Goal: Task Accomplishment & Management: Manage account settings

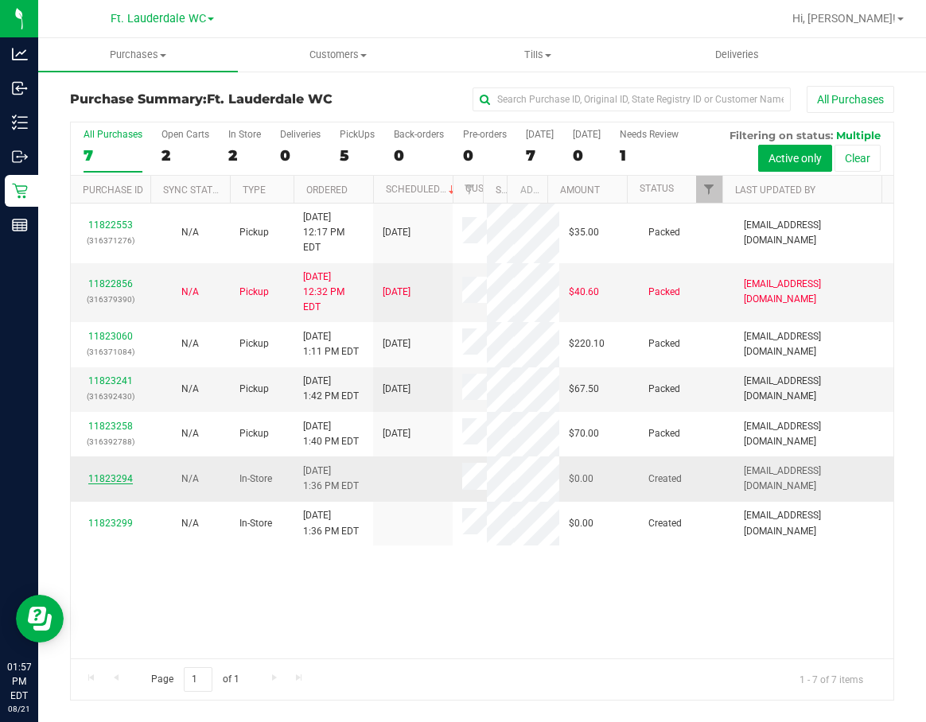
click at [123, 485] on link "11823294" at bounding box center [110, 478] width 45 height 11
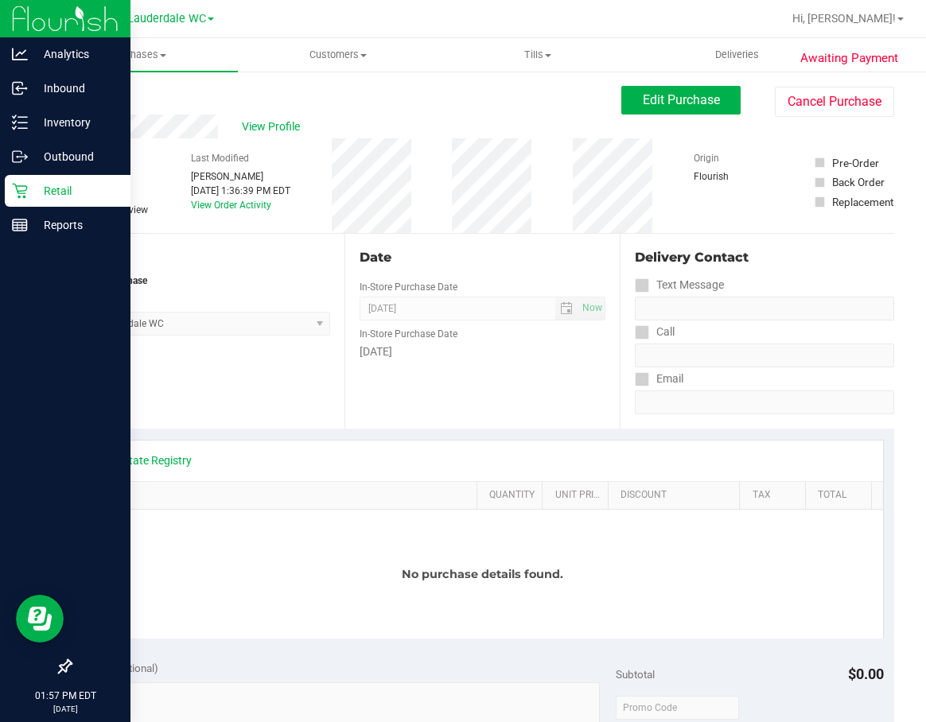
click at [25, 190] on icon at bounding box center [20, 191] width 16 height 16
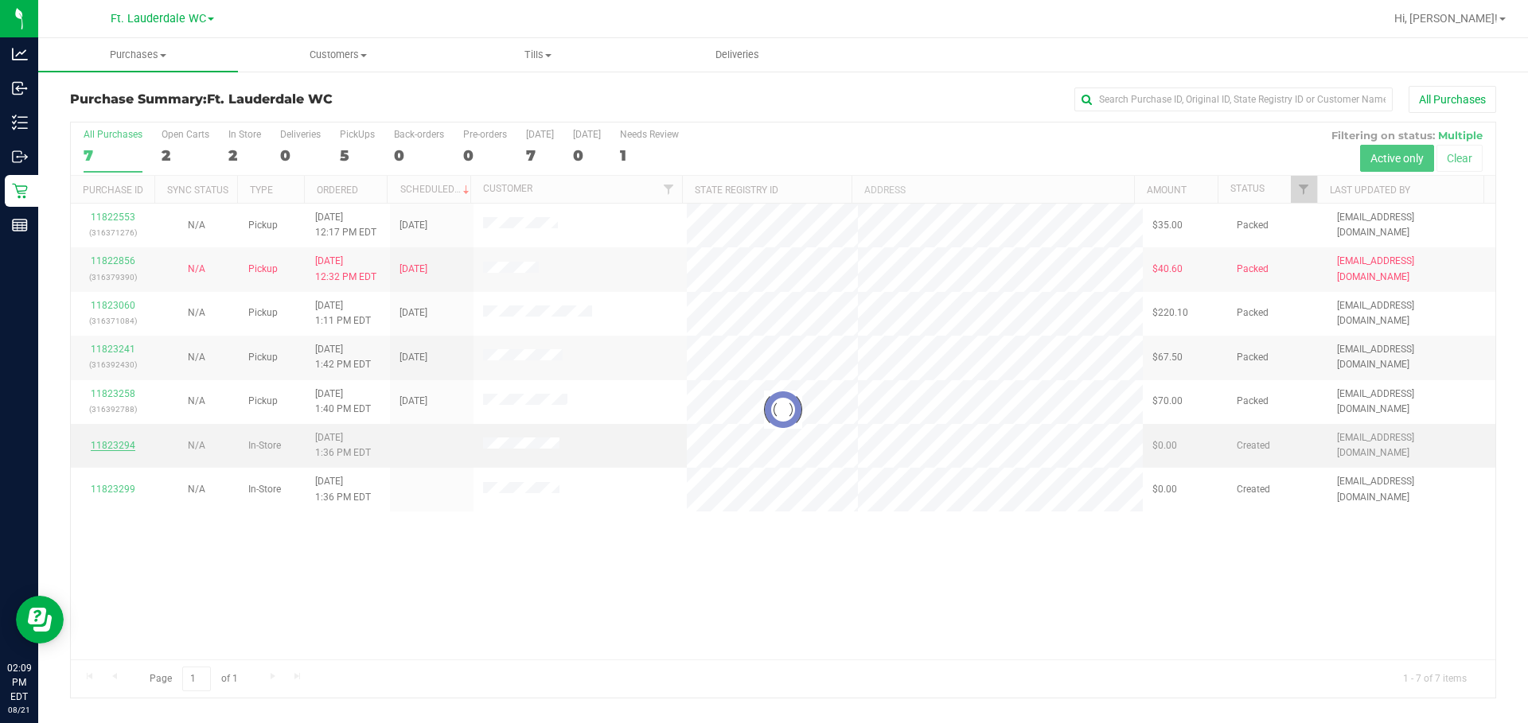
click at [119, 440] on div at bounding box center [783, 410] width 1424 height 575
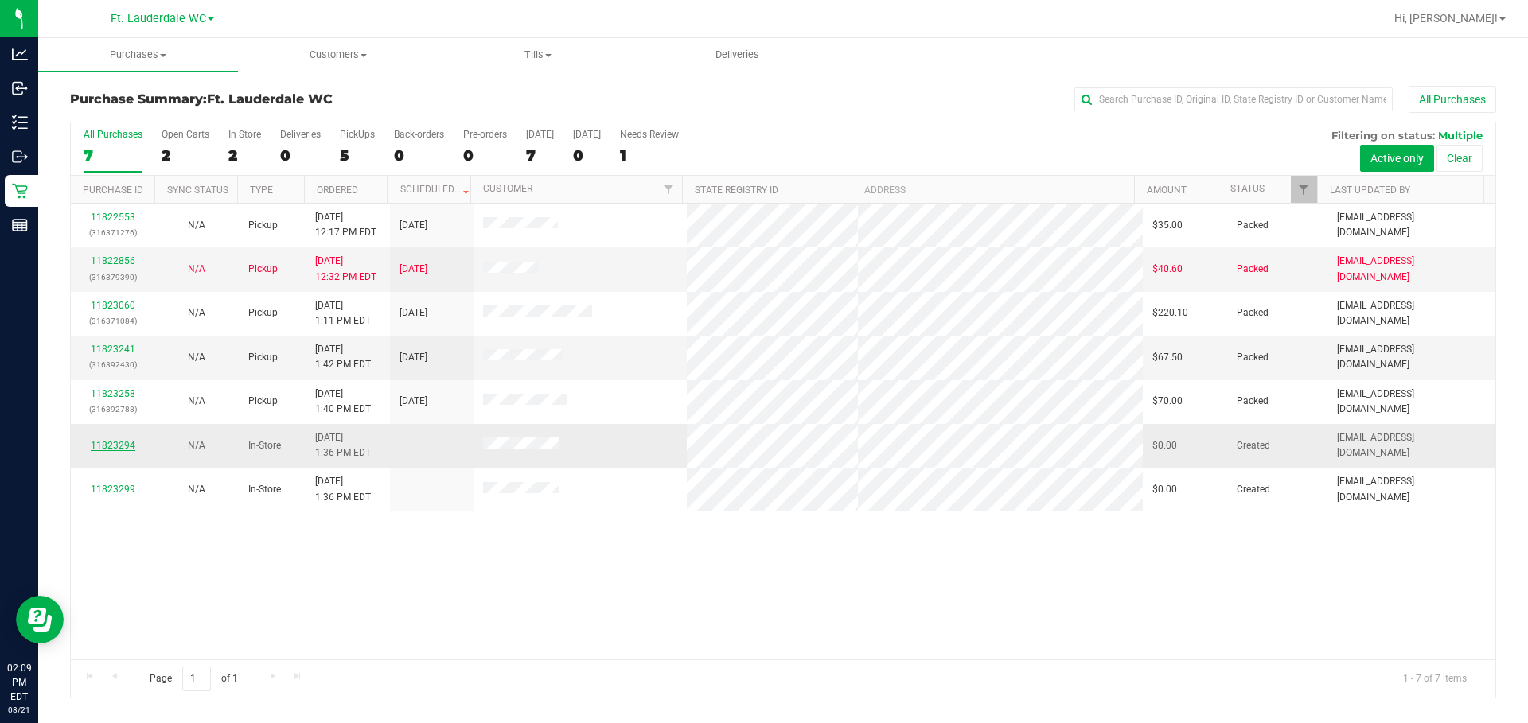
click at [119, 448] on link "11823294" at bounding box center [113, 445] width 45 height 11
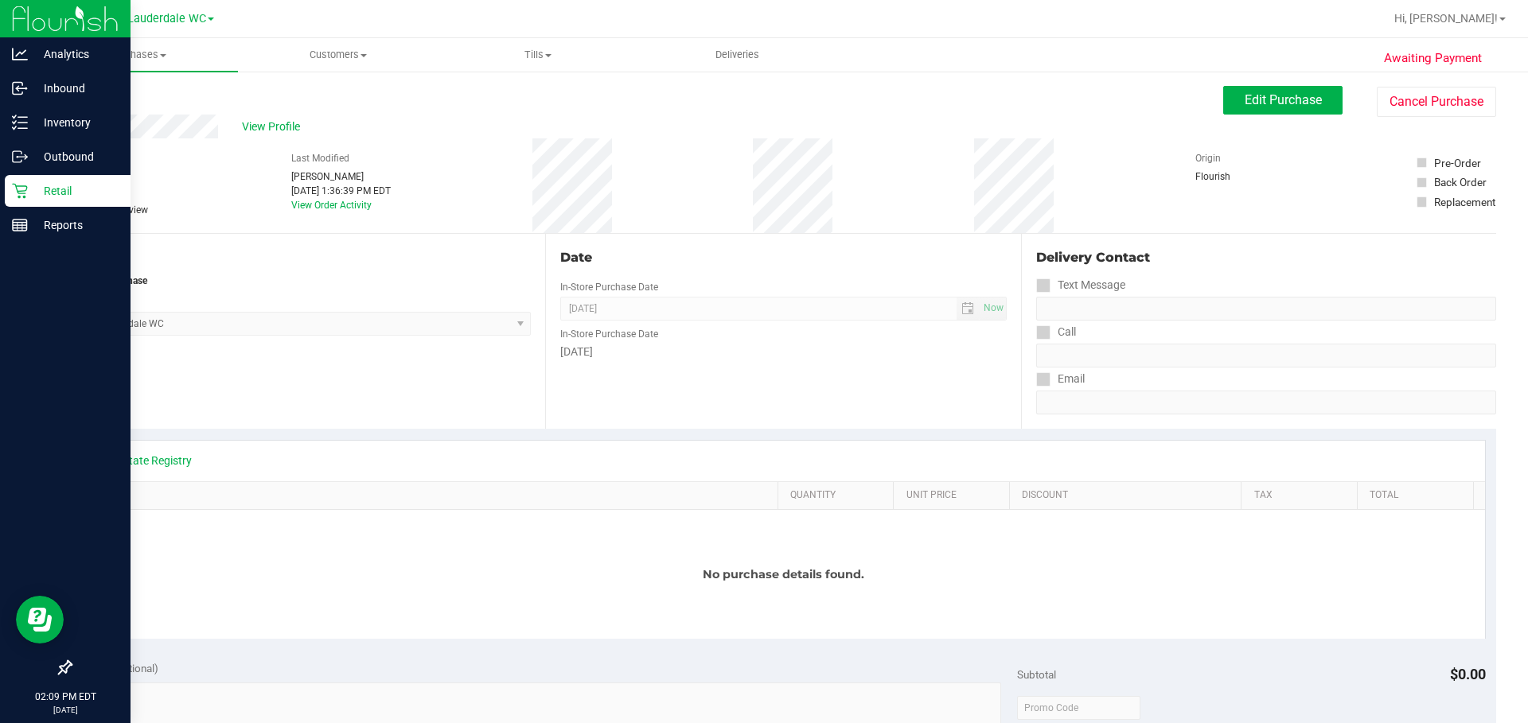
click at [19, 201] on div "Retail" at bounding box center [68, 191] width 126 height 32
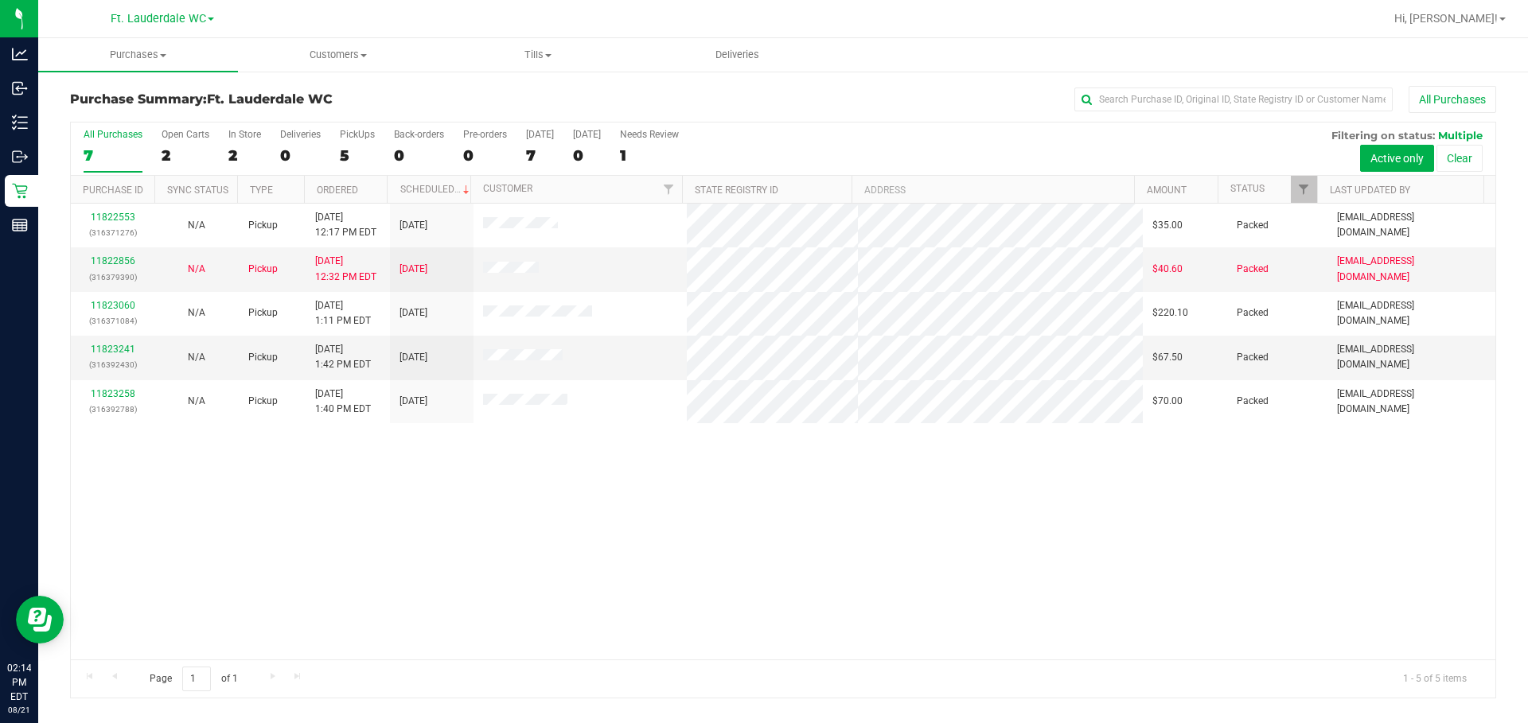
click at [114, 142] on label "All Purchases 7" at bounding box center [113, 151] width 59 height 44
click at [0, 0] on input "All Purchases 7" at bounding box center [0, 0] width 0 height 0
click at [91, 153] on div "5" at bounding box center [113, 155] width 59 height 18
click at [0, 0] on input "All Purchases 5" at bounding box center [0, 0] width 0 height 0
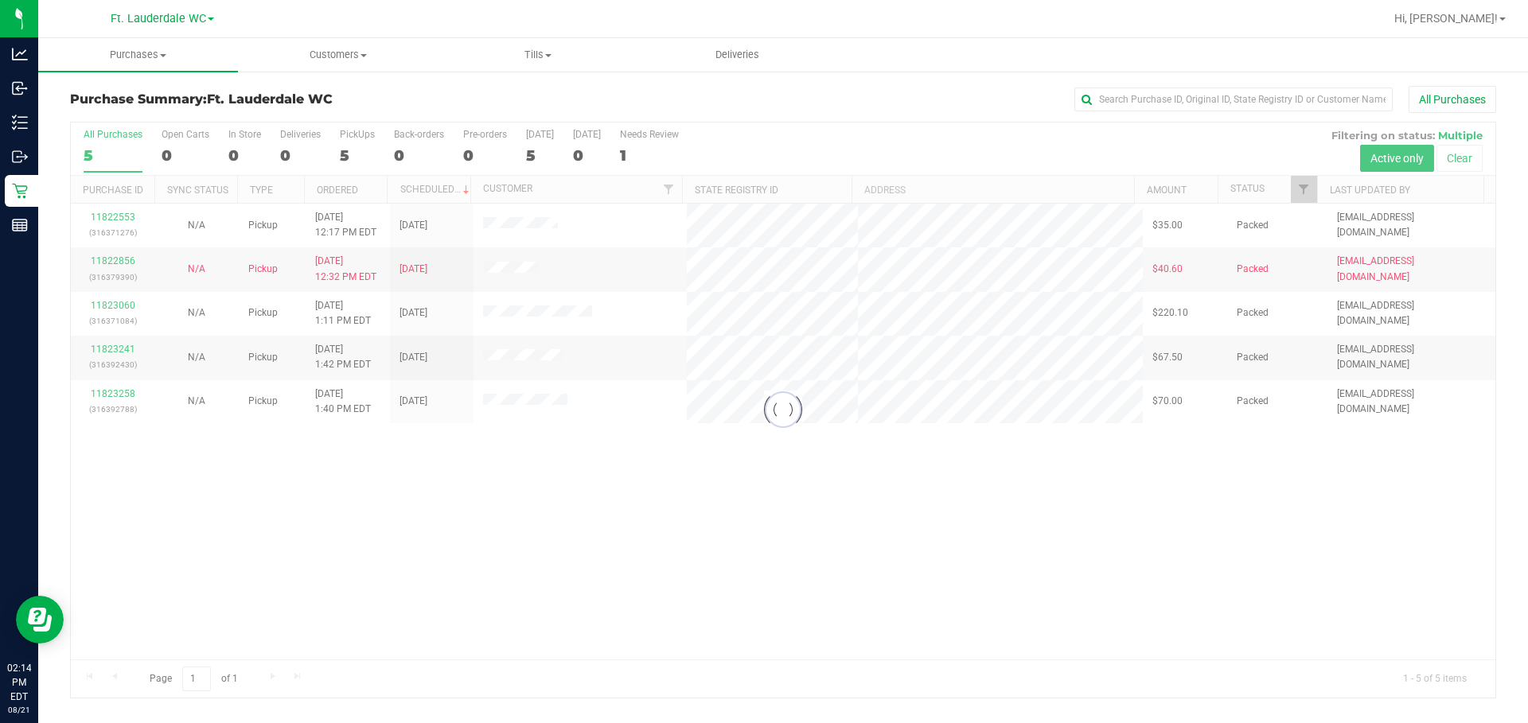
click at [88, 154] on div at bounding box center [783, 410] width 1424 height 575
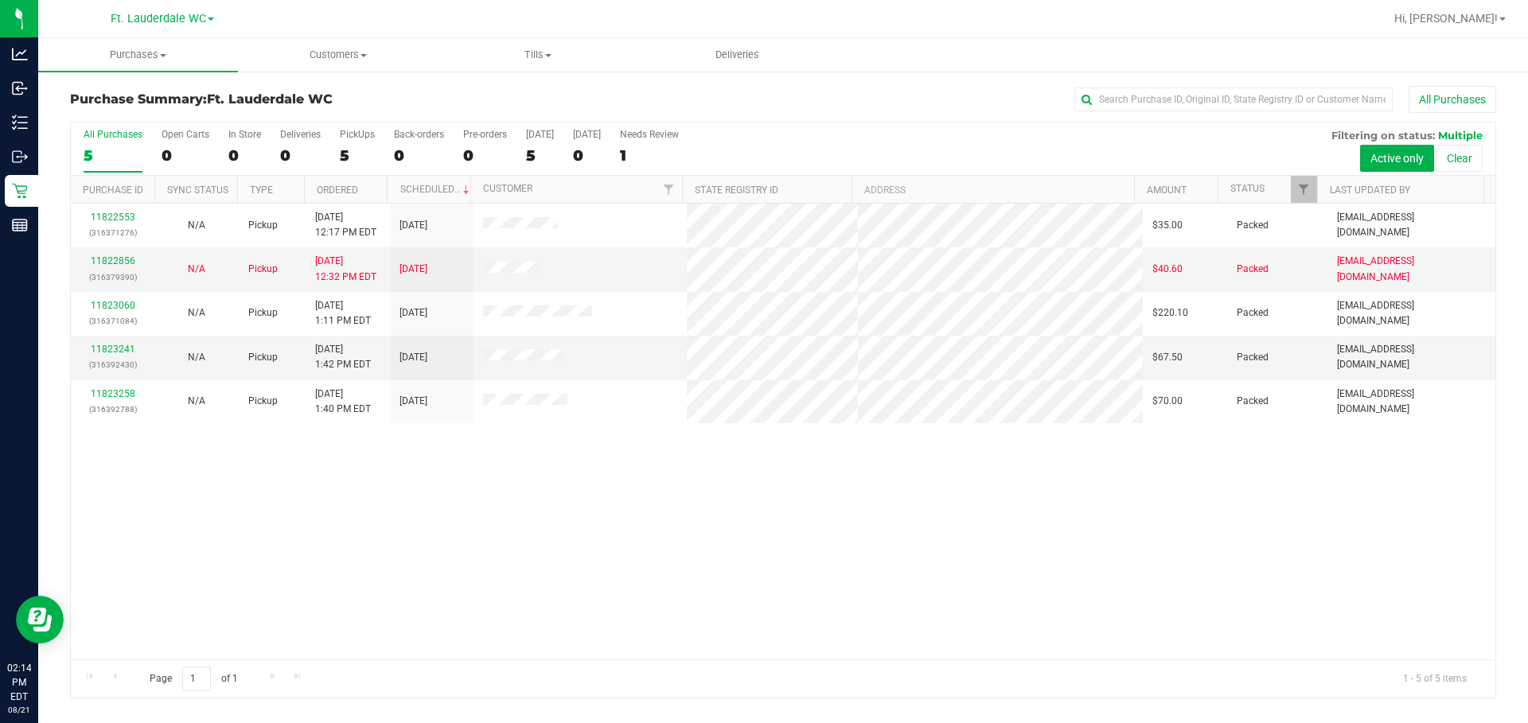
click at [88, 154] on div "5" at bounding box center [113, 155] width 59 height 18
click at [0, 0] on input "All Purchases 5" at bounding box center [0, 0] width 0 height 0
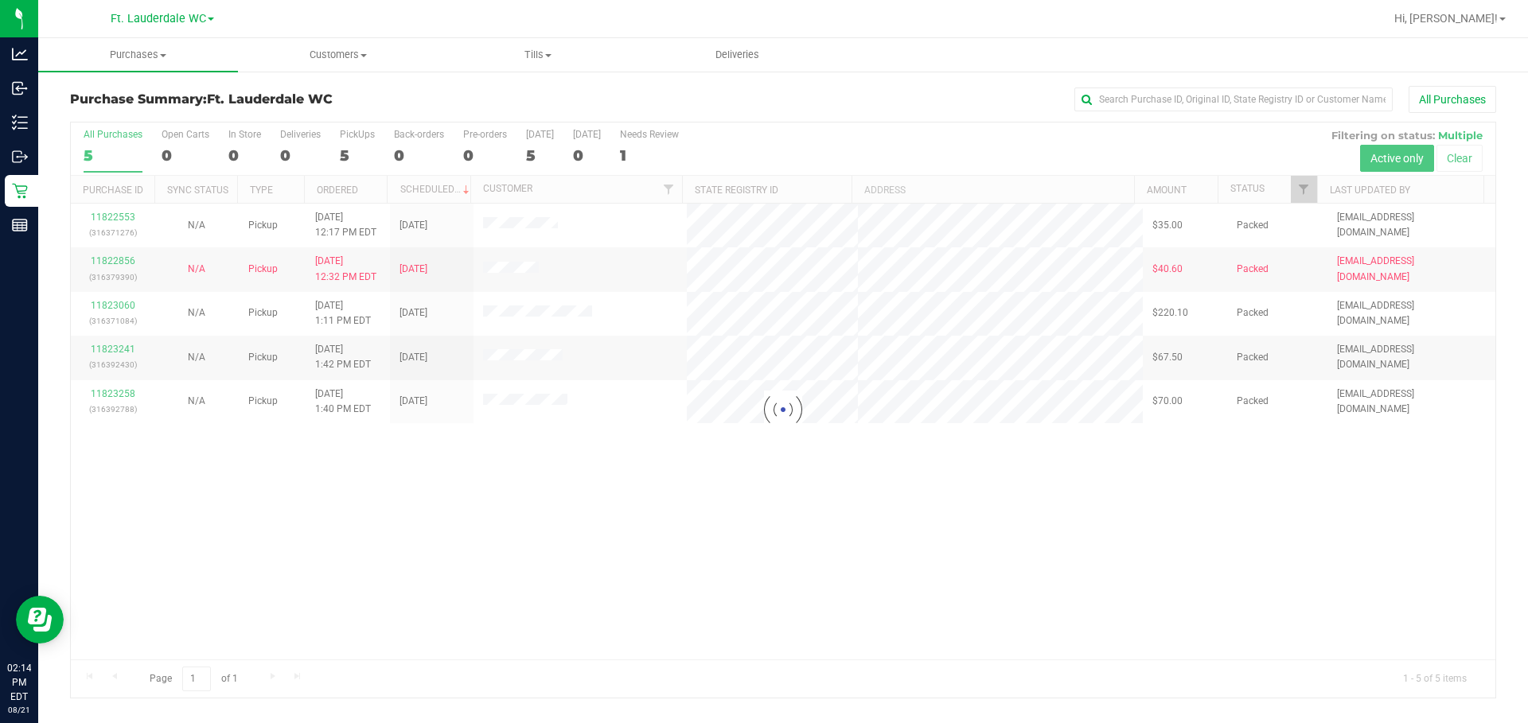
click at [88, 154] on div at bounding box center [783, 410] width 1424 height 575
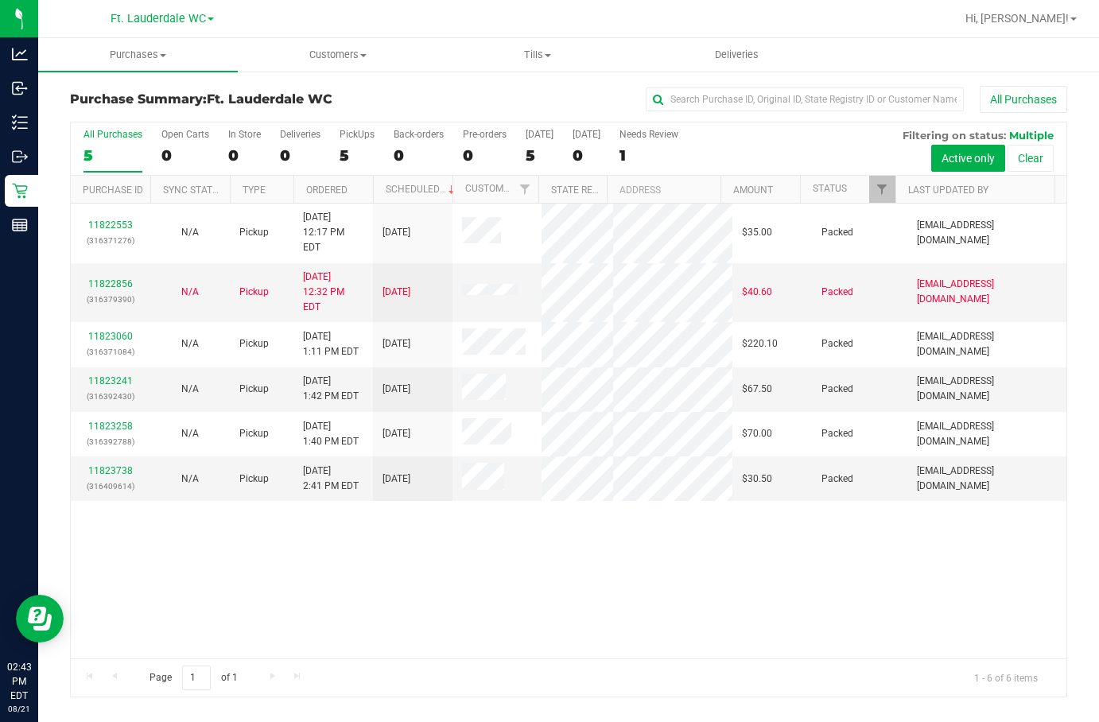
click at [121, 160] on div "5" at bounding box center [113, 155] width 59 height 18
click at [0, 0] on input "All Purchases 5" at bounding box center [0, 0] width 0 height 0
click at [99, 161] on div "6" at bounding box center [113, 155] width 59 height 18
click at [0, 0] on input "All Purchases 6" at bounding box center [0, 0] width 0 height 0
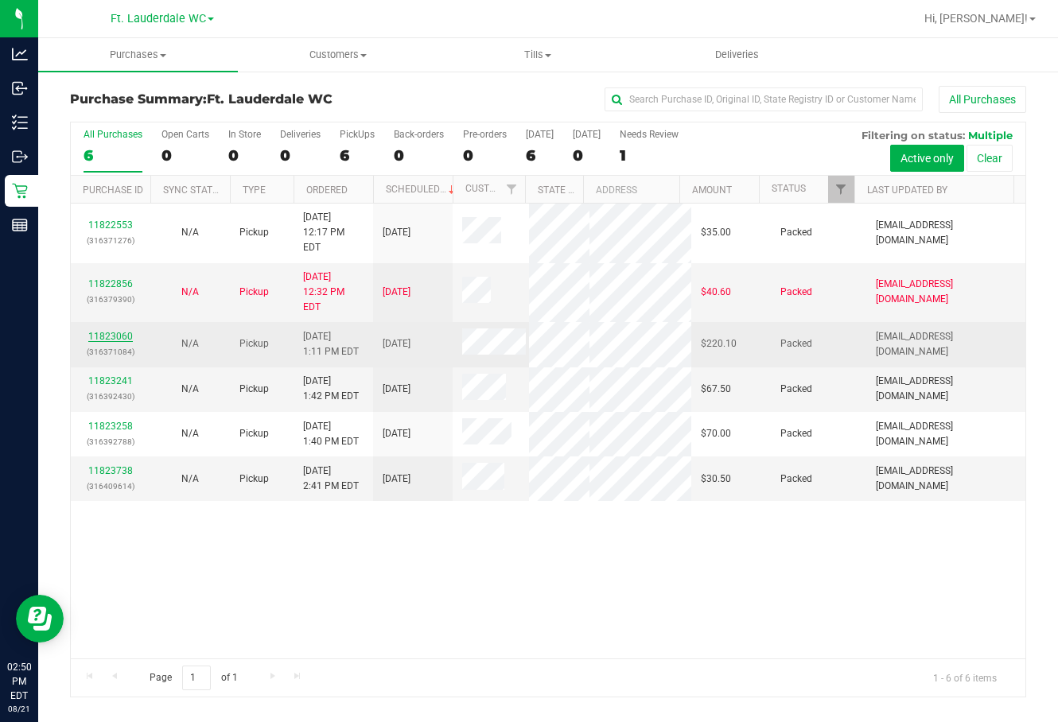
click at [121, 339] on link "11823060" at bounding box center [110, 336] width 45 height 11
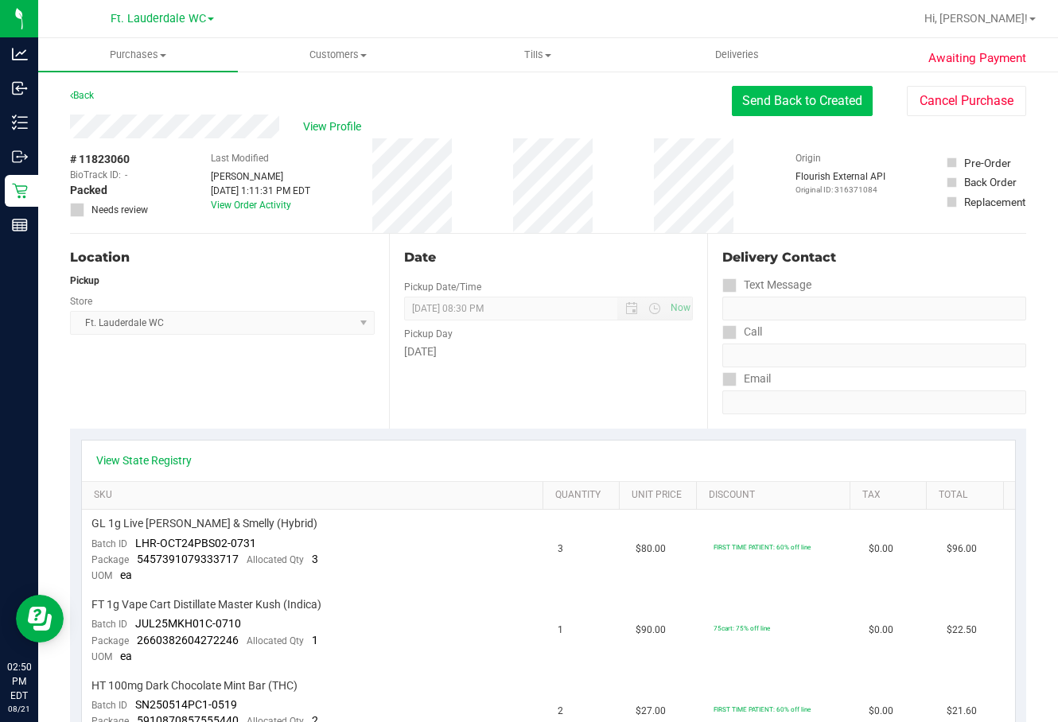
click at [779, 90] on button "Send Back to Created" at bounding box center [802, 101] width 141 height 30
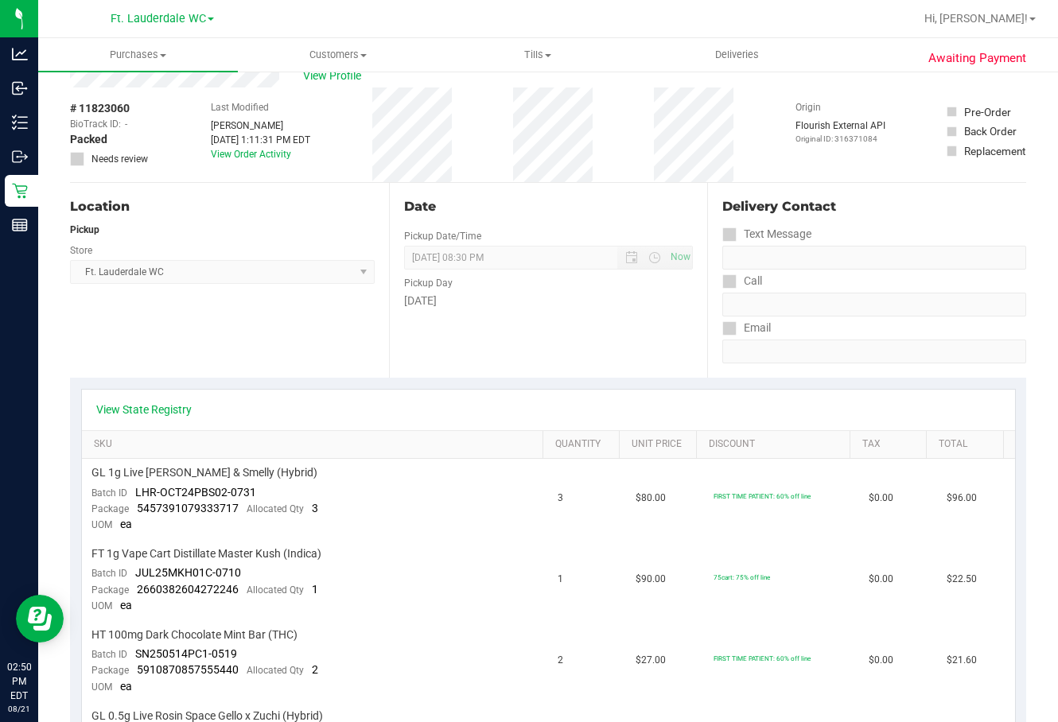
scroll to position [80, 0]
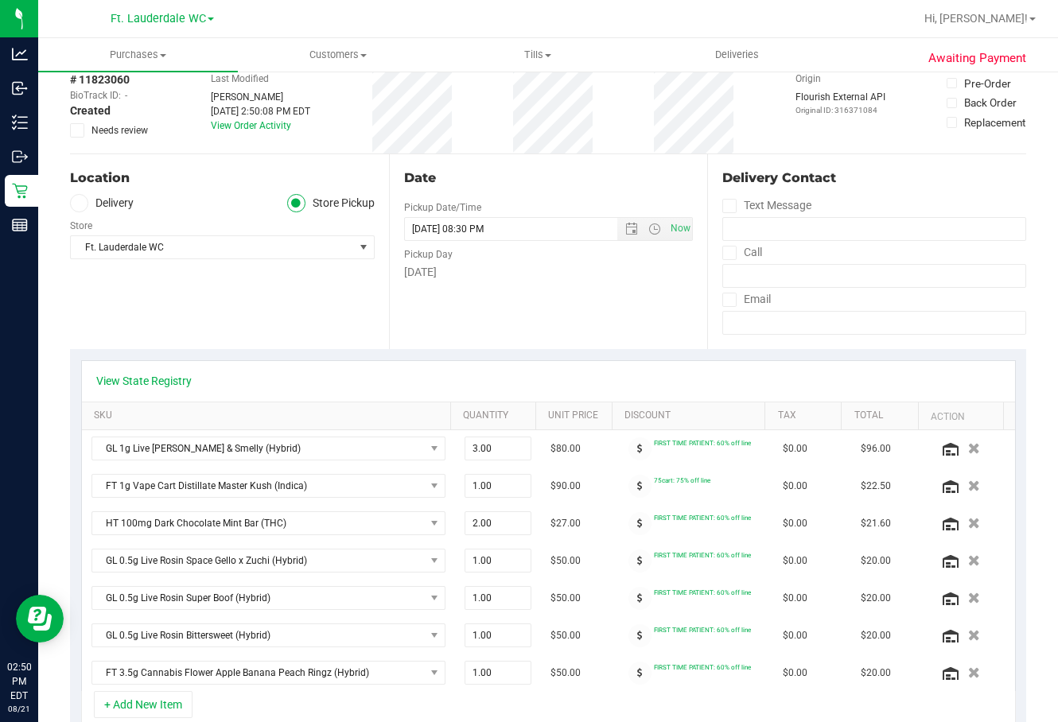
scroll to position [159, 0]
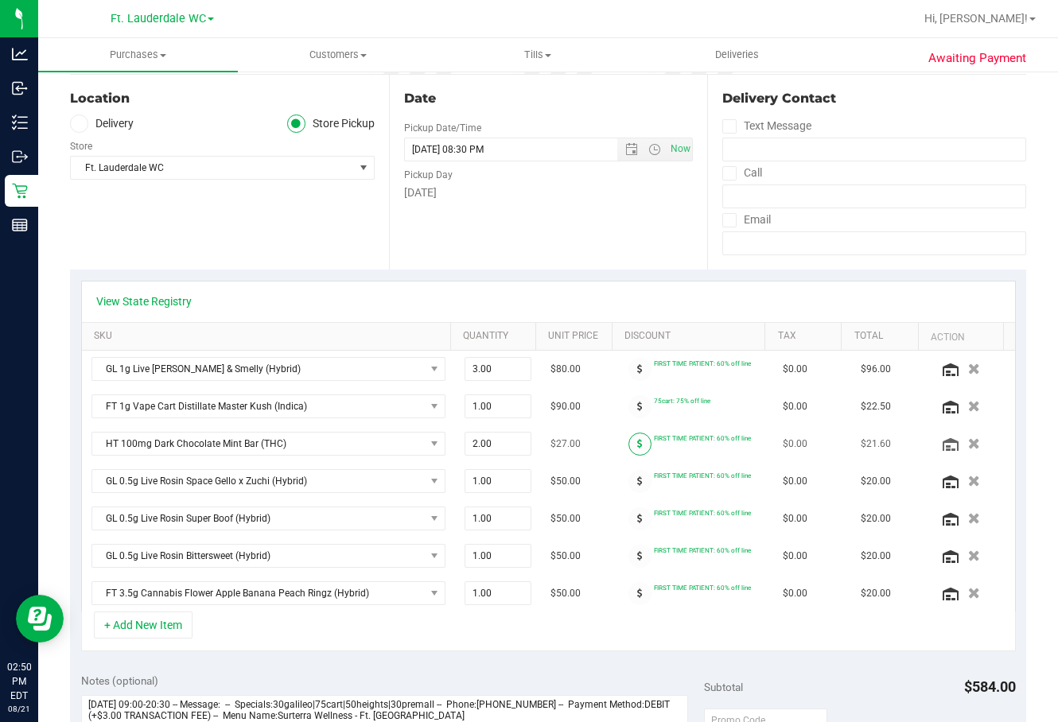
click at [632, 450] on span at bounding box center [640, 444] width 23 height 23
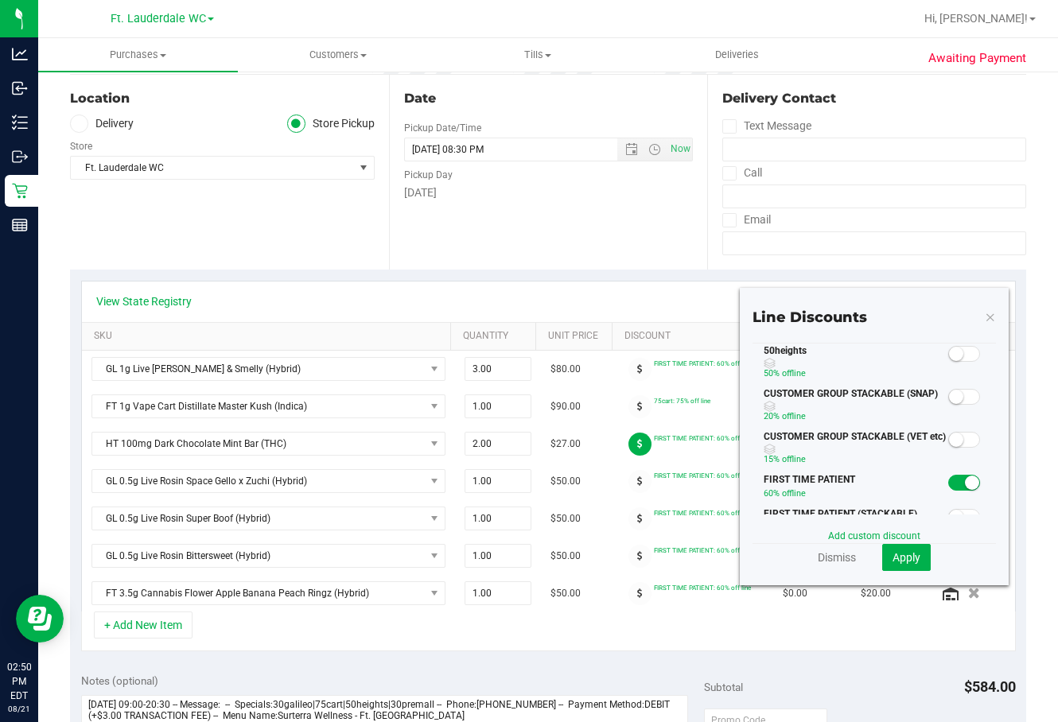
click at [925, 356] on span at bounding box center [964, 354] width 32 height 16
click at [893, 559] on span "Apply" at bounding box center [907, 557] width 28 height 13
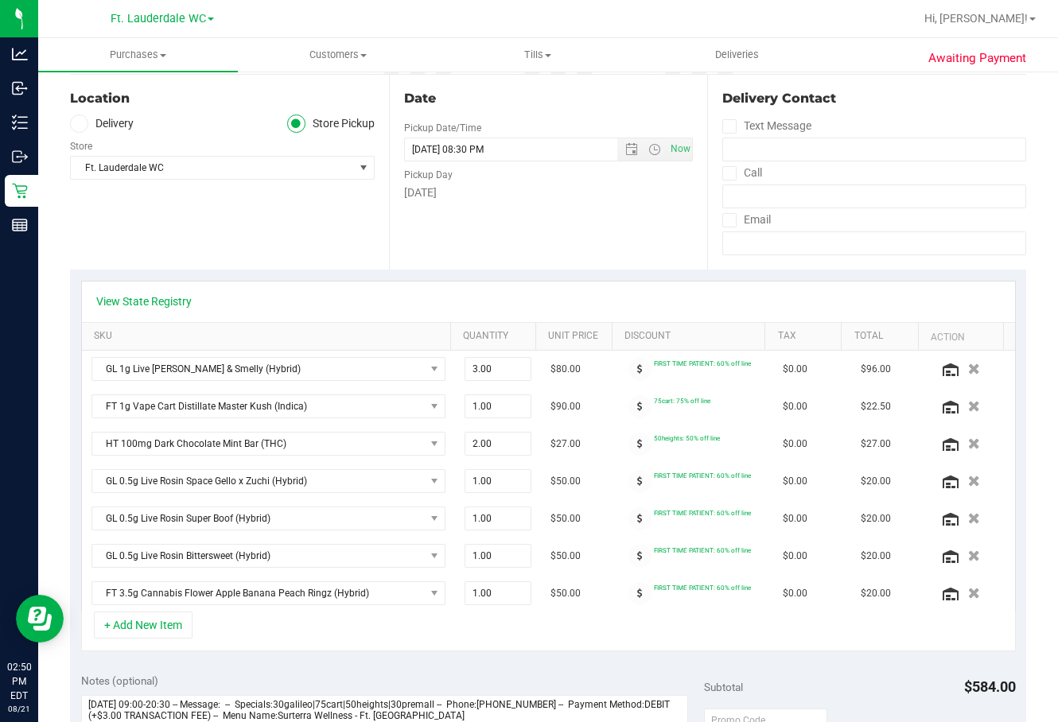
click at [629, 479] on span at bounding box center [640, 481] width 23 height 23
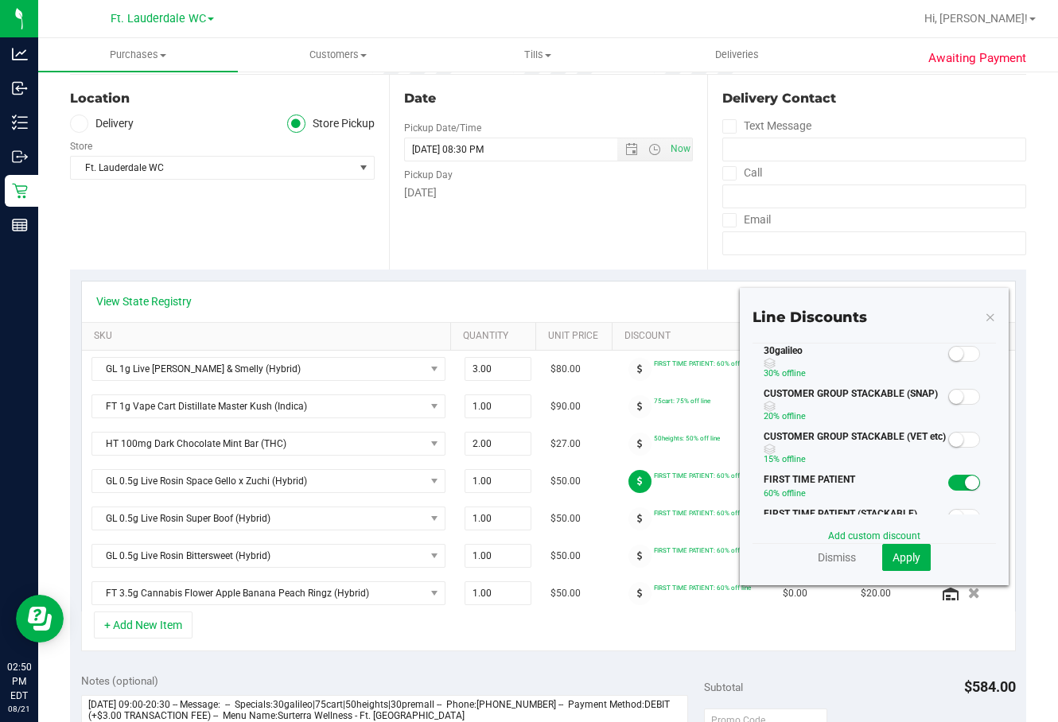
click at [925, 357] on span at bounding box center [964, 354] width 32 height 16
click at [895, 559] on span "Apply" at bounding box center [907, 557] width 28 height 13
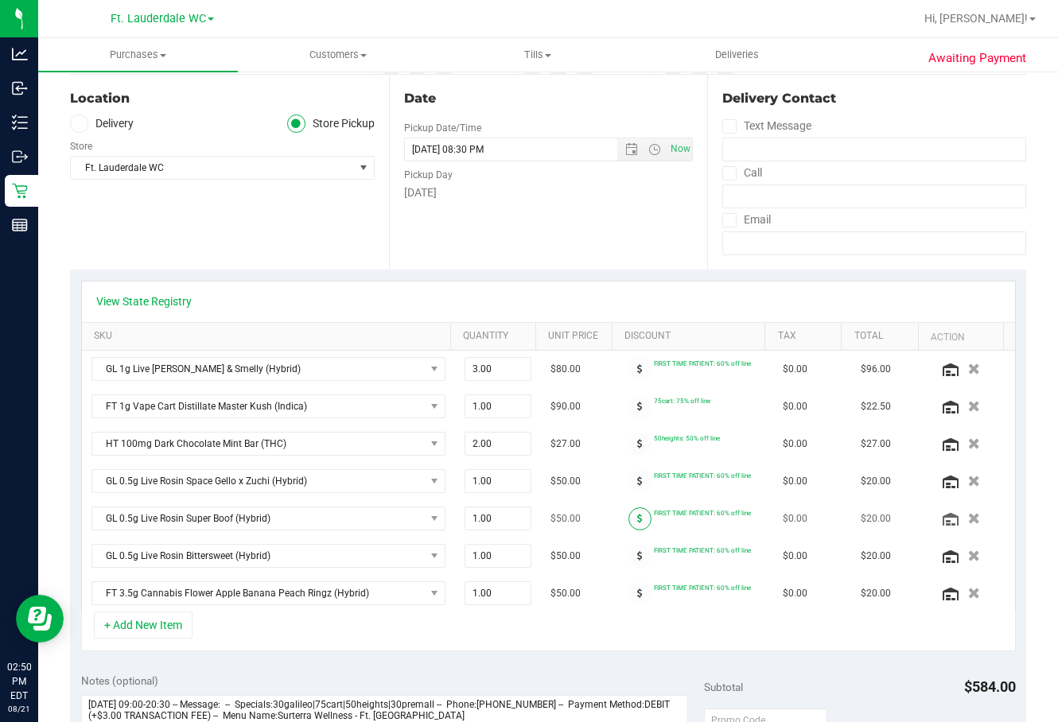
click at [637, 516] on icon at bounding box center [640, 519] width 6 height 10
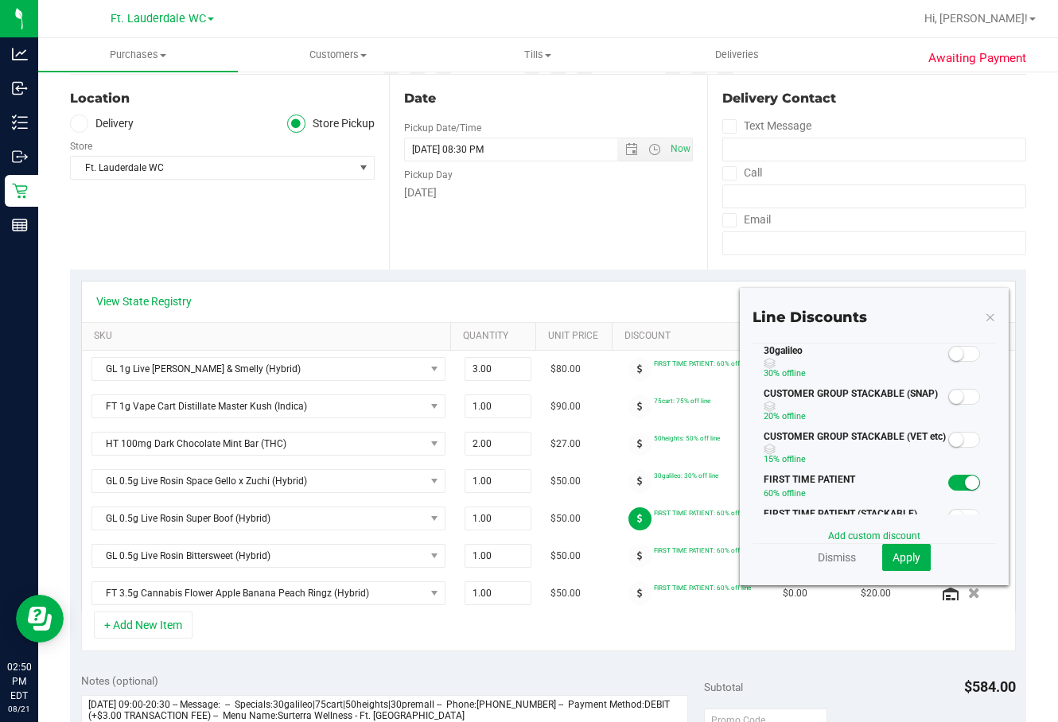
click at [925, 348] on small at bounding box center [956, 354] width 14 height 14
click at [906, 555] on span "Apply" at bounding box center [907, 557] width 28 height 13
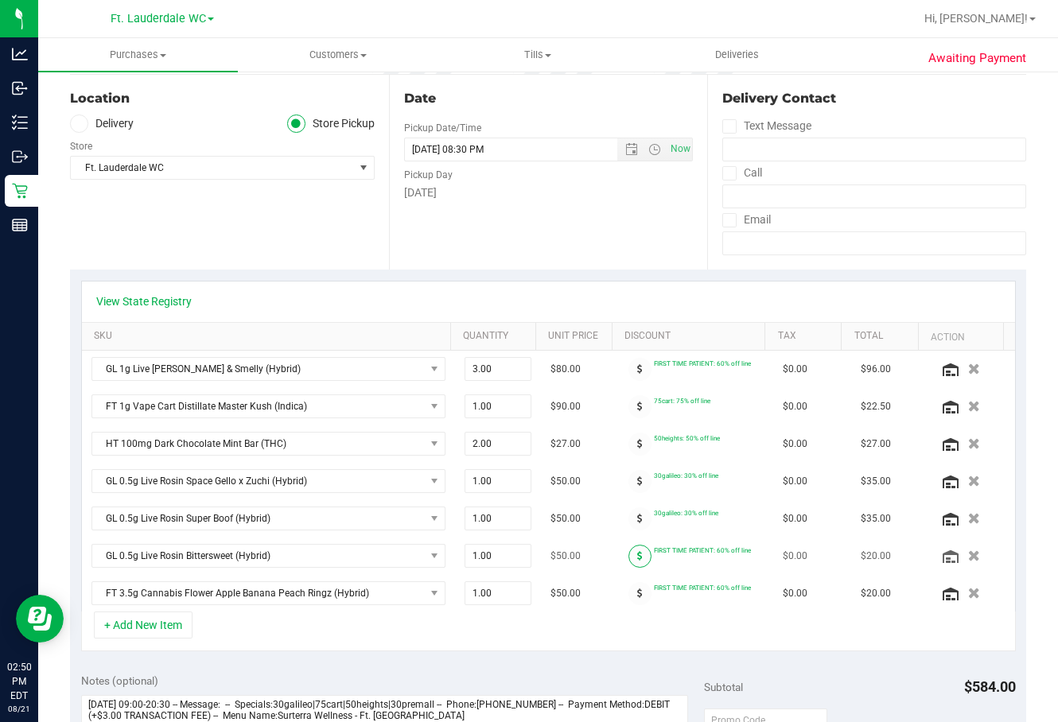
click at [637, 557] on icon at bounding box center [640, 556] width 6 height 10
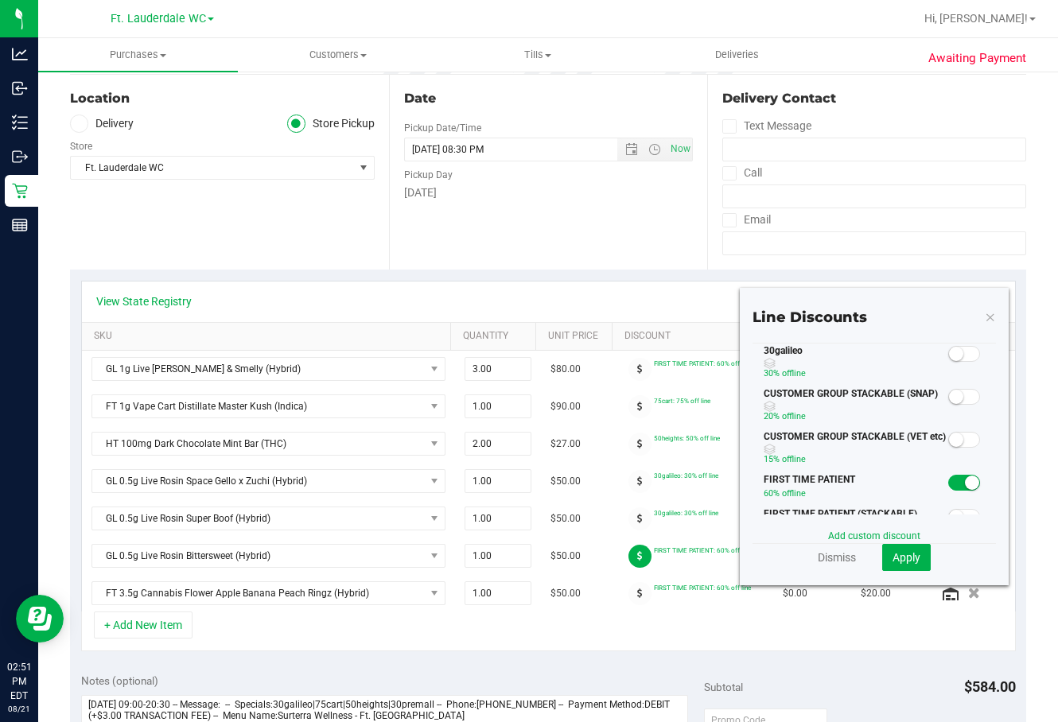
click at [925, 347] on span at bounding box center [964, 354] width 32 height 16
click at [896, 547] on button "Apply" at bounding box center [906, 557] width 49 height 27
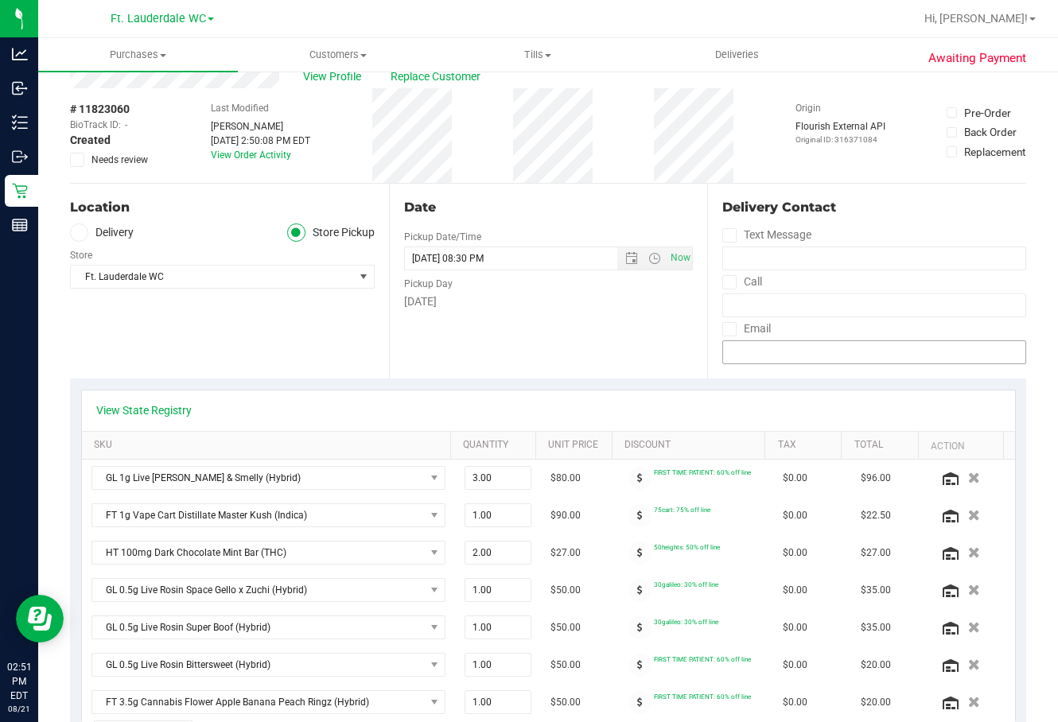
scroll to position [0, 0]
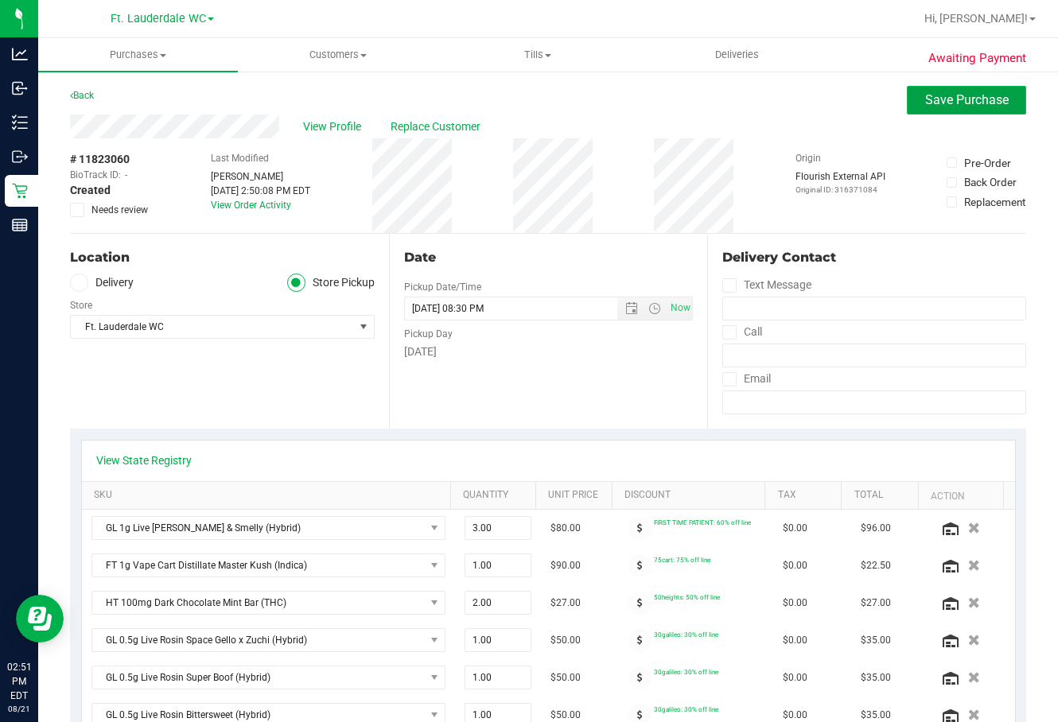
click at [925, 104] on span "Save Purchase" at bounding box center [967, 99] width 84 height 15
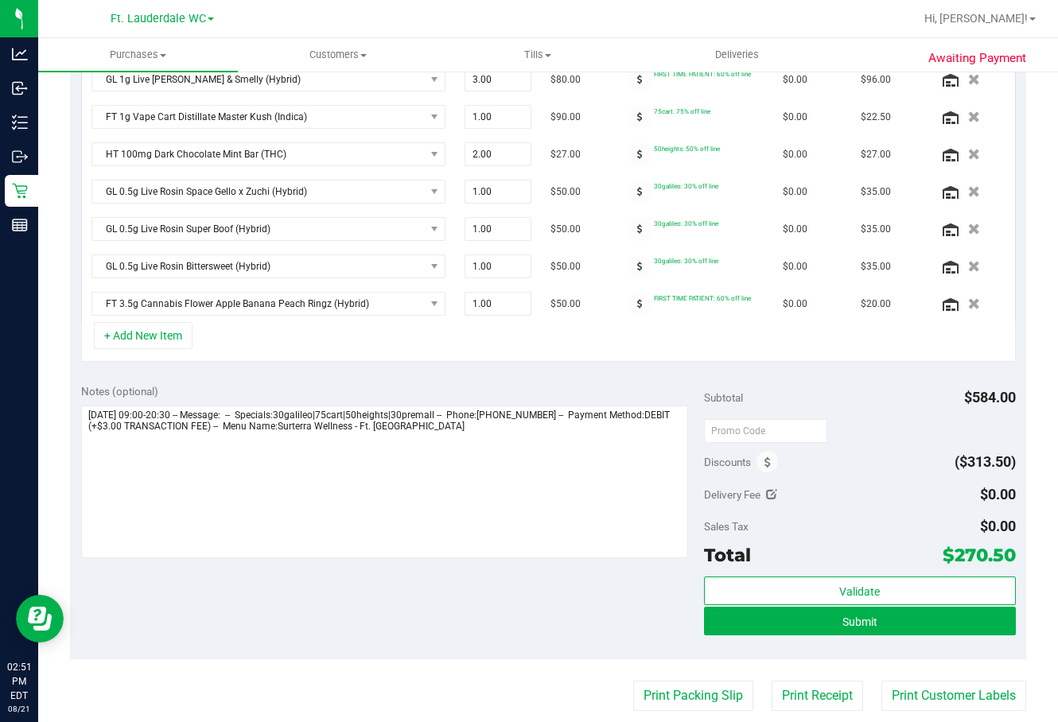
scroll to position [480, 0]
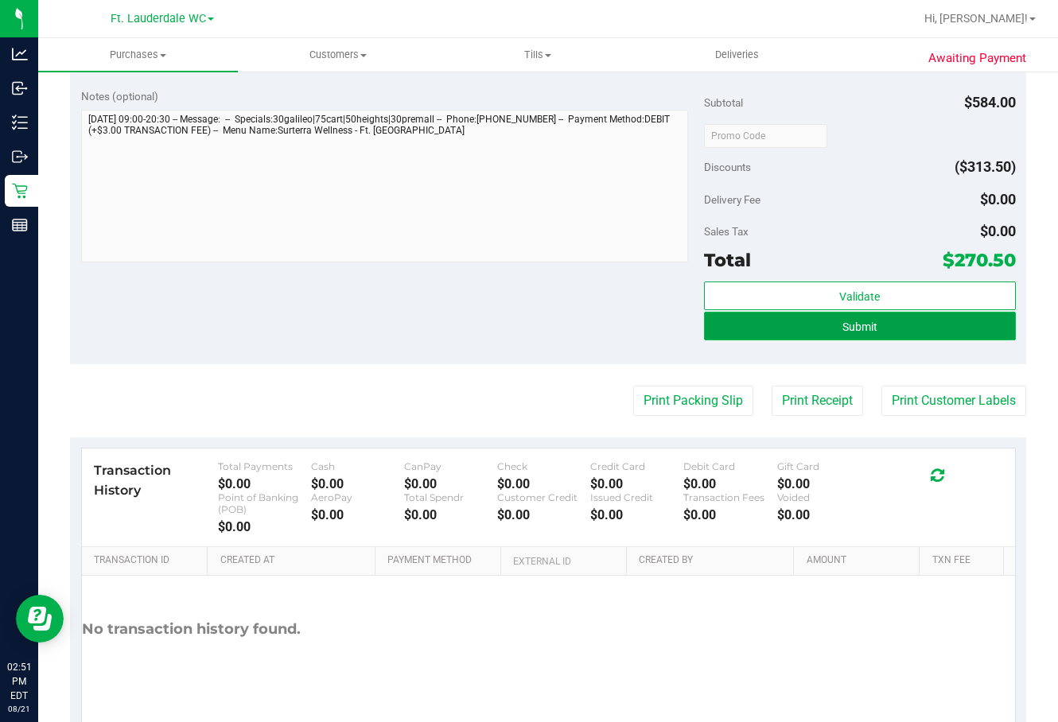
click at [866, 333] on span "Submit" at bounding box center [860, 327] width 35 height 13
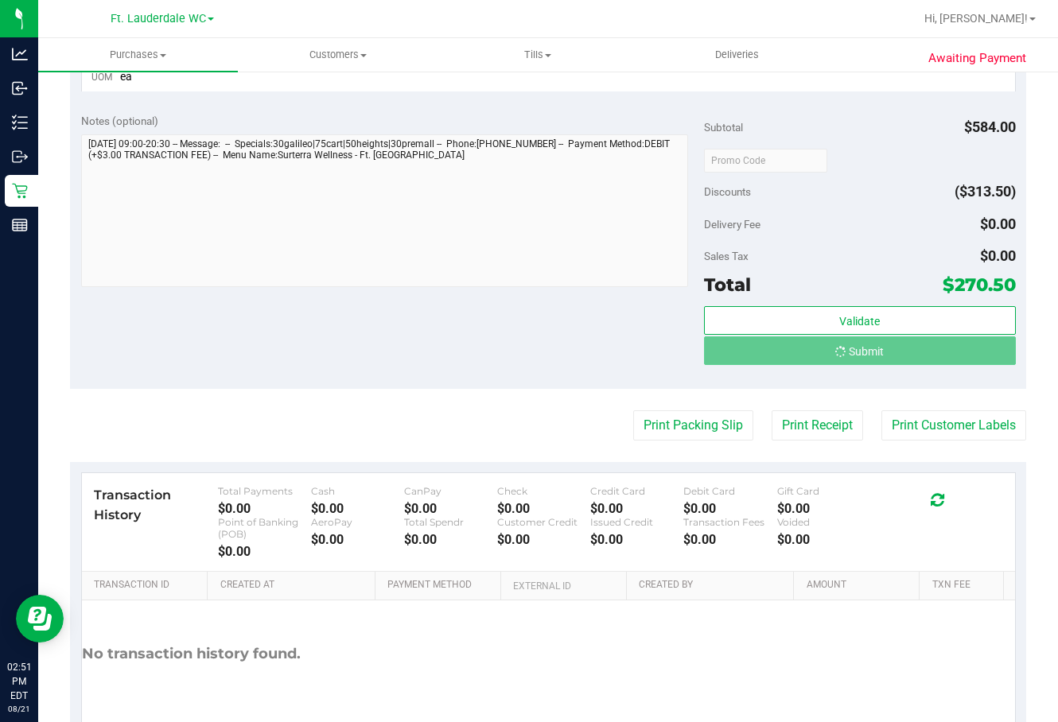
scroll to position [961, 0]
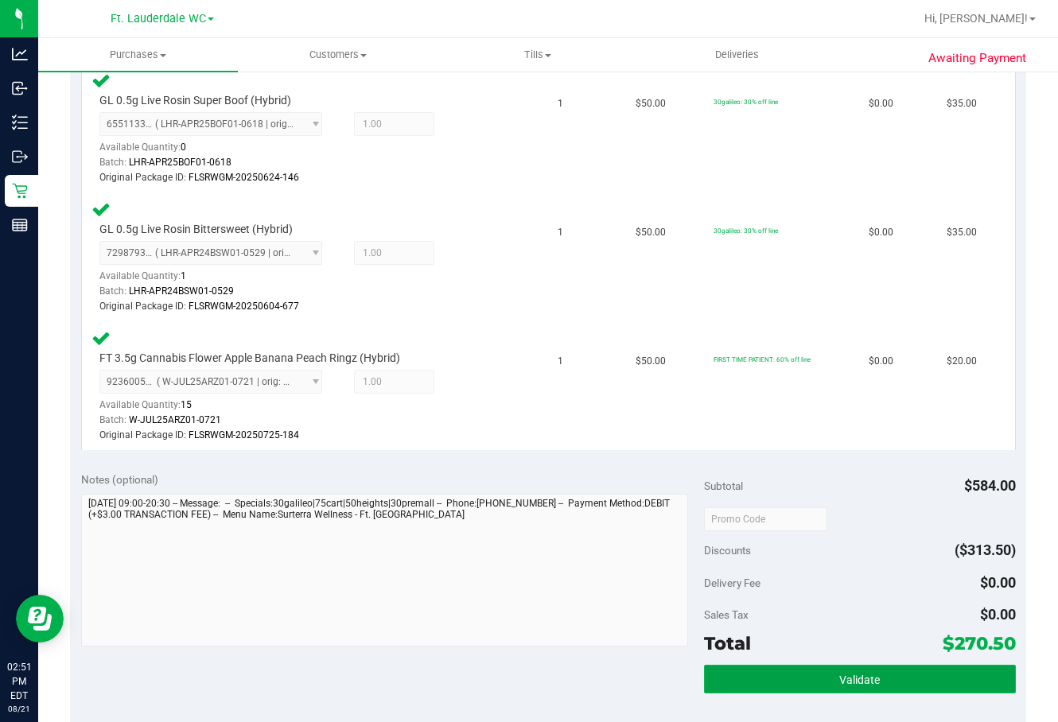
click at [800, 686] on button "Validate" at bounding box center [860, 679] width 312 height 29
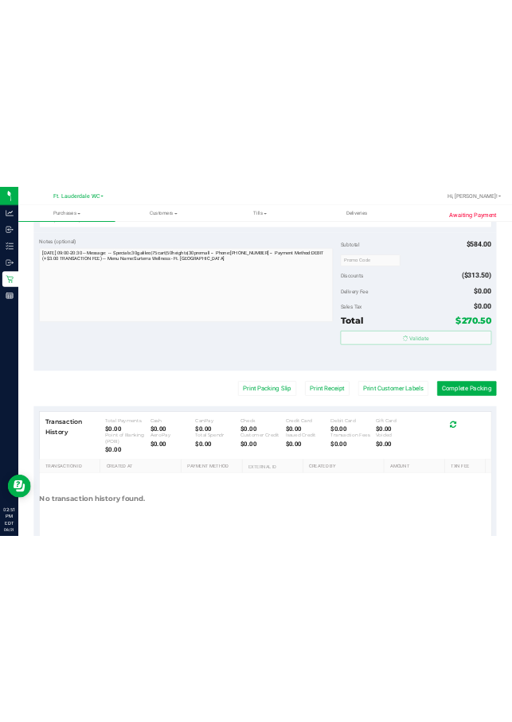
scroll to position [1329, 0]
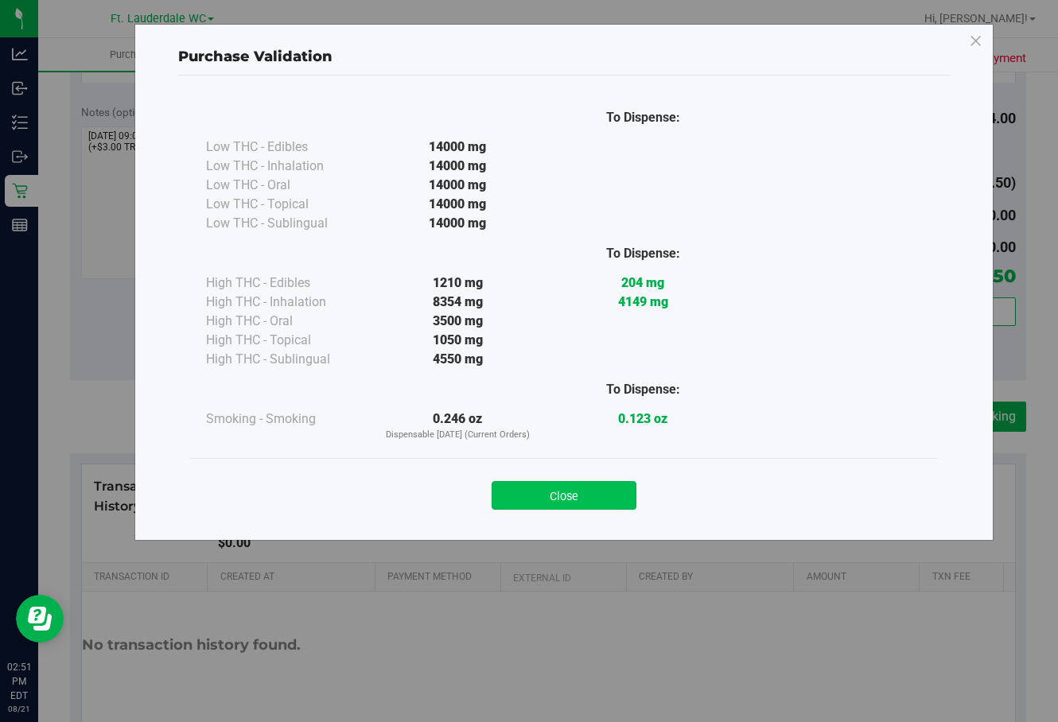
click at [582, 497] on button "Close" at bounding box center [564, 495] width 145 height 29
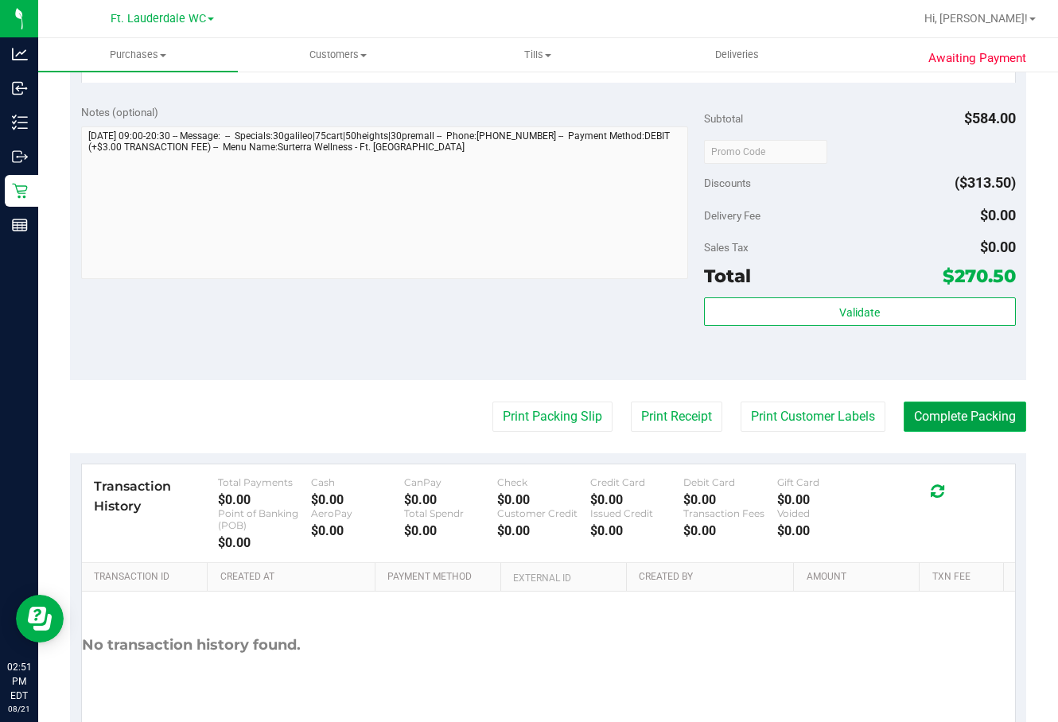
click at [925, 421] on button "Complete Packing" at bounding box center [965, 417] width 123 height 30
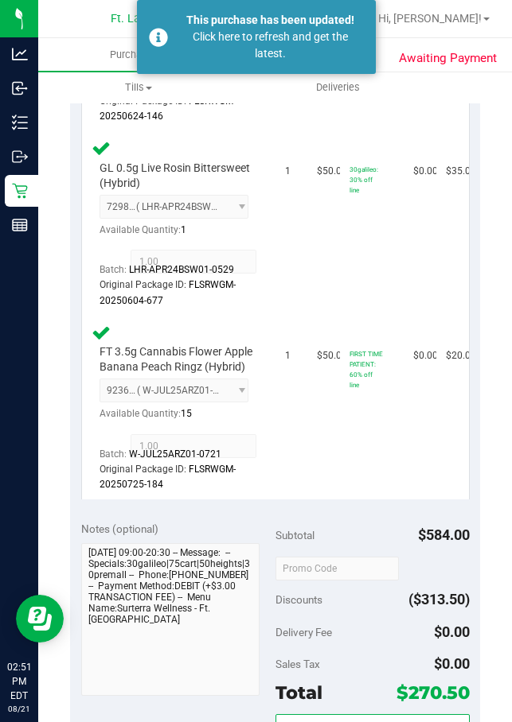
scroll to position [1387, 0]
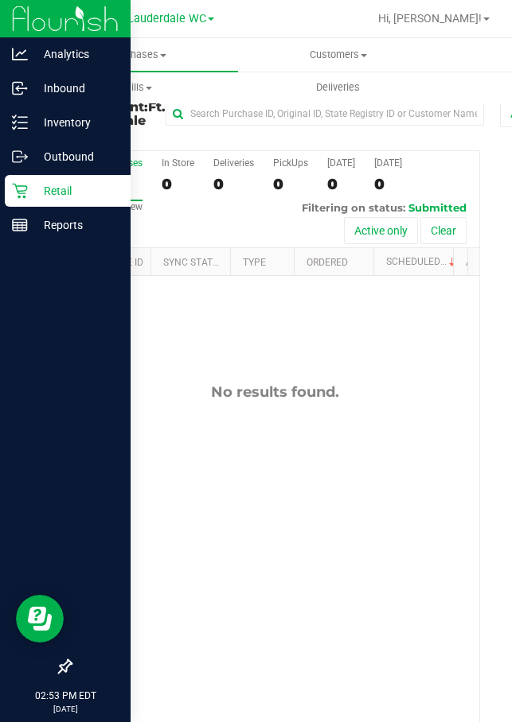
click at [49, 195] on p "Retail" at bounding box center [75, 190] width 95 height 19
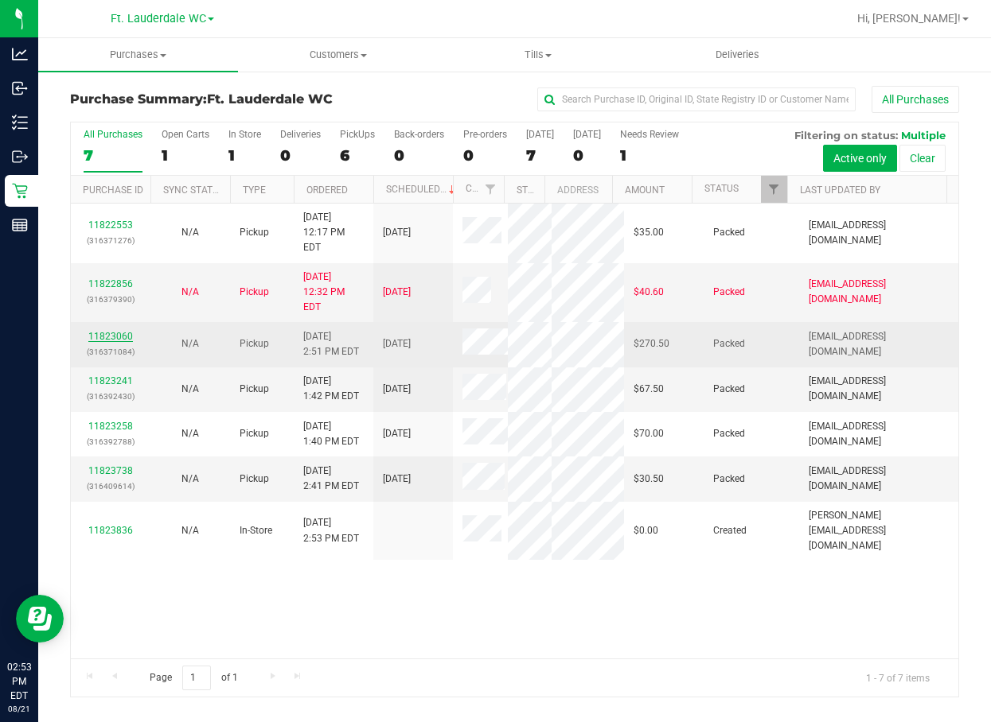
click at [130, 342] on link "11823060" at bounding box center [110, 336] width 45 height 11
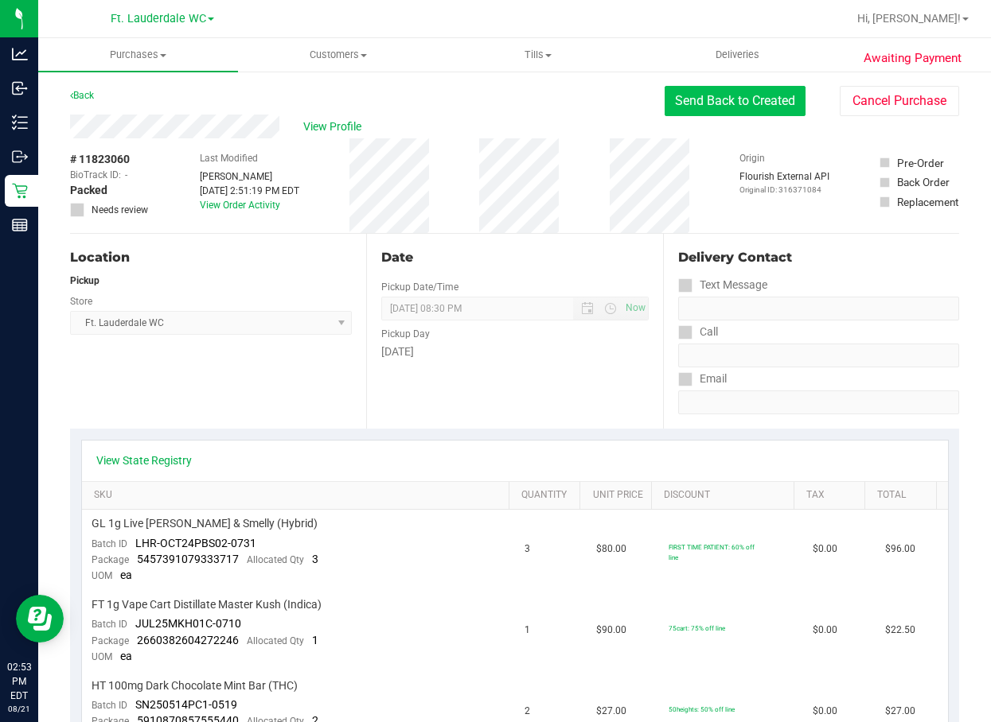
click at [733, 95] on button "Send Back to Created" at bounding box center [734, 101] width 141 height 30
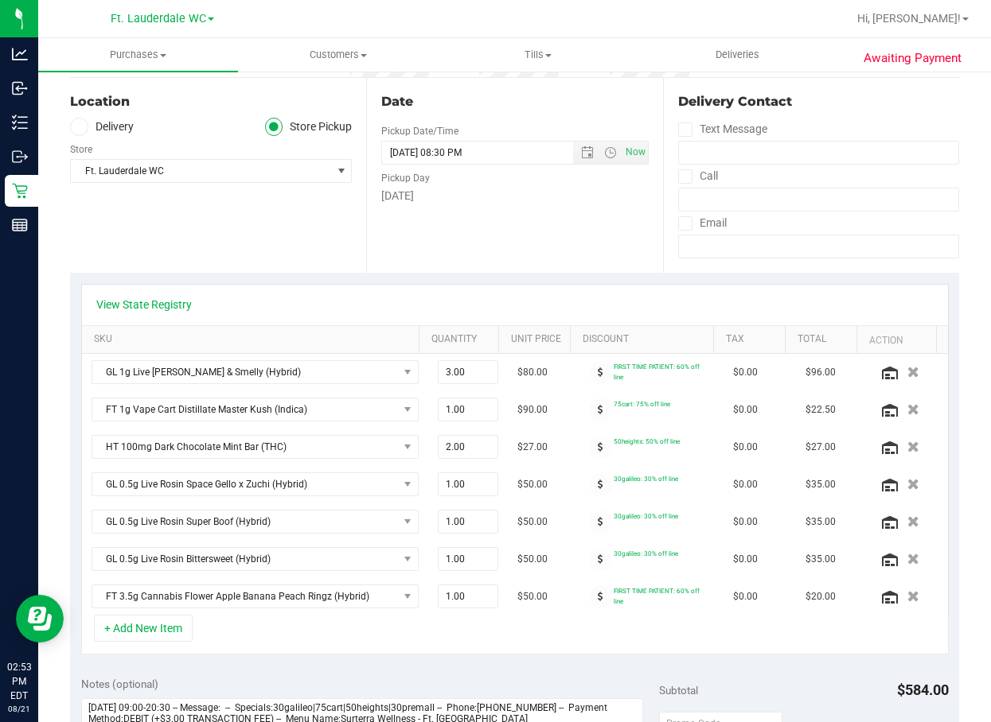
scroll to position [398, 0]
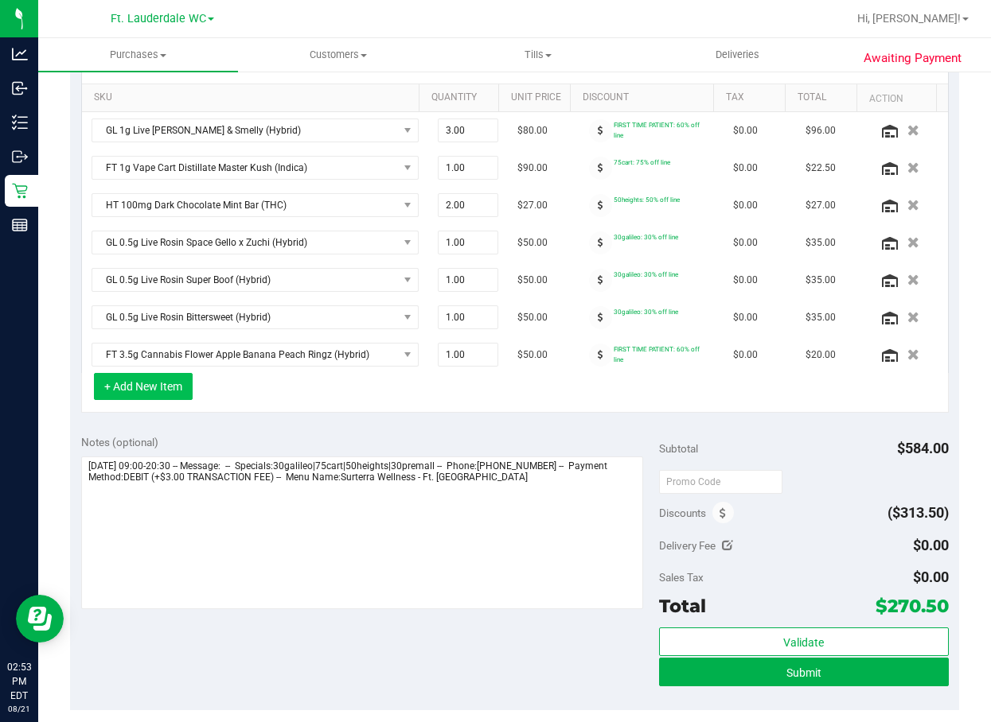
click at [163, 387] on button "+ Add New Item" at bounding box center [143, 386] width 99 height 27
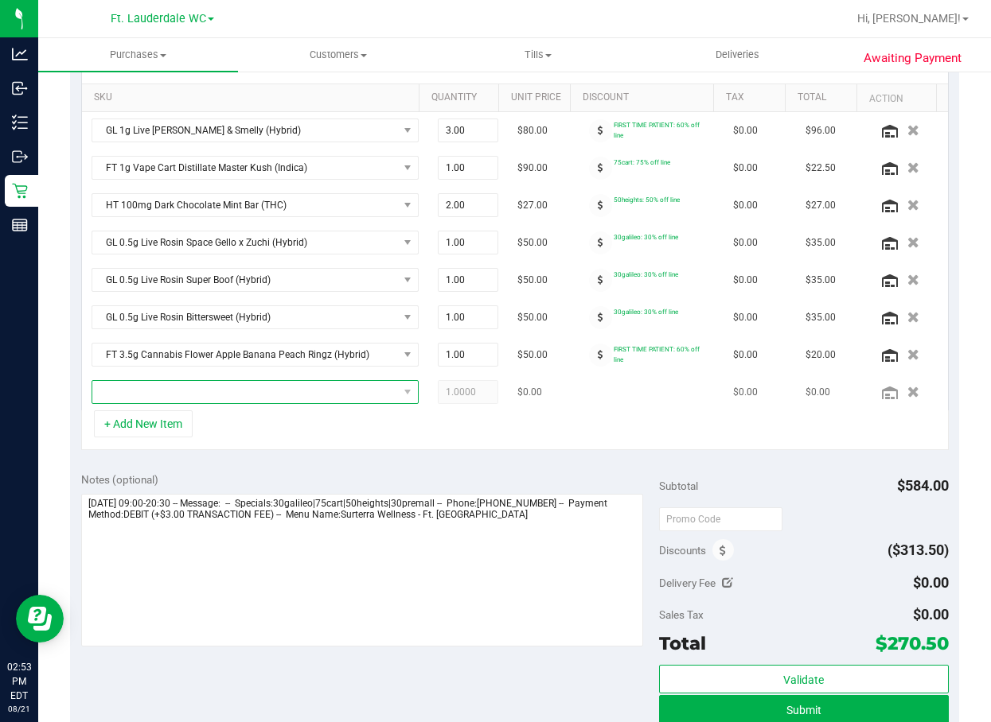
click at [166, 403] on span "NO DATA FOUND" at bounding box center [245, 392] width 306 height 22
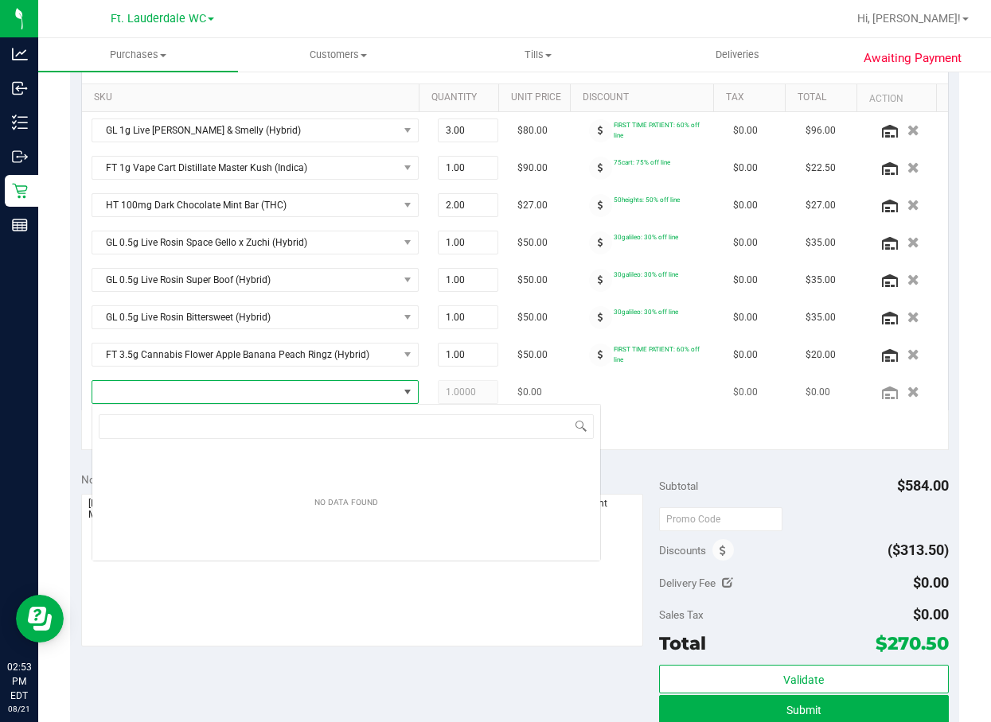
scroll to position [24, 306]
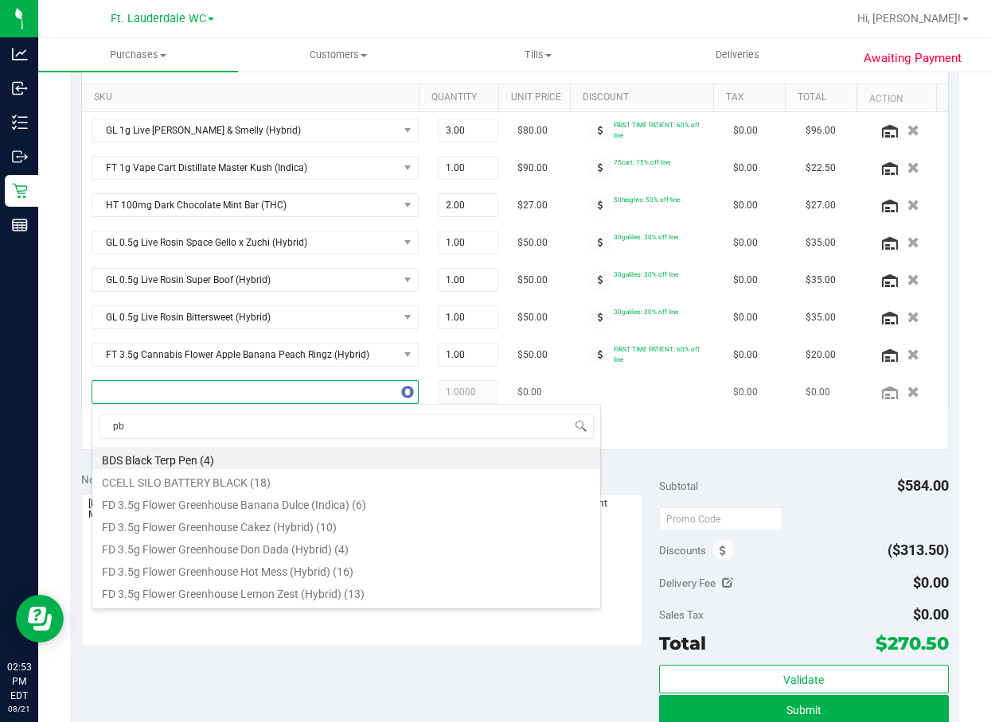
type input "pbs"
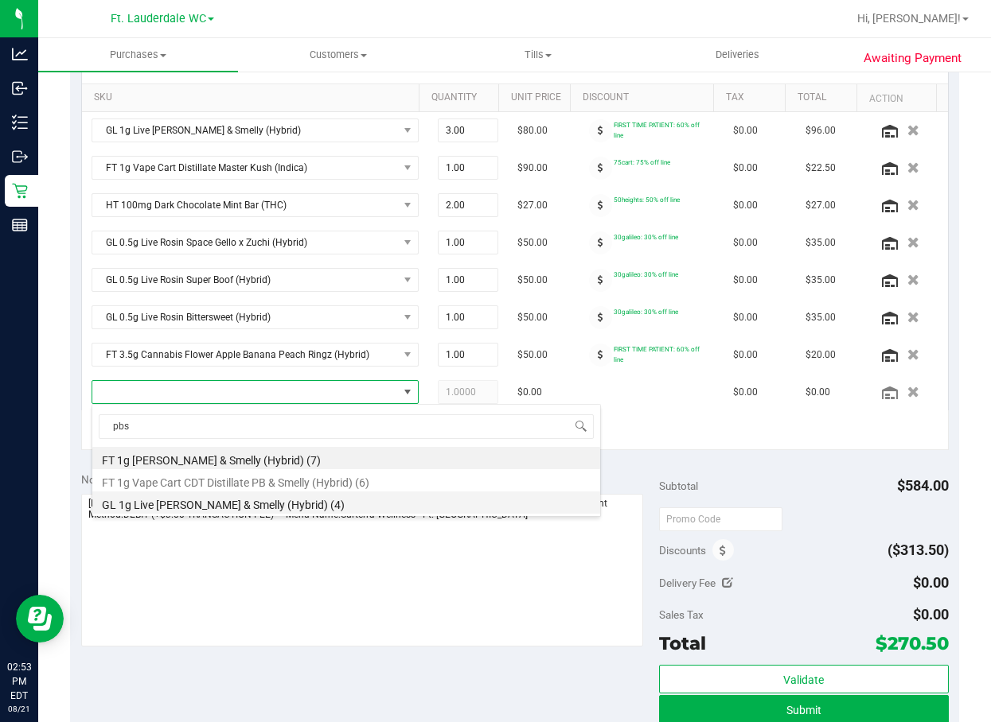
click at [225, 503] on li "GL 1g Live Rosin PB & Smelly (Hybrid) (4)" at bounding box center [346, 503] width 508 height 22
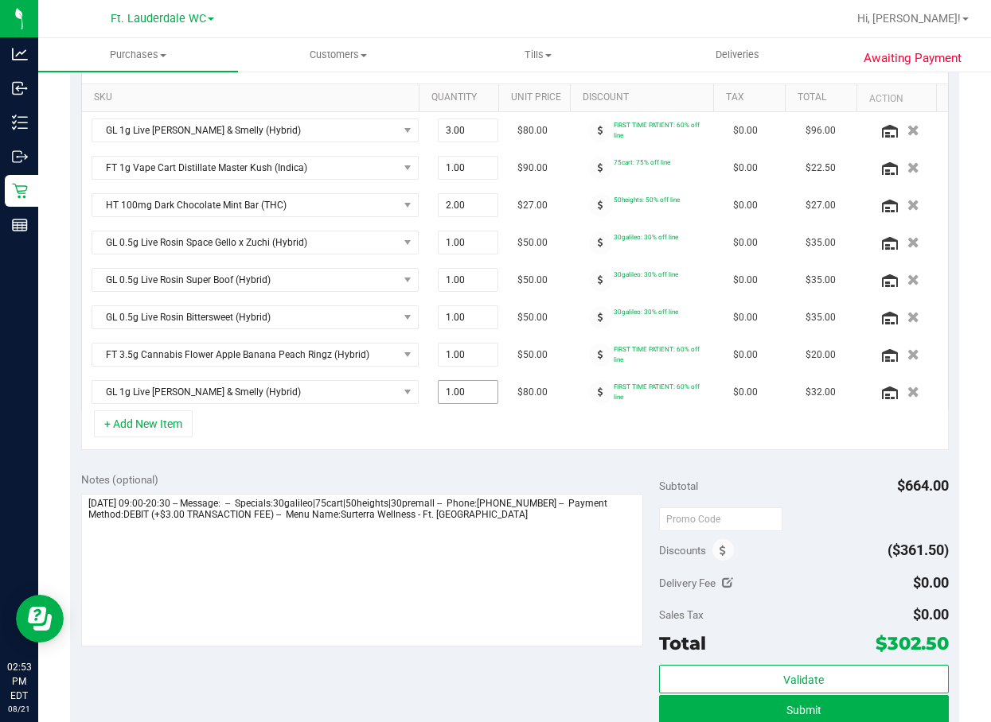
click at [455, 395] on span "1.00 1" at bounding box center [468, 392] width 60 height 24
click at [455, 395] on input "1" at bounding box center [467, 392] width 59 height 22
type input "2"
type input "2.00"
click at [460, 471] on div "Notes (optional) Subtotal $664.00 Discounts ($361.50) Delivery Fee $0.00 Sales …" at bounding box center [514, 604] width 889 height 286
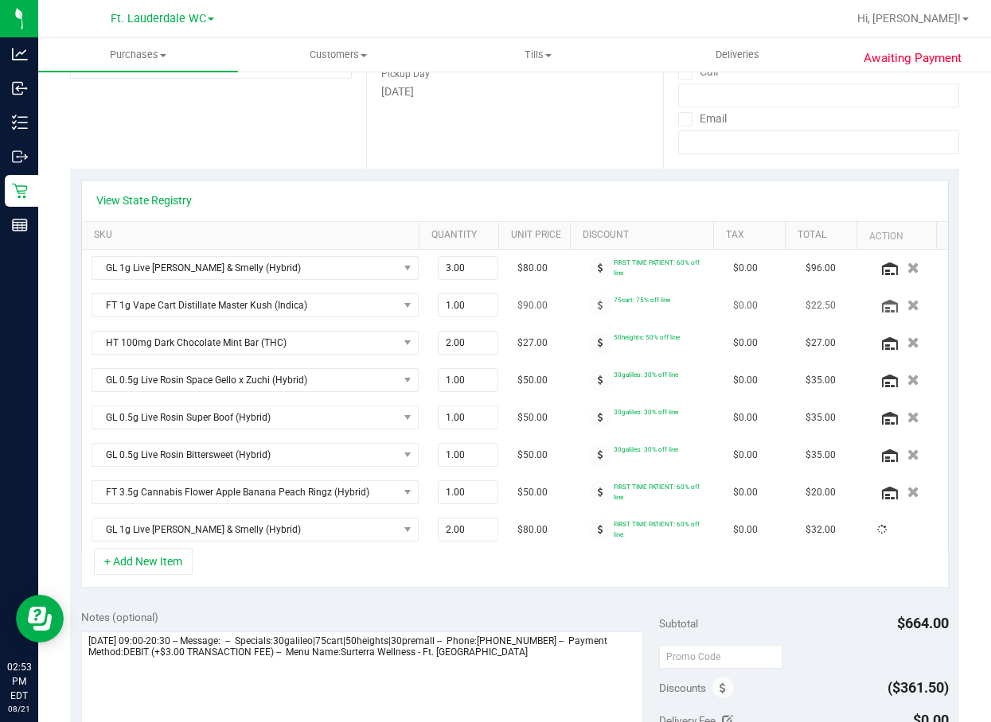
scroll to position [159, 0]
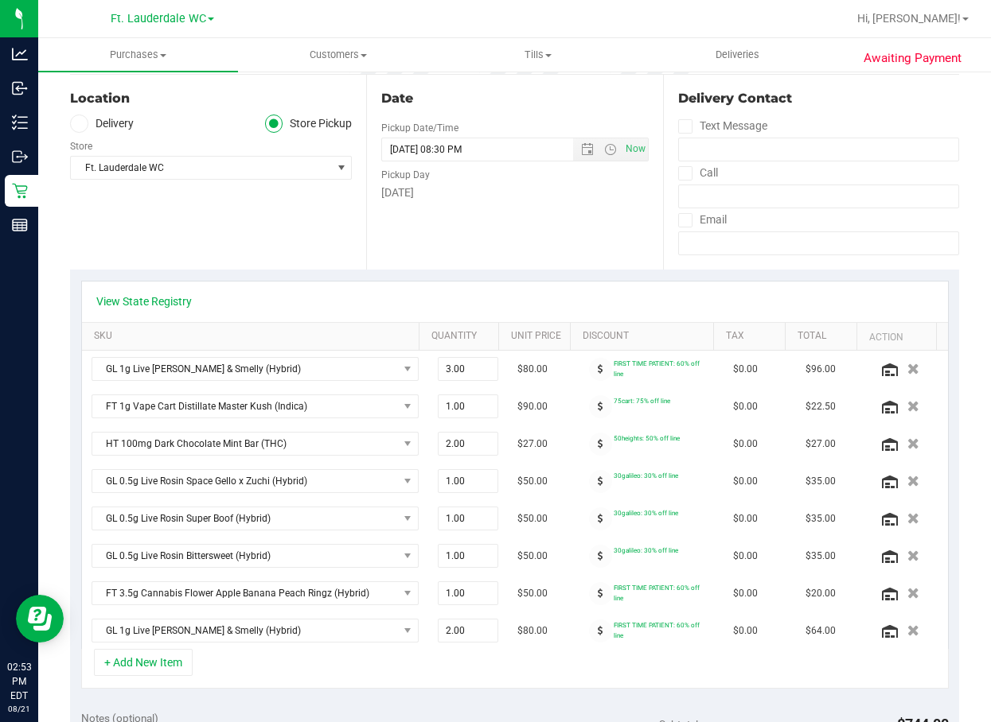
click at [907, 368] on icon "button" at bounding box center [913, 369] width 12 height 11
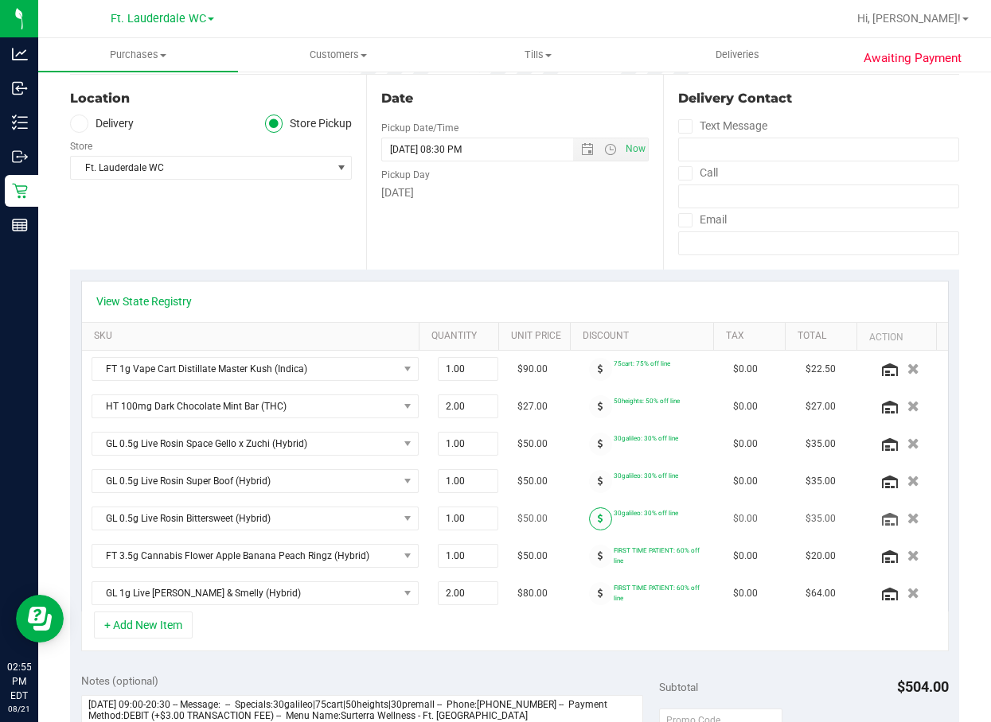
click at [589, 512] on span at bounding box center [600, 519] width 23 height 23
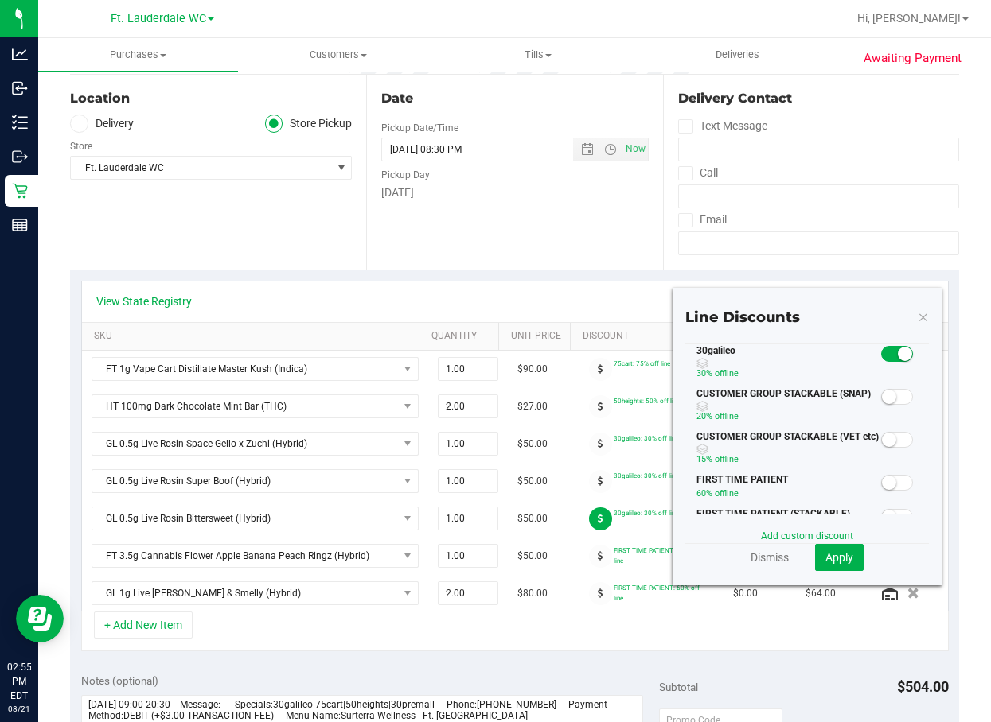
click at [884, 481] on span at bounding box center [897, 483] width 32 height 16
click at [825, 551] on span "Apply" at bounding box center [839, 557] width 28 height 13
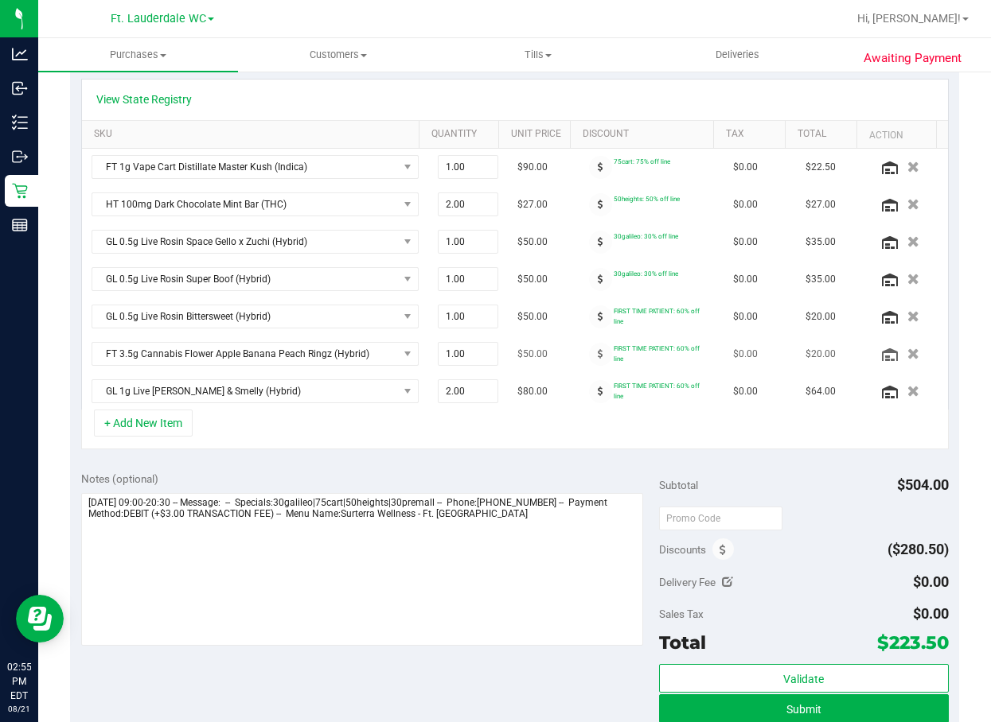
scroll to position [239, 0]
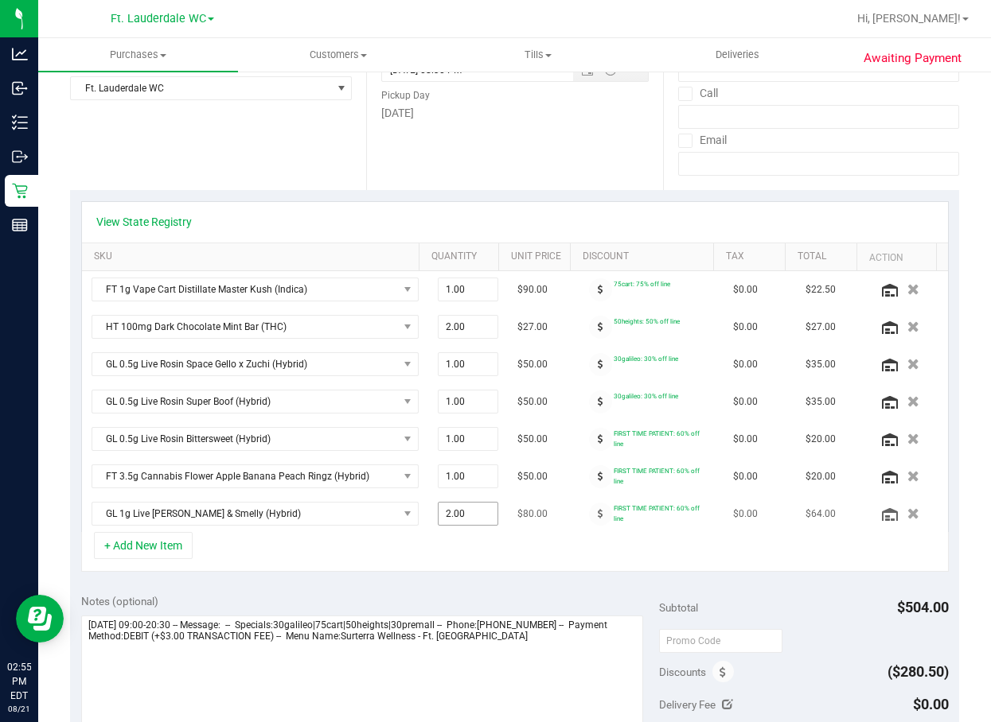
click at [443, 515] on span "2.00 2" at bounding box center [468, 514] width 60 height 24
click at [443, 515] on input "2" at bounding box center [467, 514] width 59 height 22
type input "1"
type input "1.00"
click at [447, 548] on div "+ Add New Item" at bounding box center [514, 552] width 867 height 40
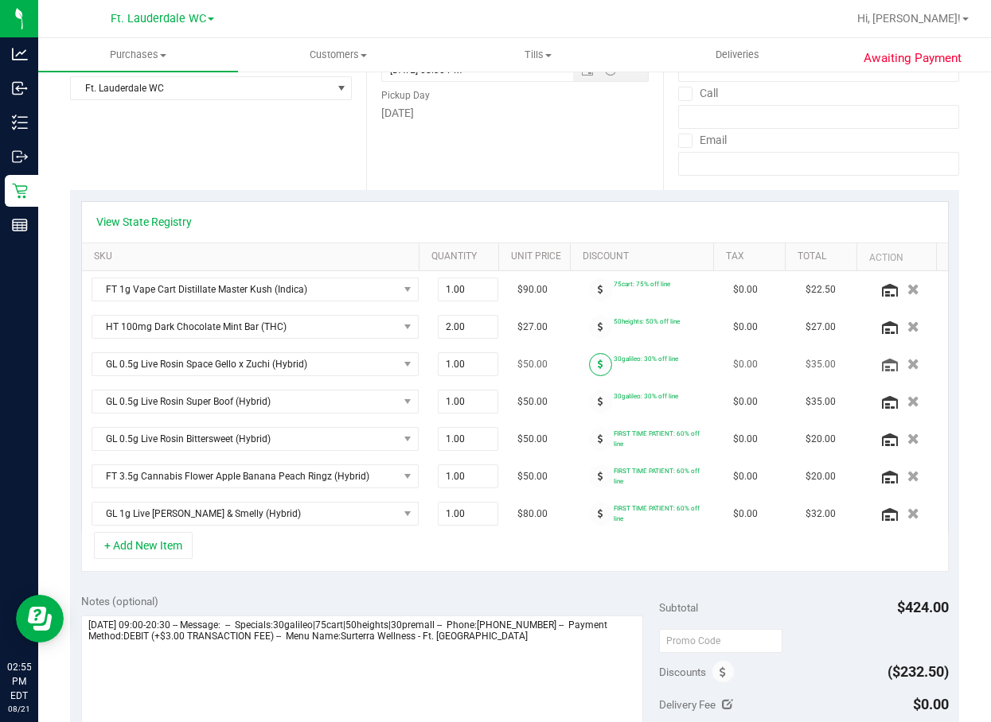
click at [597, 365] on icon at bounding box center [600, 365] width 6 height 10
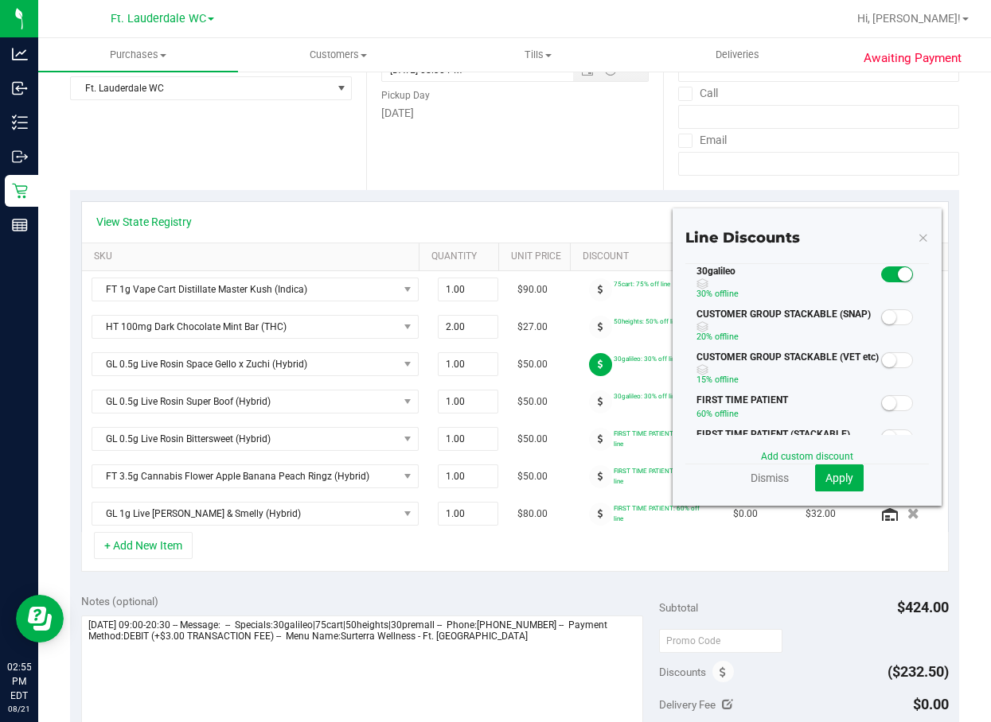
click at [885, 403] on span at bounding box center [897, 403] width 32 height 16
drag, startPoint x: 841, startPoint y: 490, endPoint x: 838, endPoint y: 479, distance: 11.6
click at [839, 482] on button "Apply" at bounding box center [839, 478] width 49 height 27
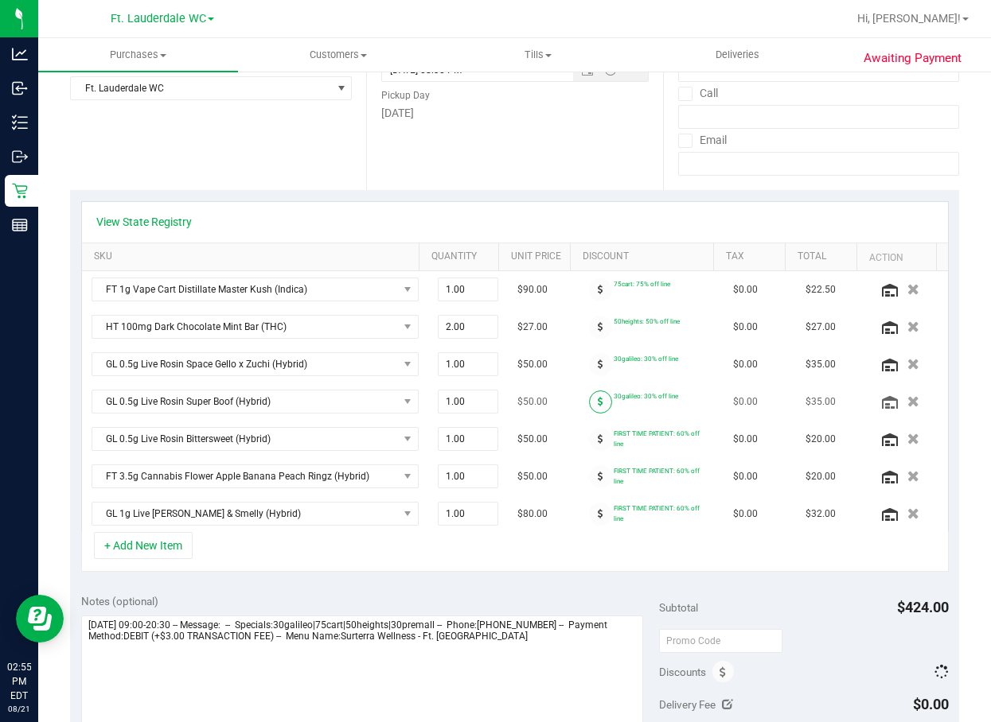
click at [597, 398] on icon at bounding box center [600, 402] width 6 height 10
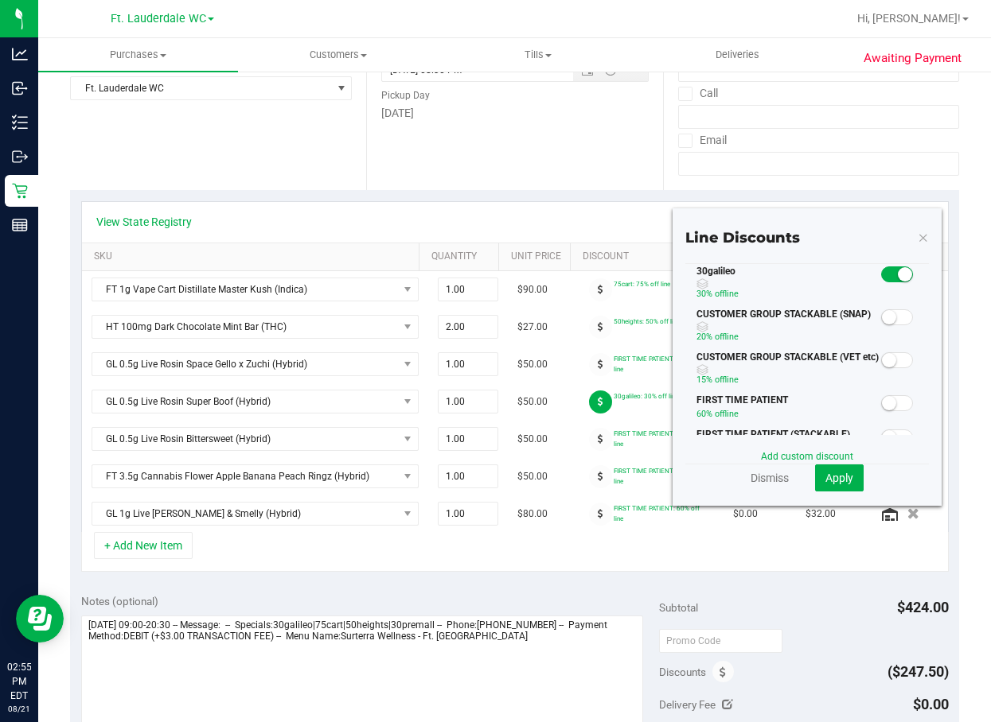
click at [885, 403] on span at bounding box center [897, 403] width 32 height 16
click at [825, 482] on span "Apply" at bounding box center [839, 478] width 28 height 13
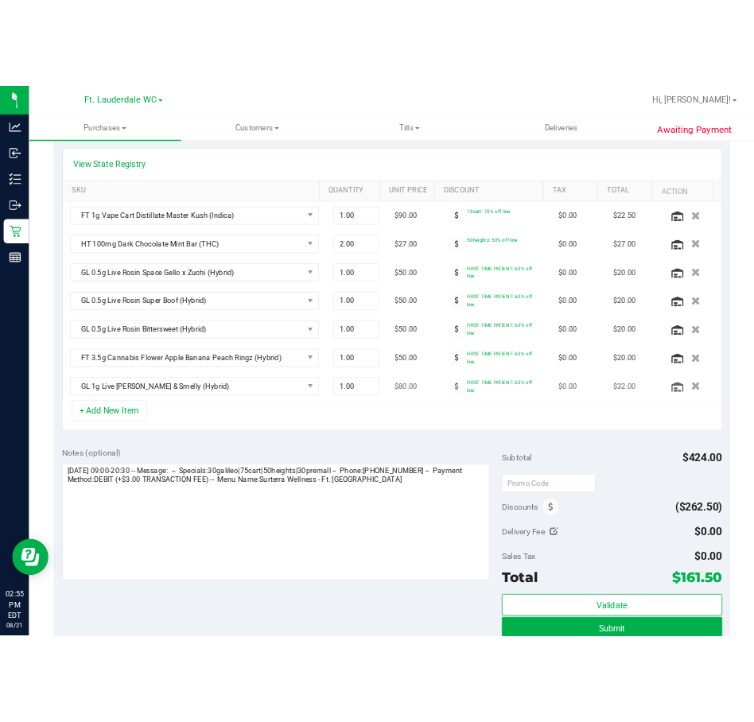
scroll to position [357, 0]
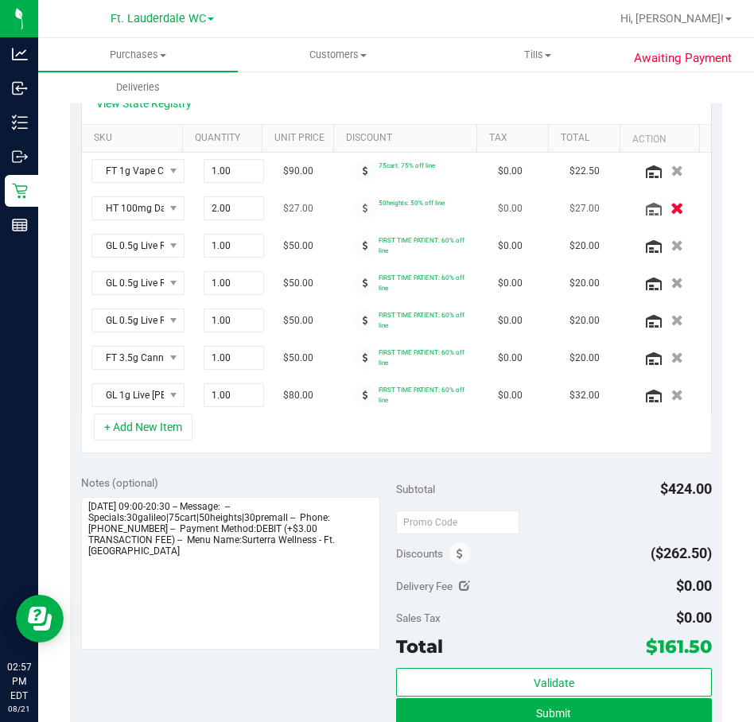
click at [671, 208] on icon "button" at bounding box center [678, 209] width 14 height 12
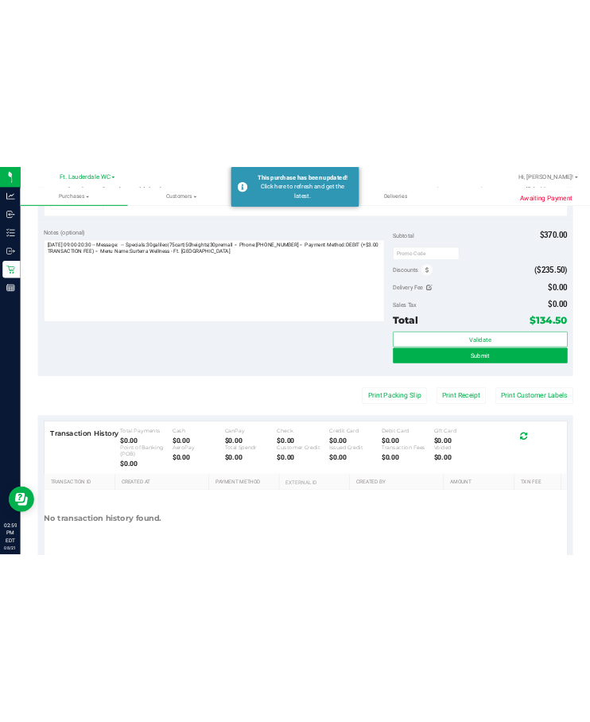
scroll to position [763, 0]
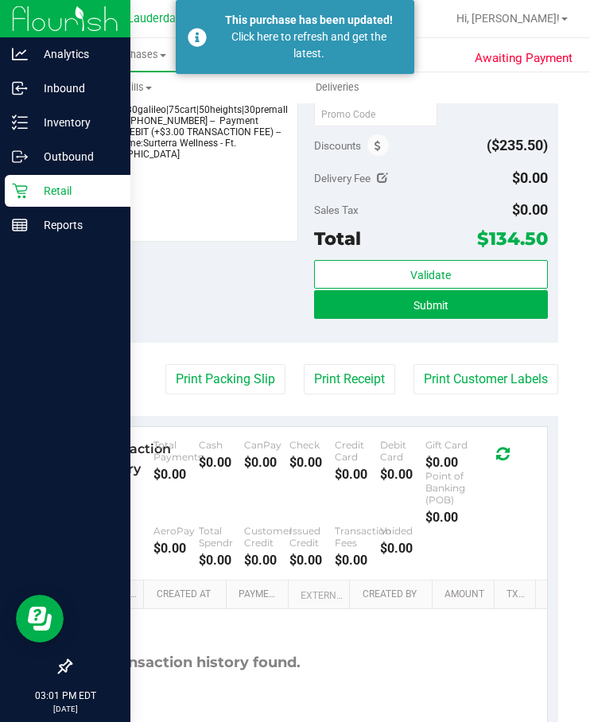
click at [30, 185] on p "Retail" at bounding box center [75, 190] width 95 height 19
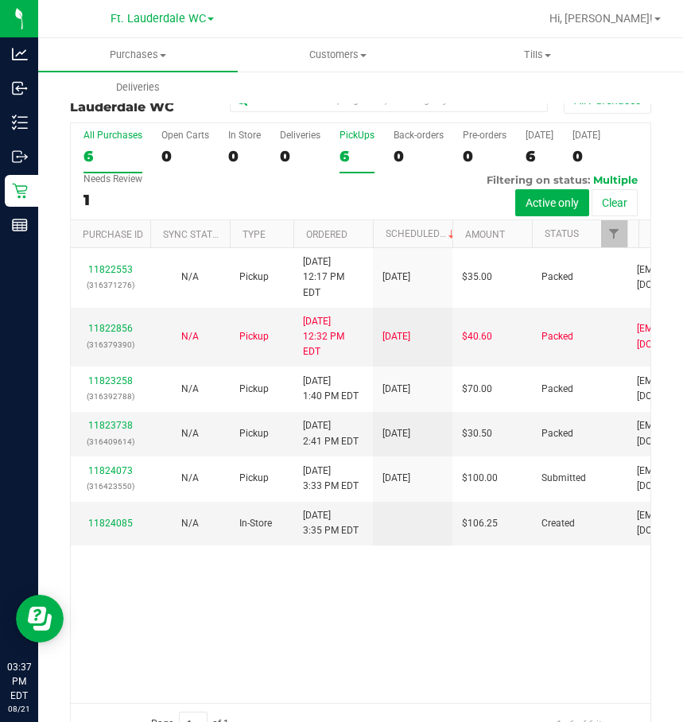
click at [356, 149] on div "6" at bounding box center [357, 156] width 35 height 18
click at [0, 0] on input "PickUps 6" at bounding box center [0, 0] width 0 height 0
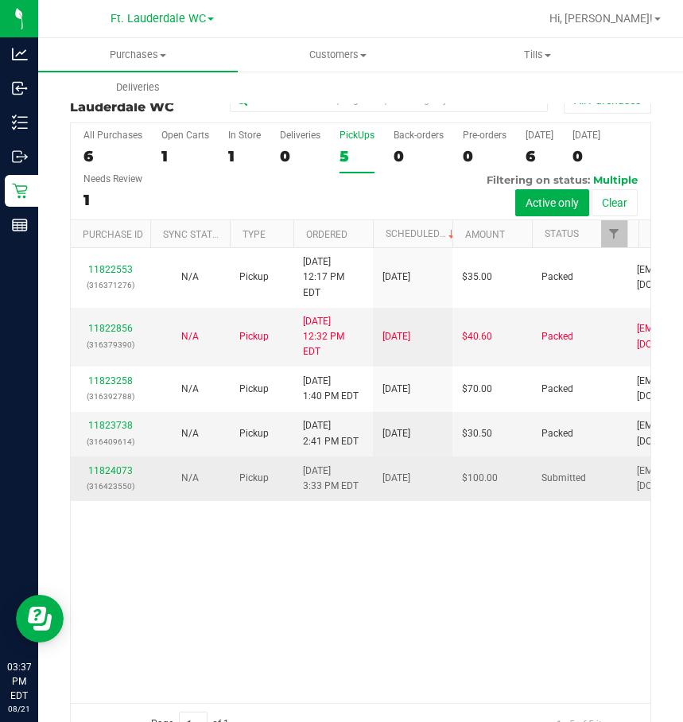
scroll to position [39, 0]
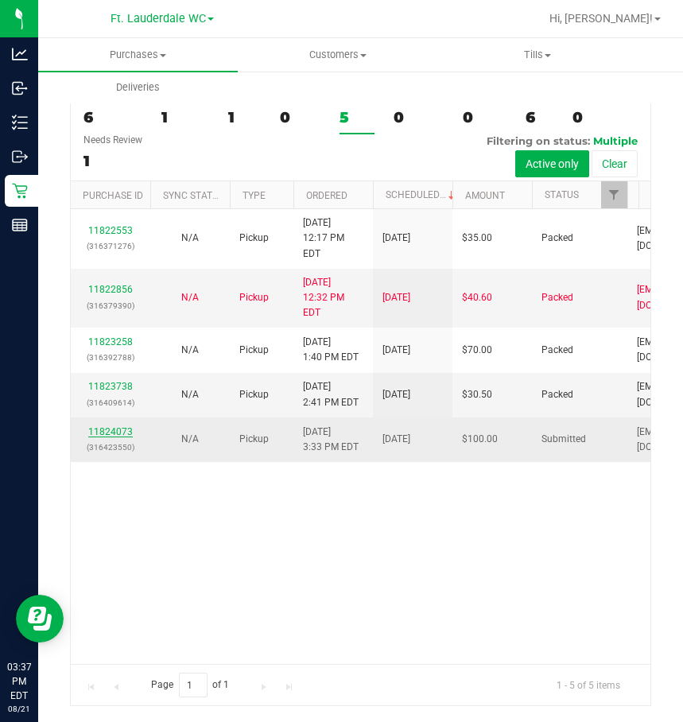
click at [123, 438] on link "11824073" at bounding box center [110, 431] width 45 height 11
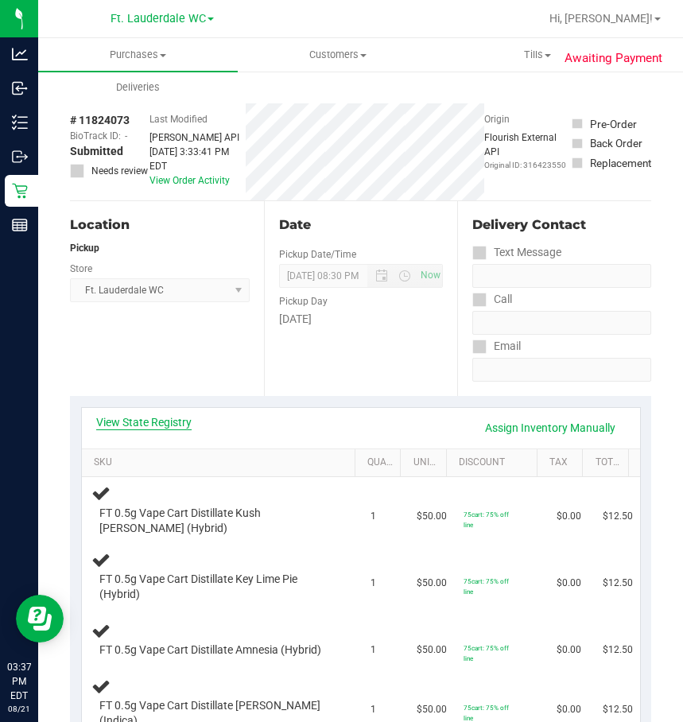
click at [164, 424] on link "View State Registry" at bounding box center [143, 422] width 95 height 16
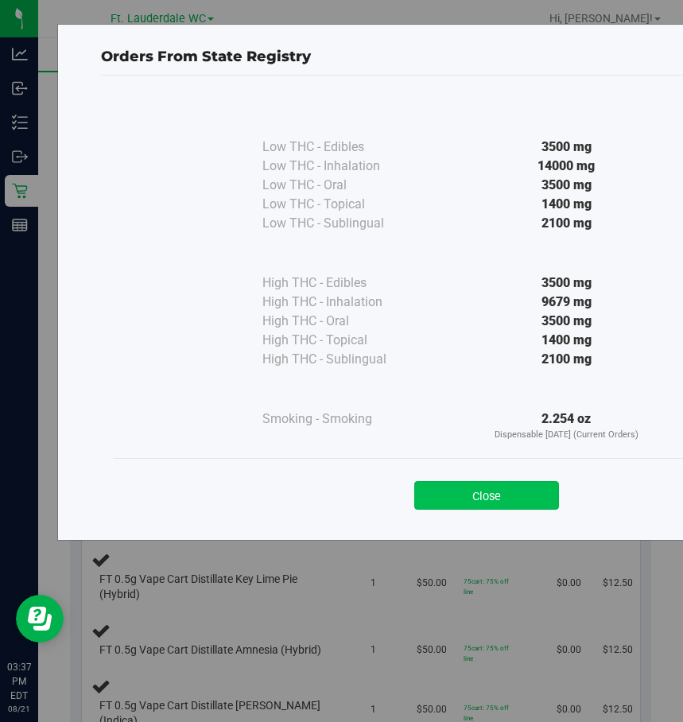
click at [515, 501] on button "Close" at bounding box center [486, 495] width 145 height 29
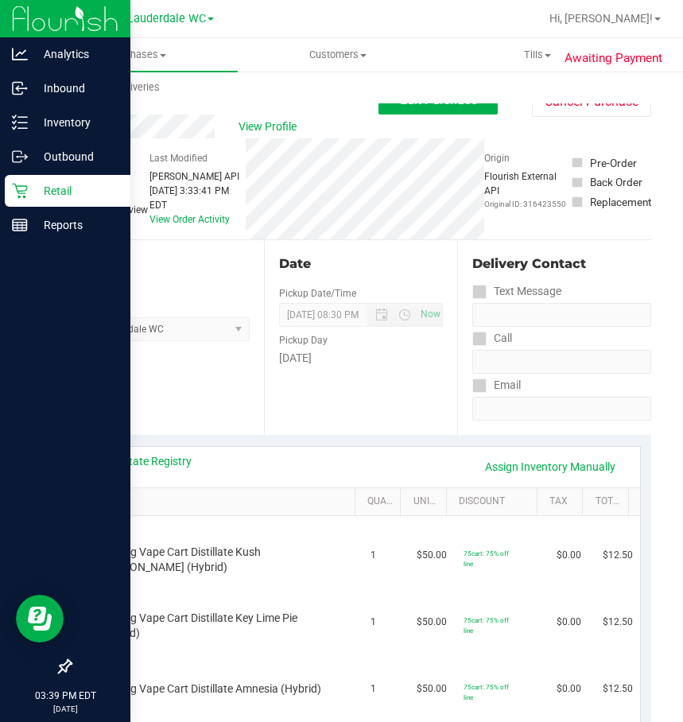
click at [27, 186] on icon at bounding box center [20, 191] width 16 height 16
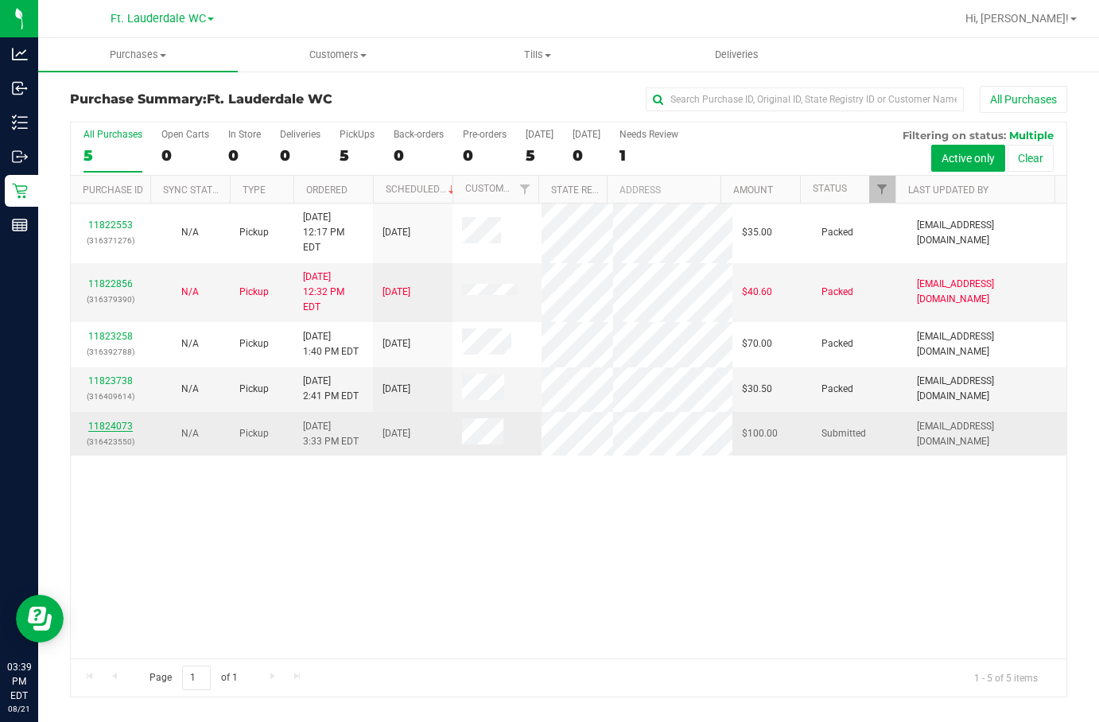
click at [126, 432] on link "11824073" at bounding box center [110, 426] width 45 height 11
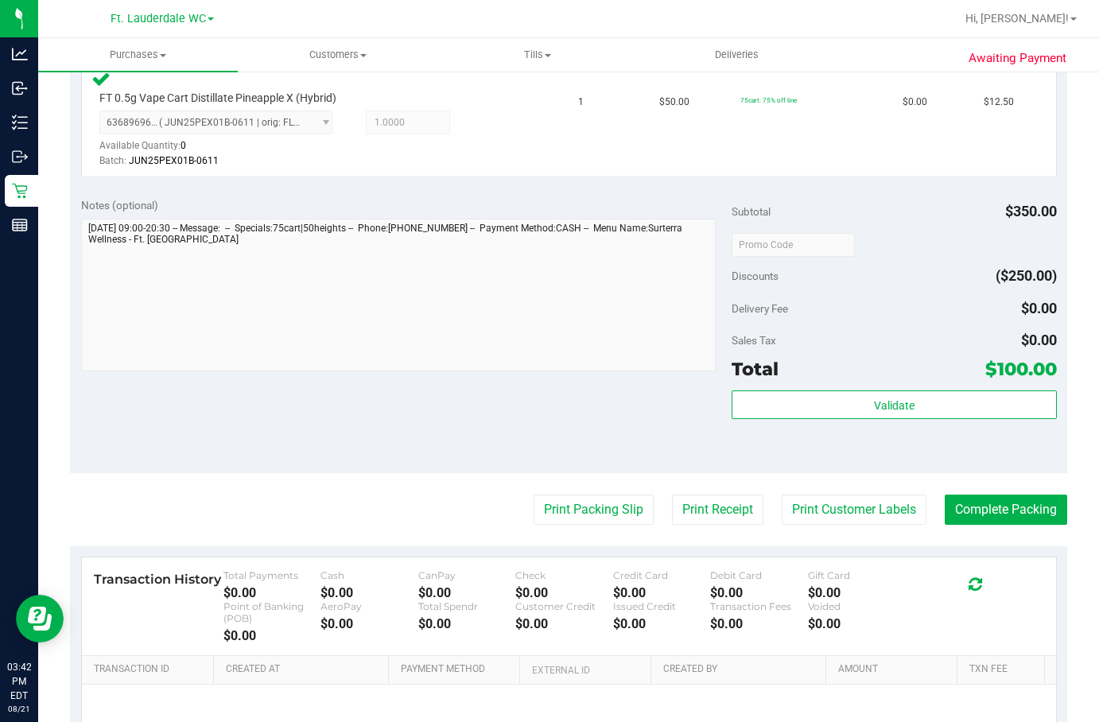
scroll to position [1127, 0]
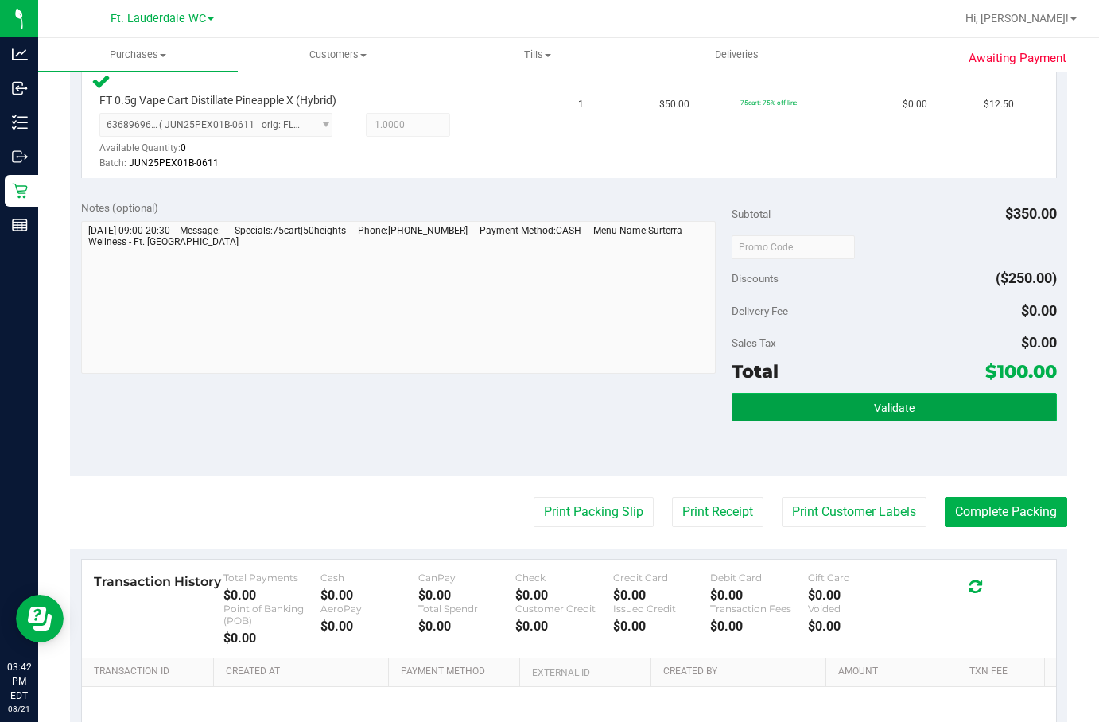
click at [805, 418] on button "Validate" at bounding box center [894, 407] width 325 height 29
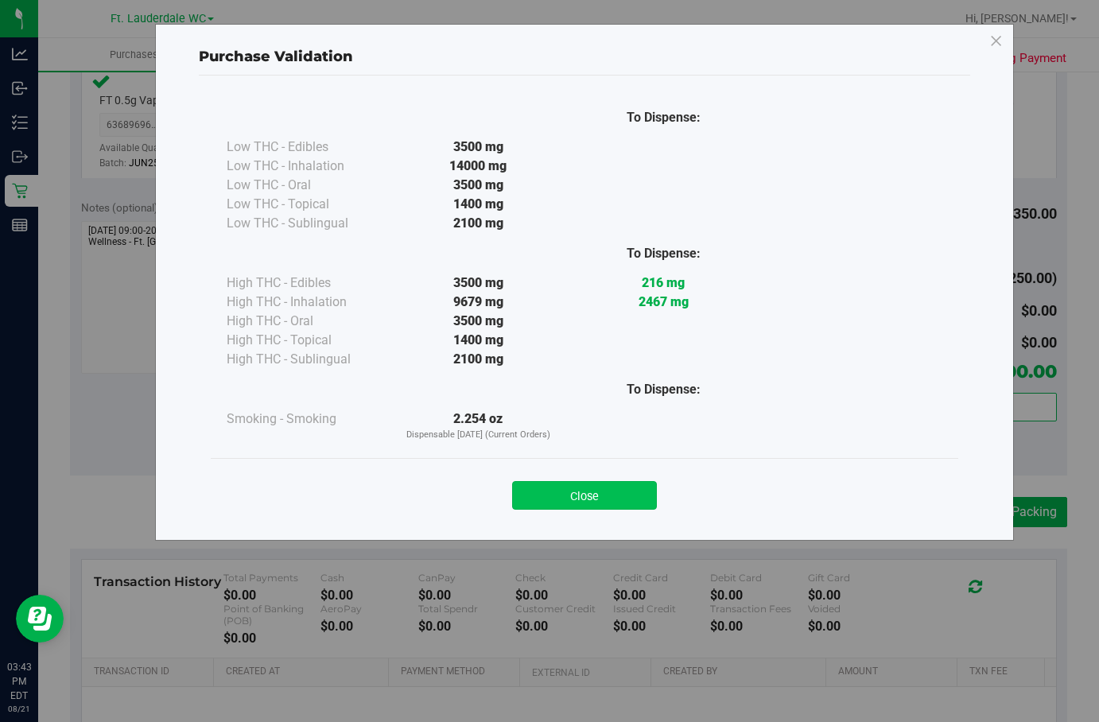
click at [581, 482] on button "Close" at bounding box center [584, 495] width 145 height 29
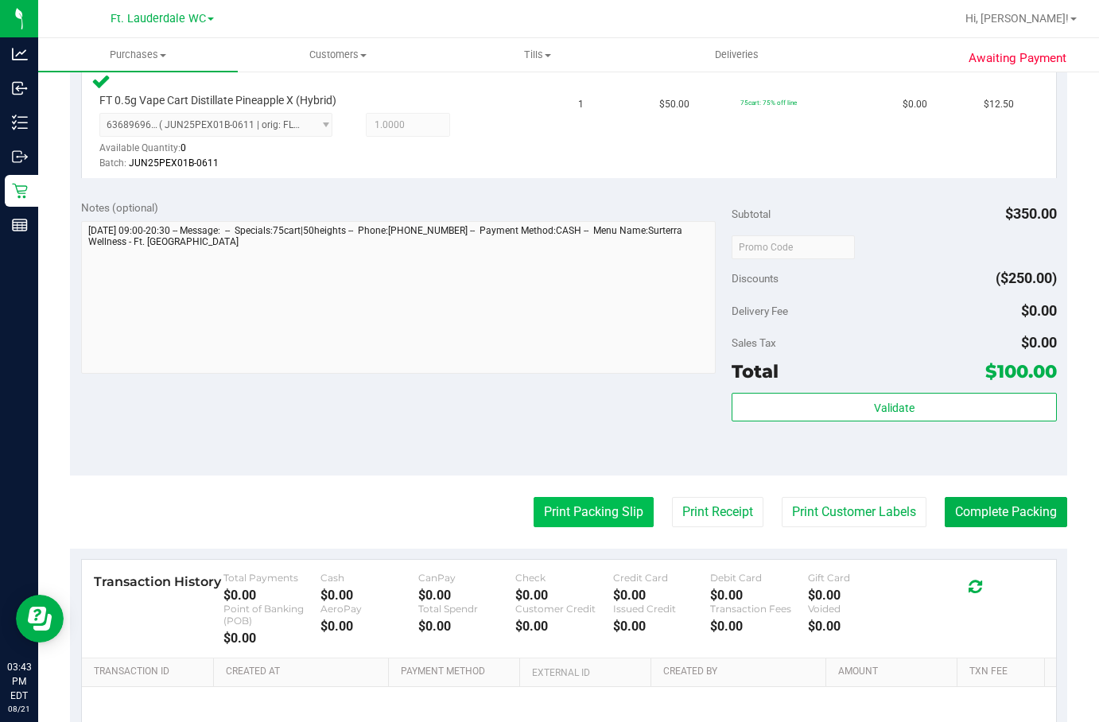
click at [585, 505] on button "Print Packing Slip" at bounding box center [594, 512] width 120 height 30
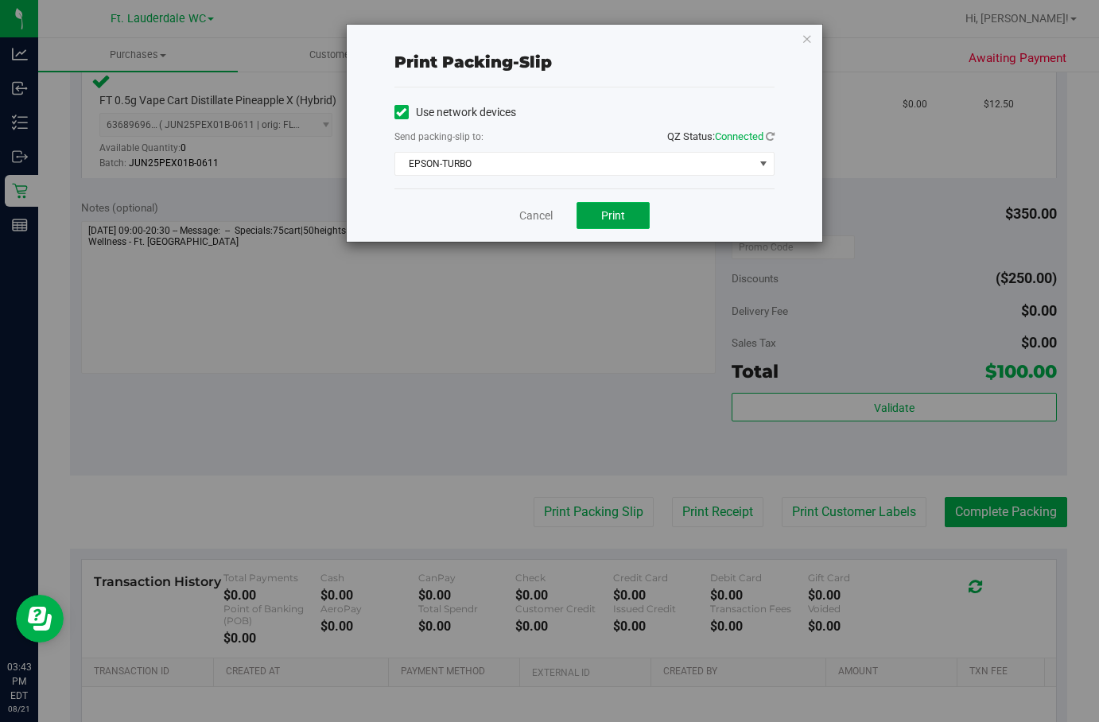
click at [602, 216] on span "Print" at bounding box center [613, 215] width 24 height 13
click at [538, 216] on link "Cancel" at bounding box center [528, 216] width 33 height 17
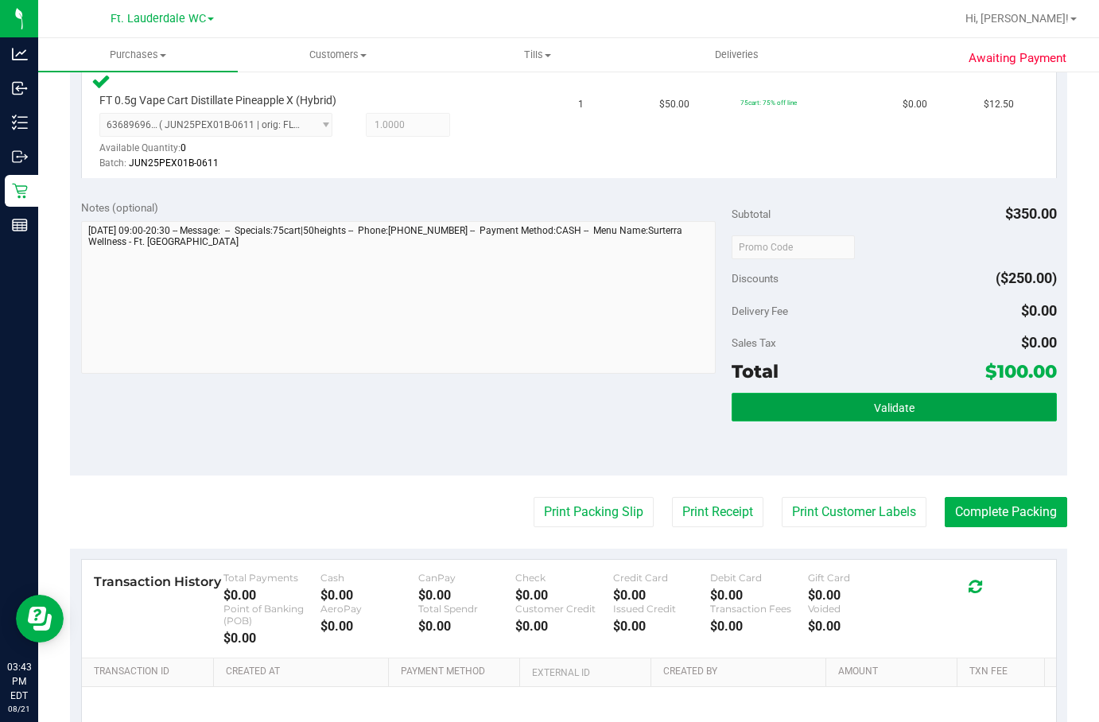
click at [821, 397] on button "Validate" at bounding box center [894, 407] width 325 height 29
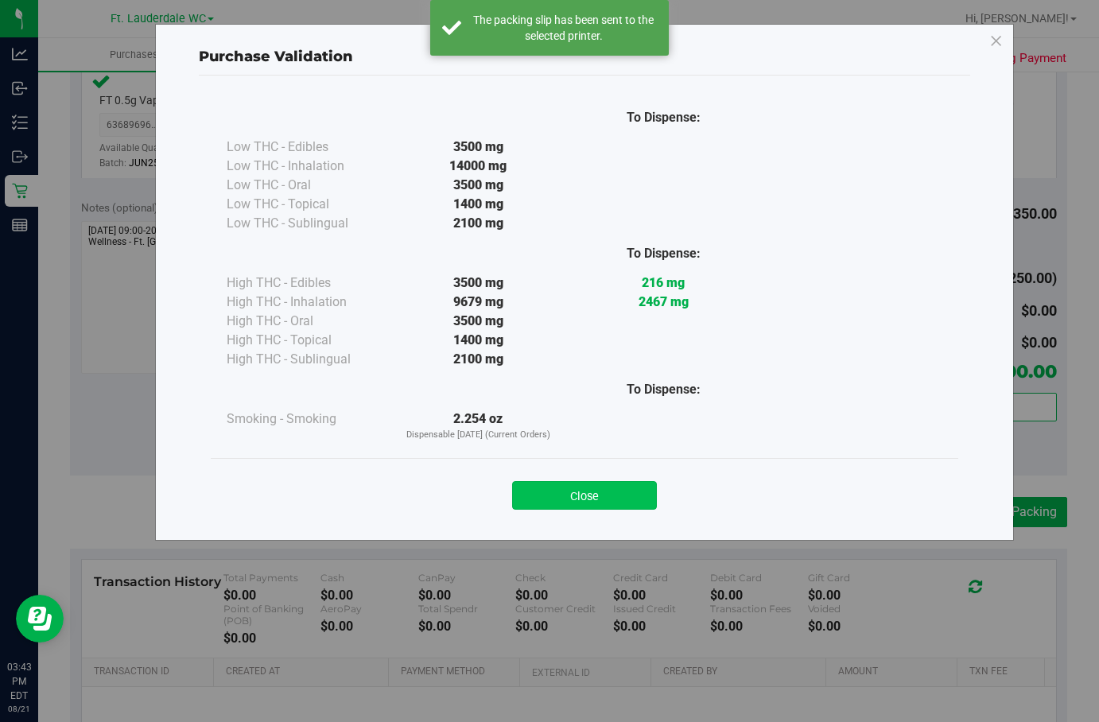
click at [585, 486] on button "Close" at bounding box center [584, 495] width 145 height 29
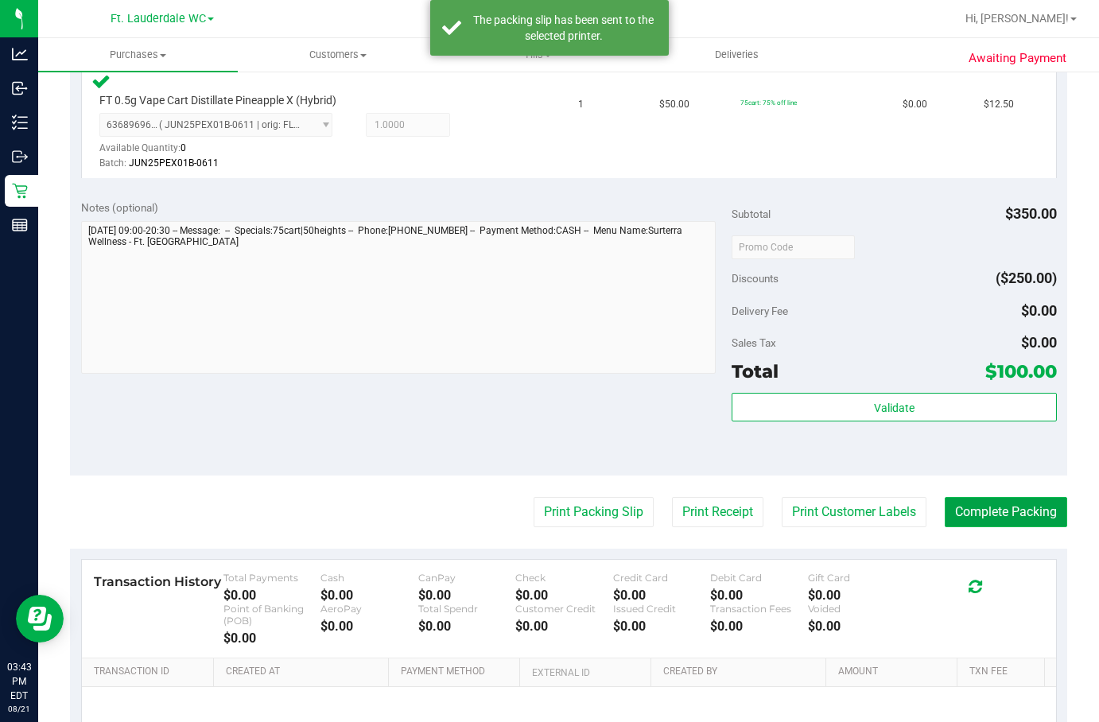
click at [925, 526] on button "Complete Packing" at bounding box center [1006, 512] width 123 height 30
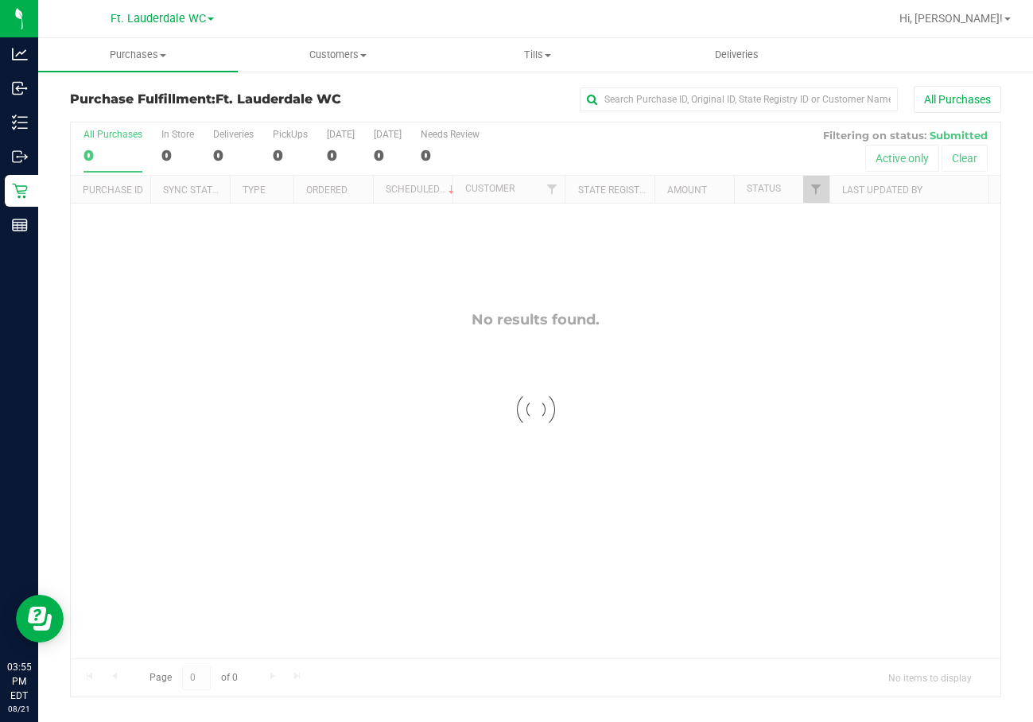
click at [103, 168] on div at bounding box center [536, 410] width 930 height 574
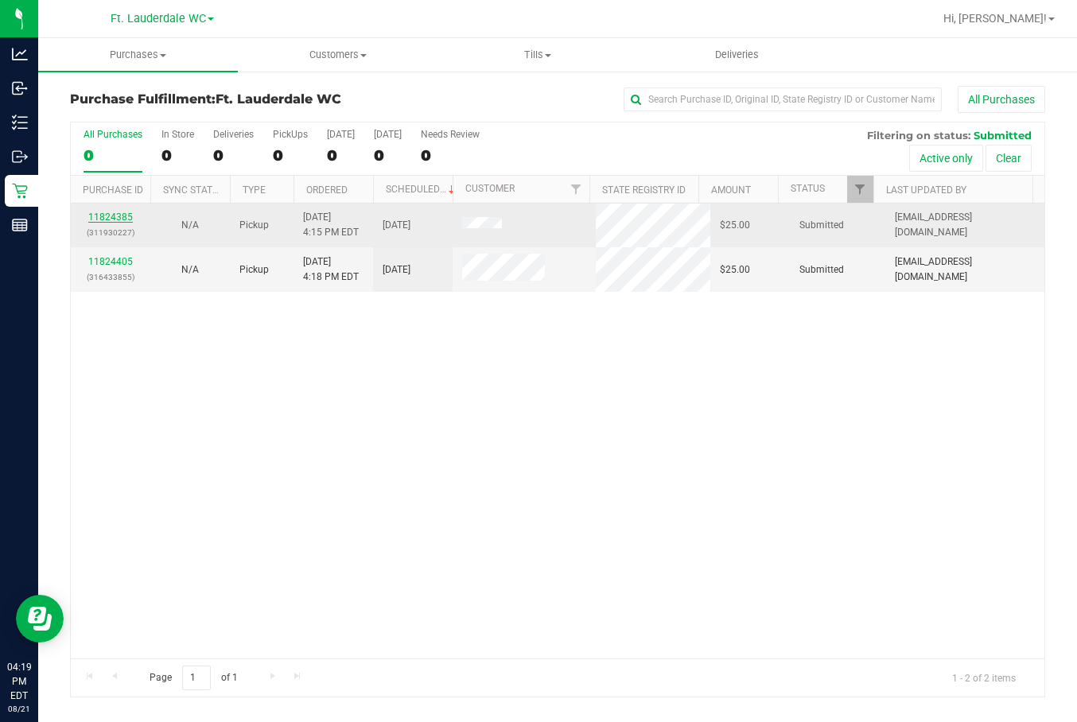
click at [108, 215] on link "11824385" at bounding box center [110, 217] width 45 height 11
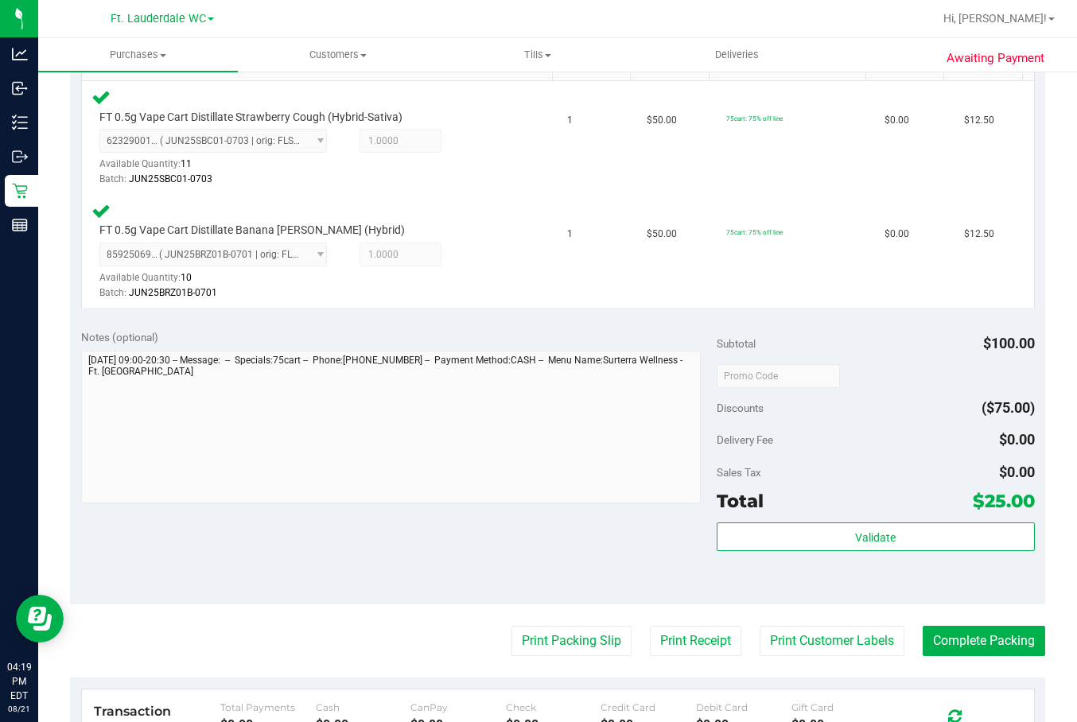
scroll to position [483, 0]
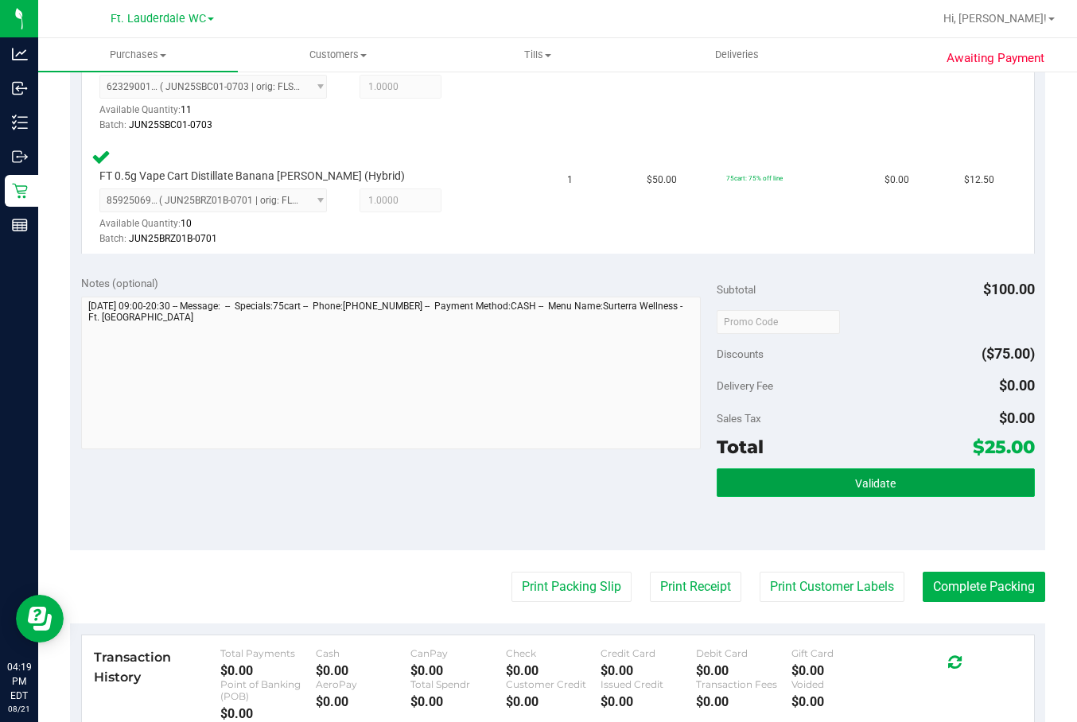
click at [823, 484] on button "Validate" at bounding box center [876, 483] width 318 height 29
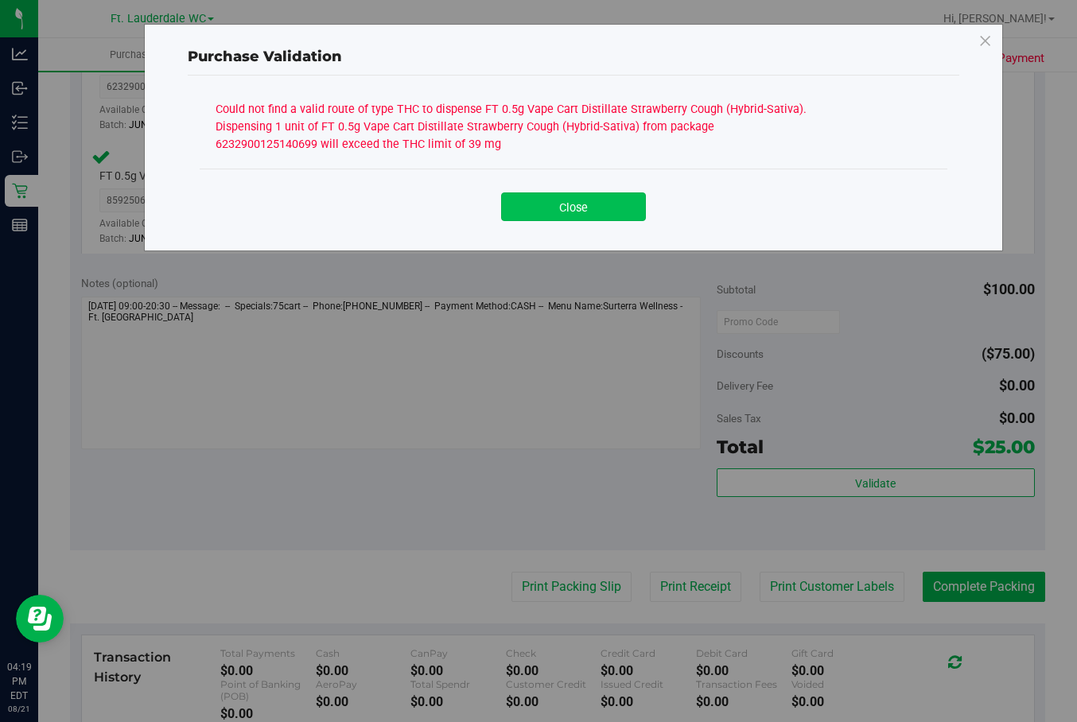
click at [555, 197] on button "Close" at bounding box center [573, 207] width 145 height 29
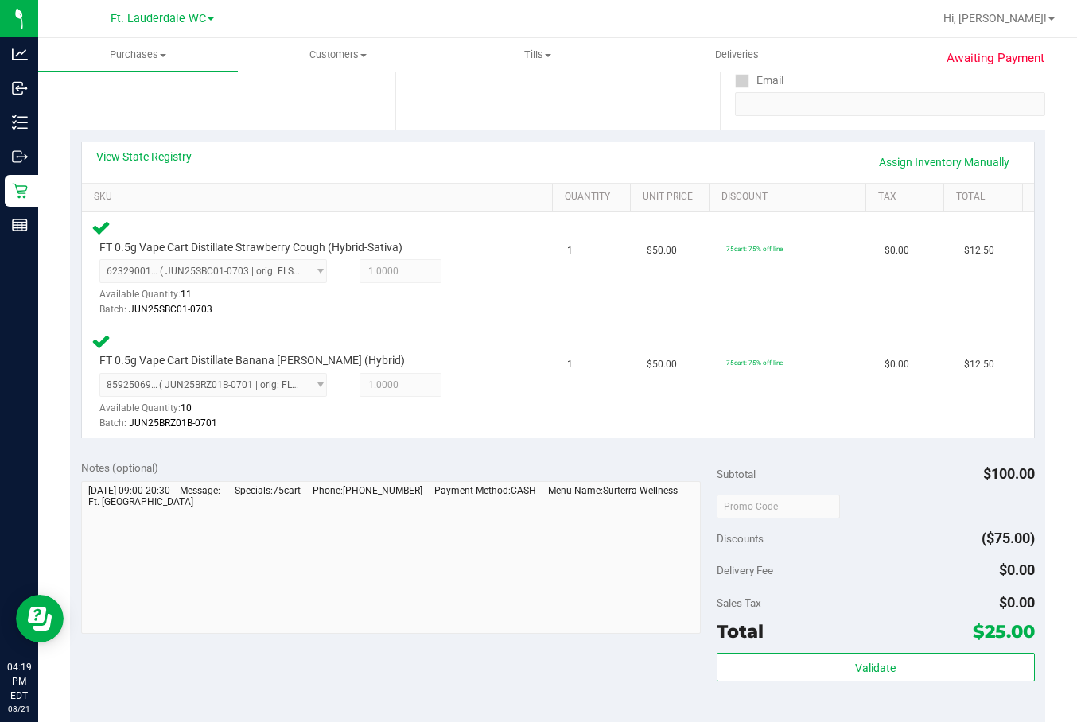
scroll to position [251, 0]
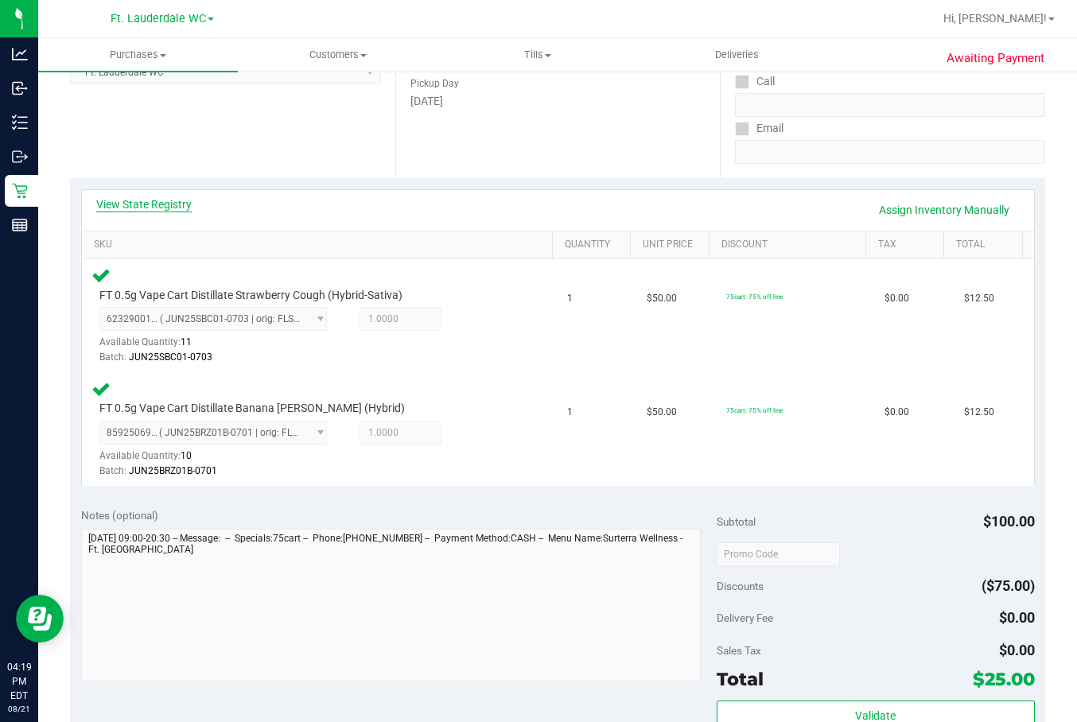
click at [145, 206] on link "View State Registry" at bounding box center [143, 205] width 95 height 16
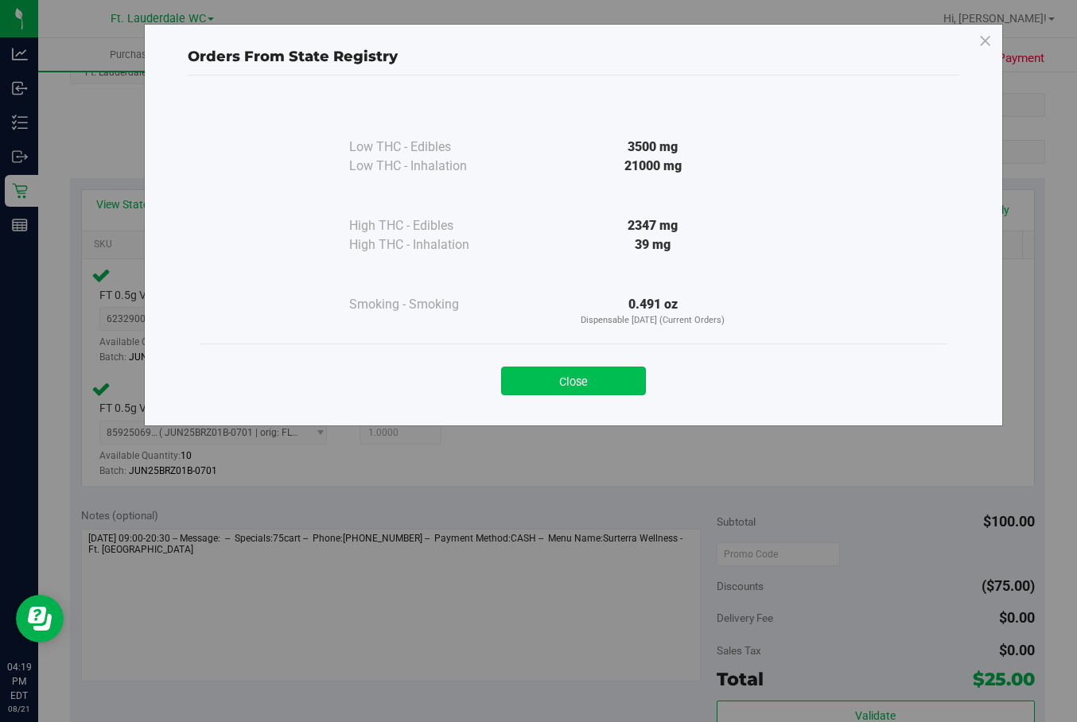
click at [582, 381] on button "Close" at bounding box center [573, 381] width 145 height 29
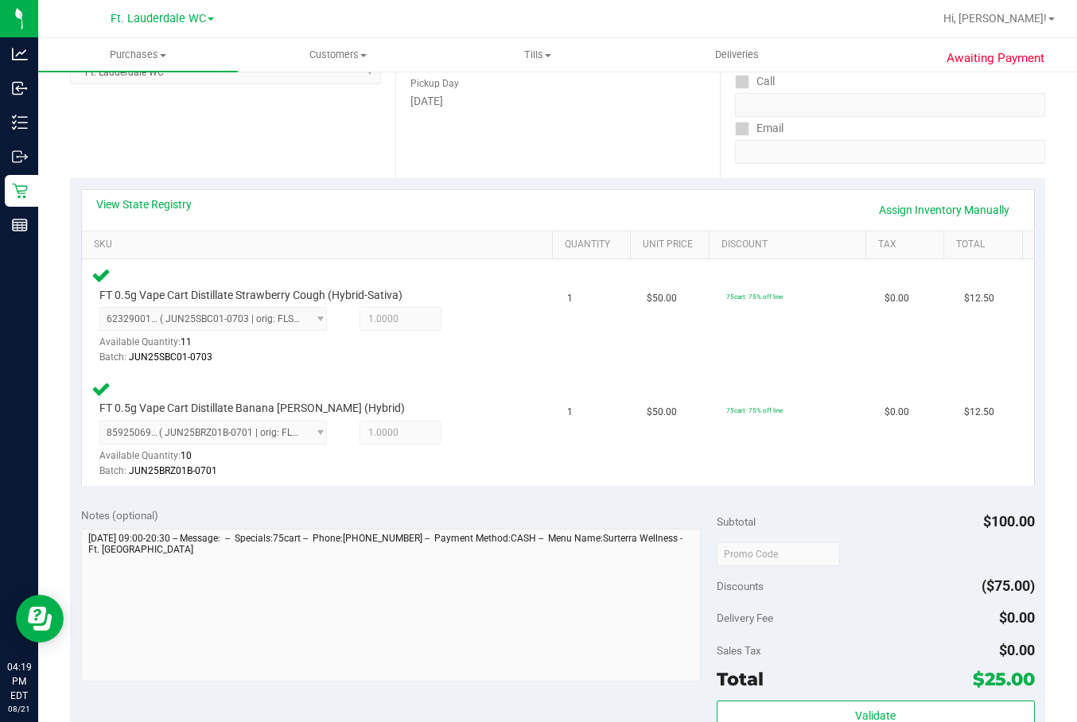
scroll to position [0, 0]
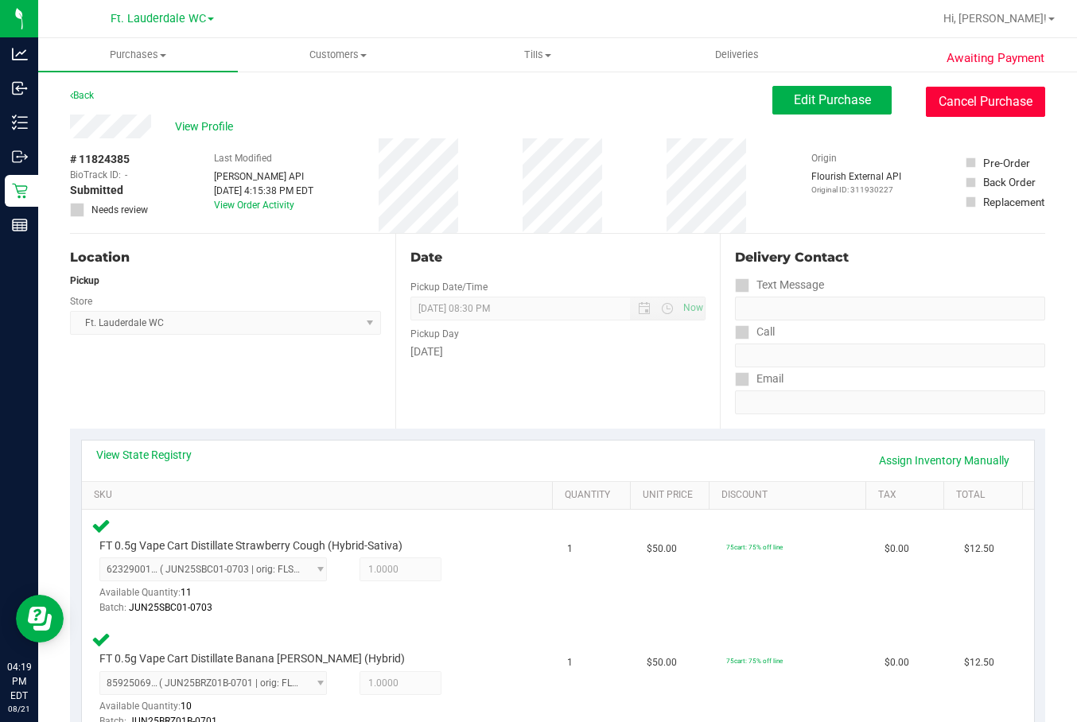
click at [925, 112] on button "Cancel Purchase" at bounding box center [985, 102] width 119 height 30
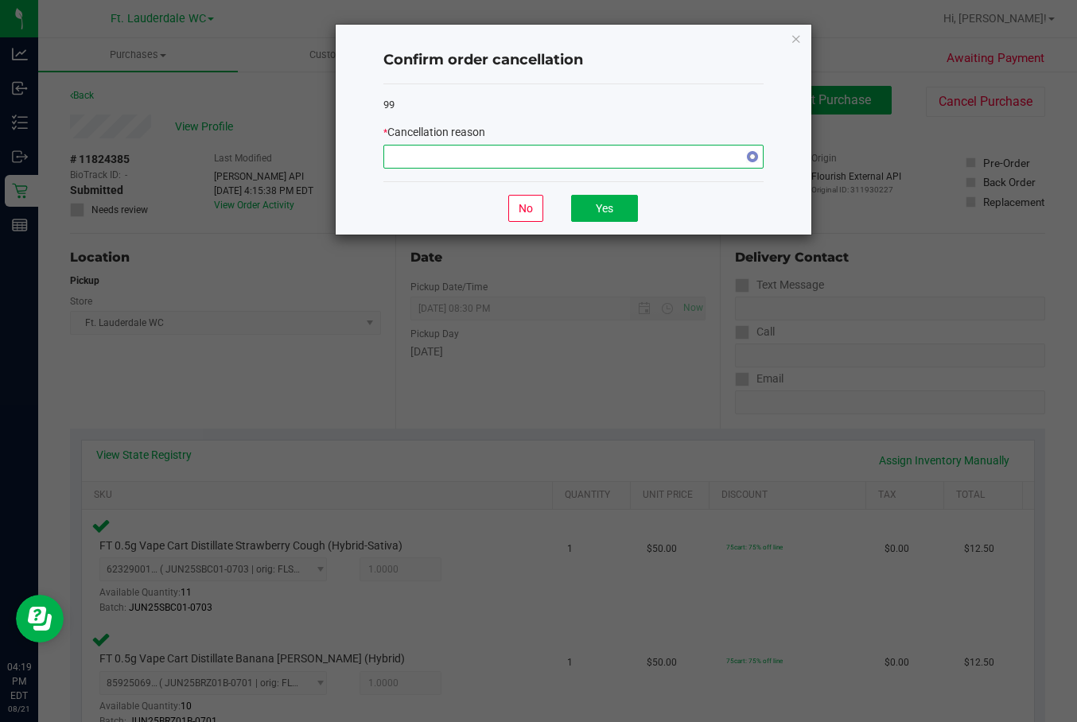
click at [585, 159] on span "NO DATA FOUND" at bounding box center [563, 157] width 359 height 22
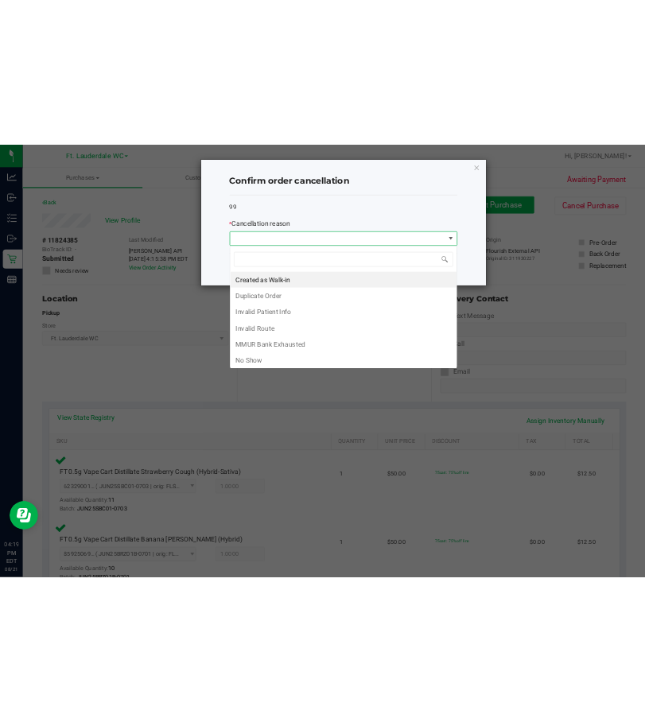
scroll to position [24, 380]
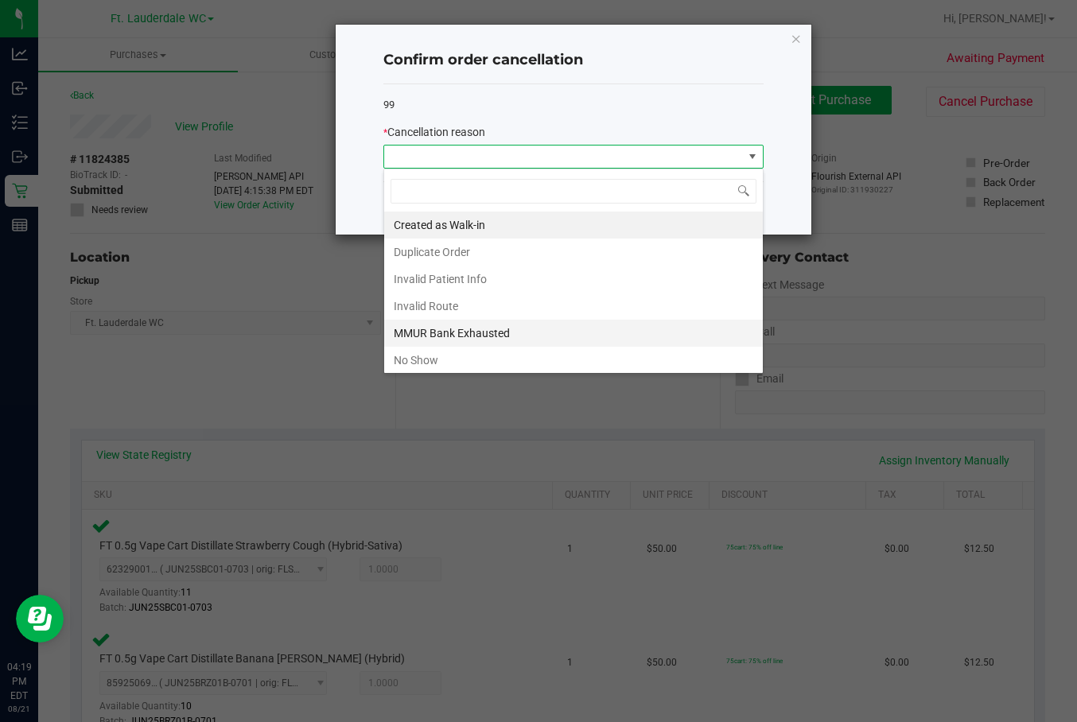
click at [505, 336] on li "MMUR Bank Exhausted" at bounding box center [573, 333] width 379 height 27
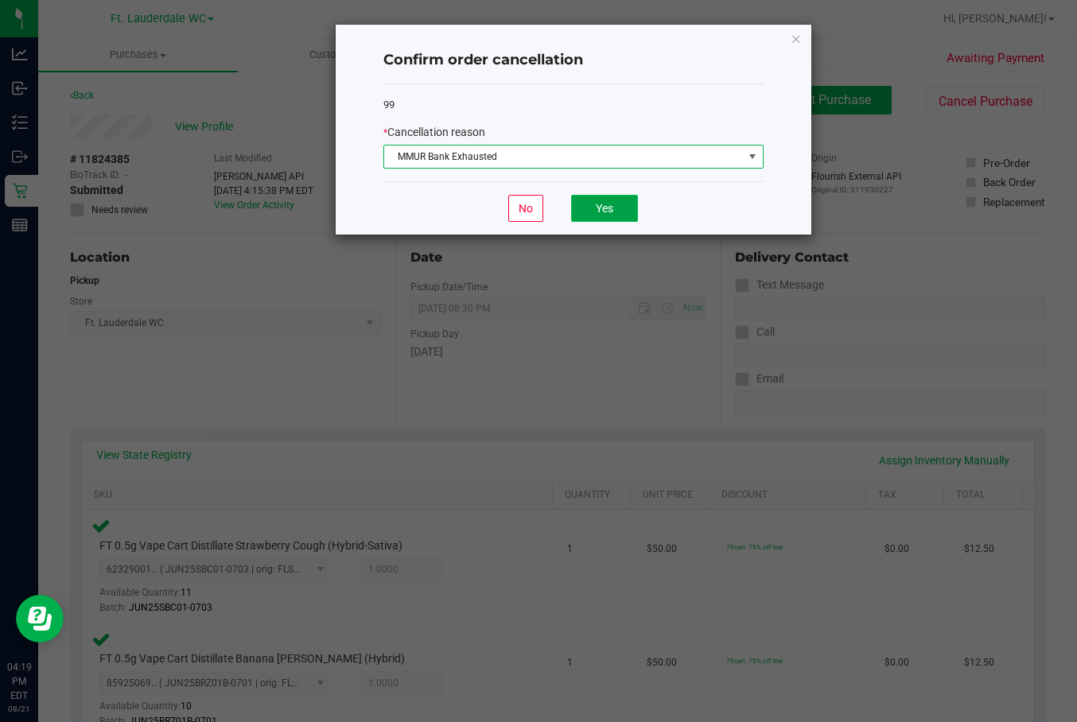
click at [614, 218] on button "Yes" at bounding box center [604, 208] width 67 height 27
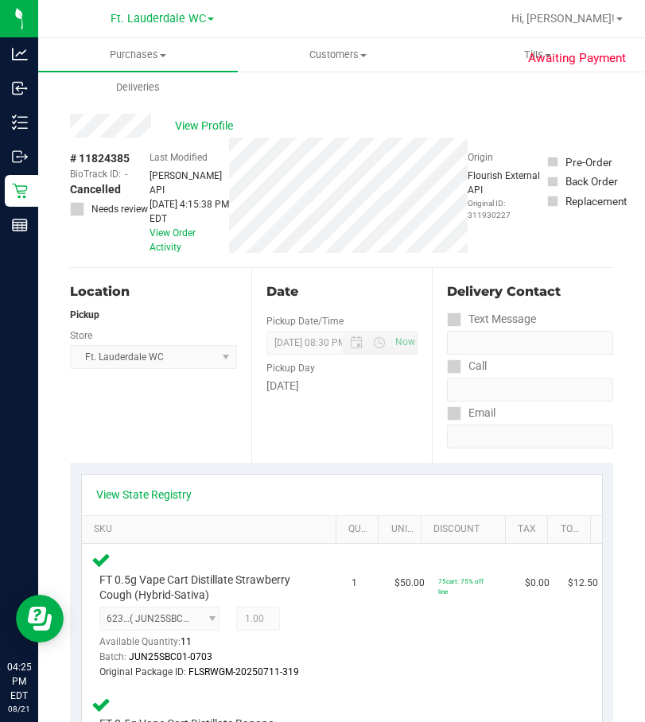
scroll to position [0, 0]
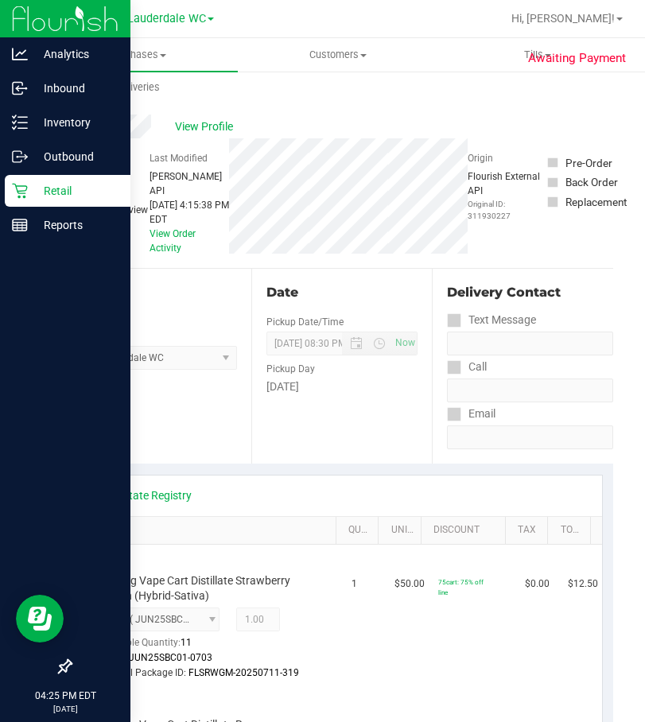
click at [23, 177] on div "Retail" at bounding box center [68, 191] width 126 height 32
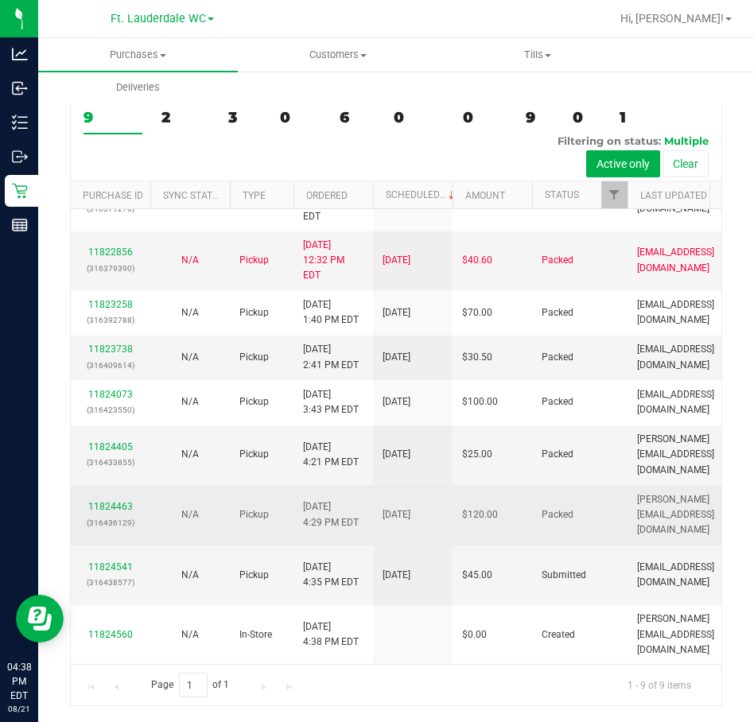
scroll to position [39, 0]
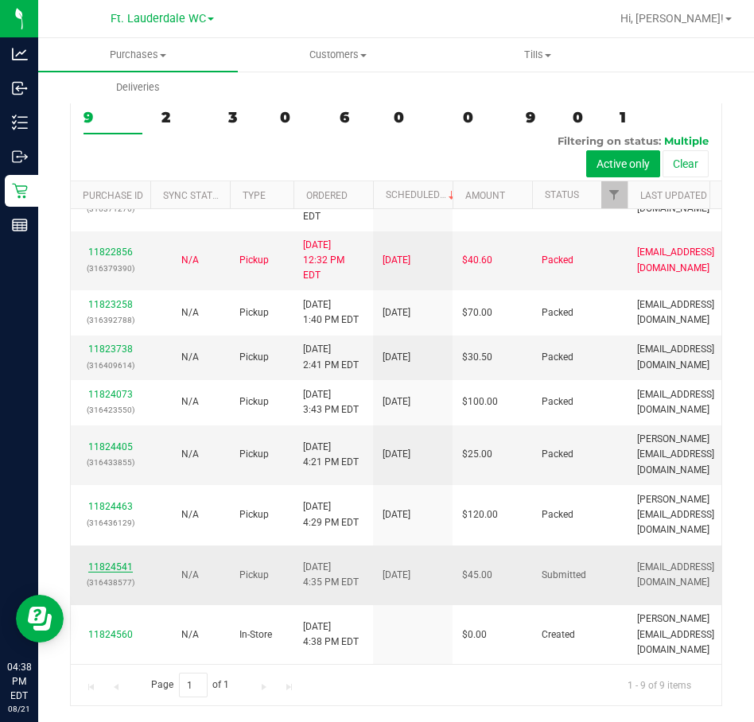
click at [115, 573] on link "11824541" at bounding box center [110, 567] width 45 height 11
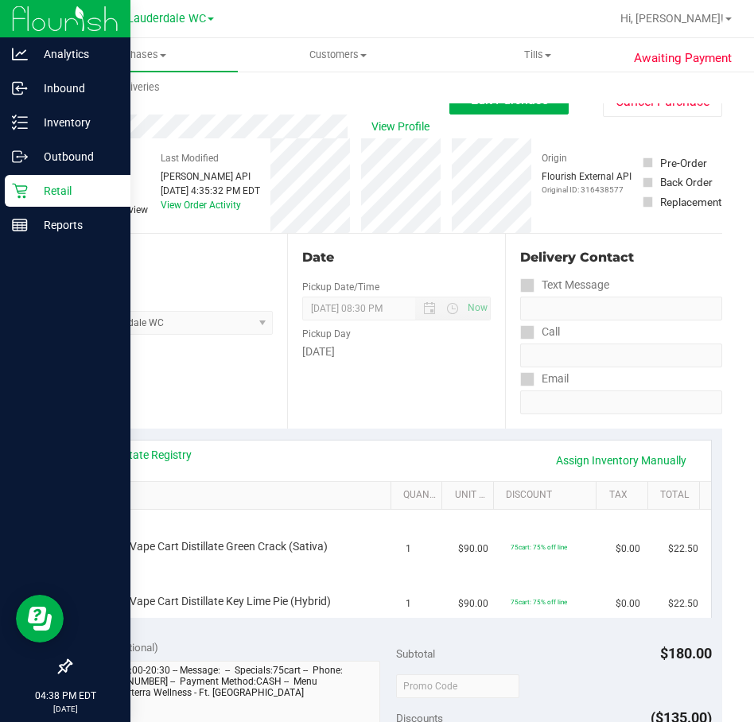
click at [18, 194] on icon at bounding box center [20, 191] width 16 height 16
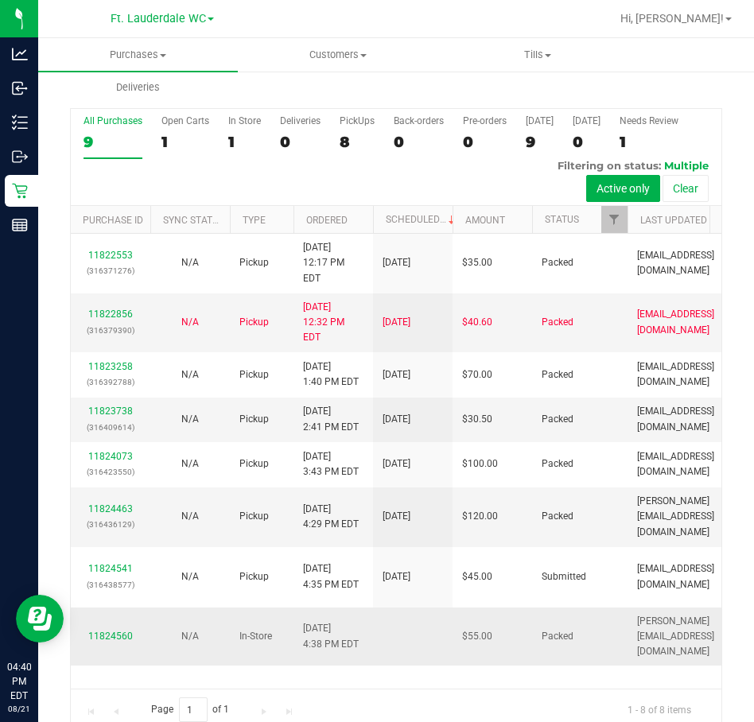
scroll to position [39, 0]
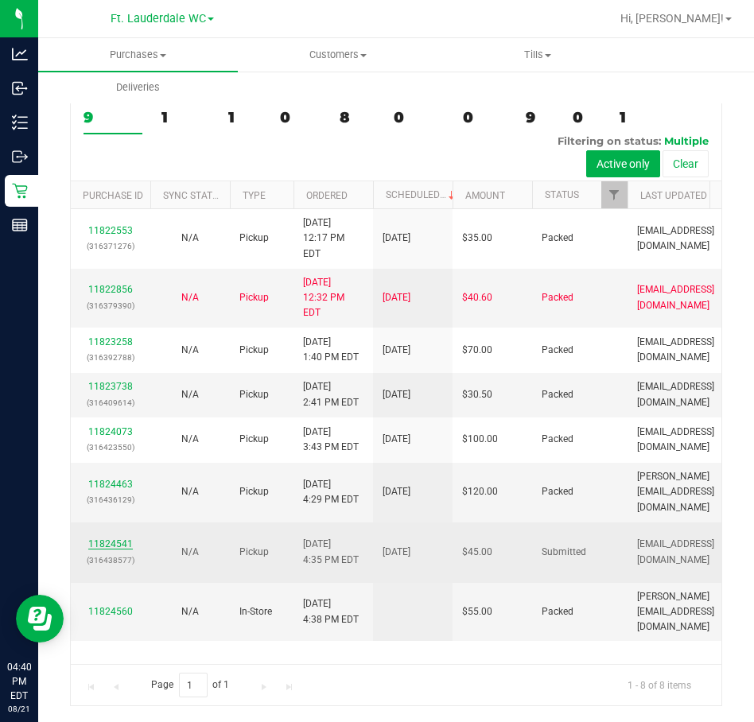
click at [112, 550] on link "11824541" at bounding box center [110, 544] width 45 height 11
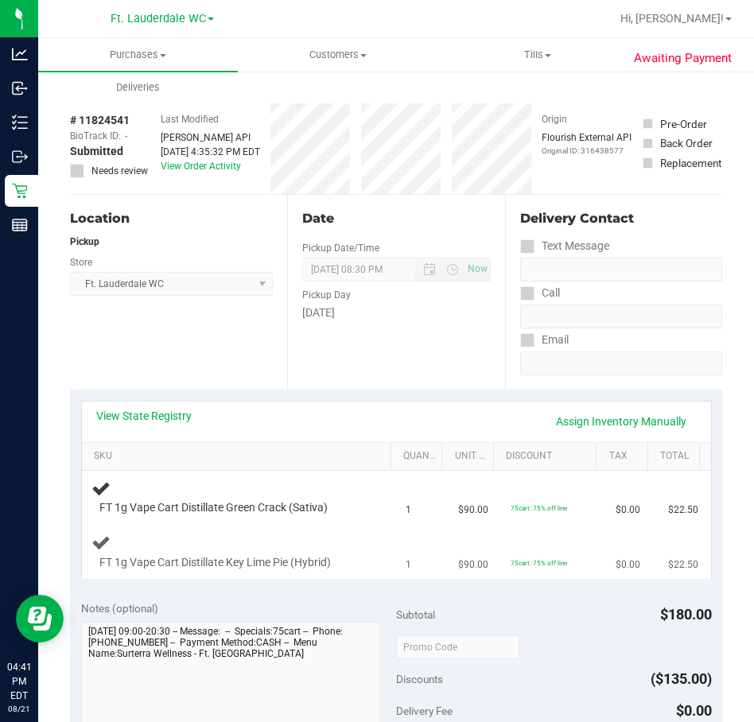
click at [358, 557] on div "FT 1g Vape Cart Distillate Key Lime Pie (Hybrid)" at bounding box center [239, 551] width 296 height 37
click at [361, 541] on div "FT 1g Vape Cart Distillate Key Lime Pie (Hybrid)" at bounding box center [239, 551] width 296 height 37
click at [374, 540] on div "FT 1g Vape Cart Distillate Key Lime Pie (Hybrid)" at bounding box center [239, 551] width 296 height 37
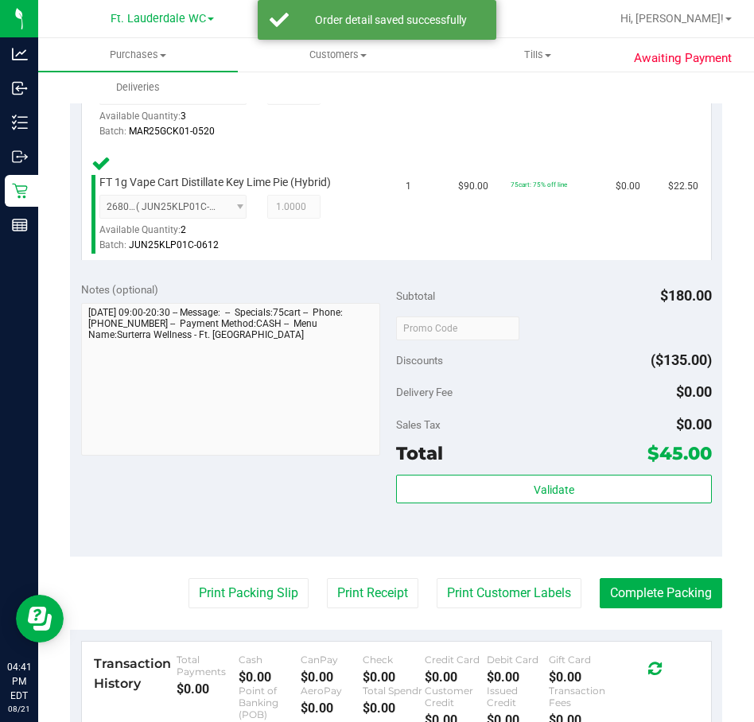
scroll to position [516, 0]
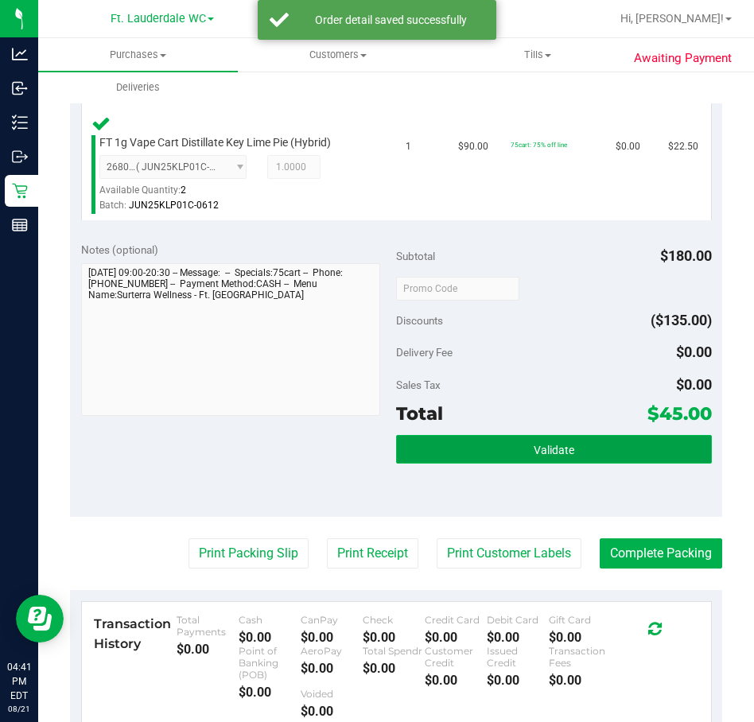
click at [511, 450] on button "Validate" at bounding box center [554, 449] width 316 height 29
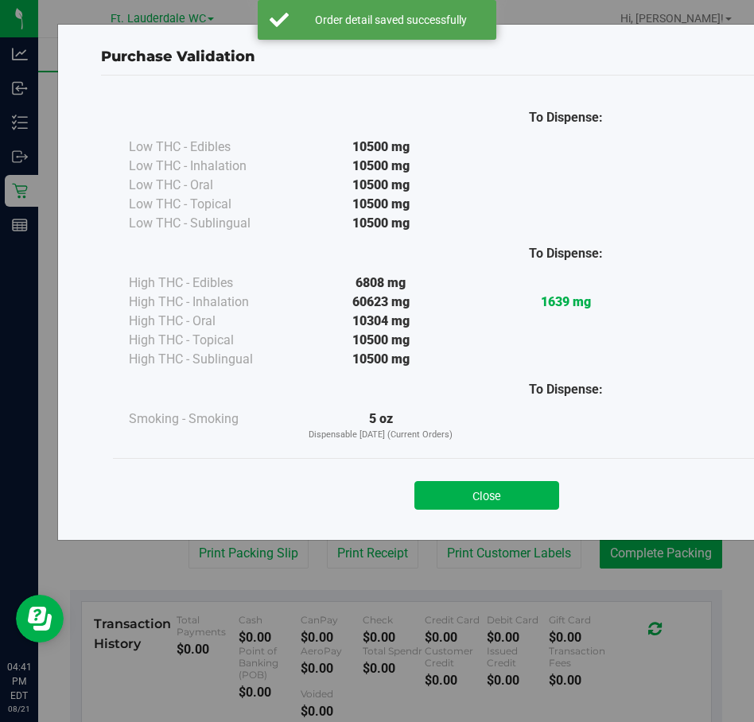
drag, startPoint x: 516, startPoint y: 492, endPoint x: 424, endPoint y: 528, distance: 99.0
click at [516, 493] on button "Close" at bounding box center [486, 495] width 145 height 29
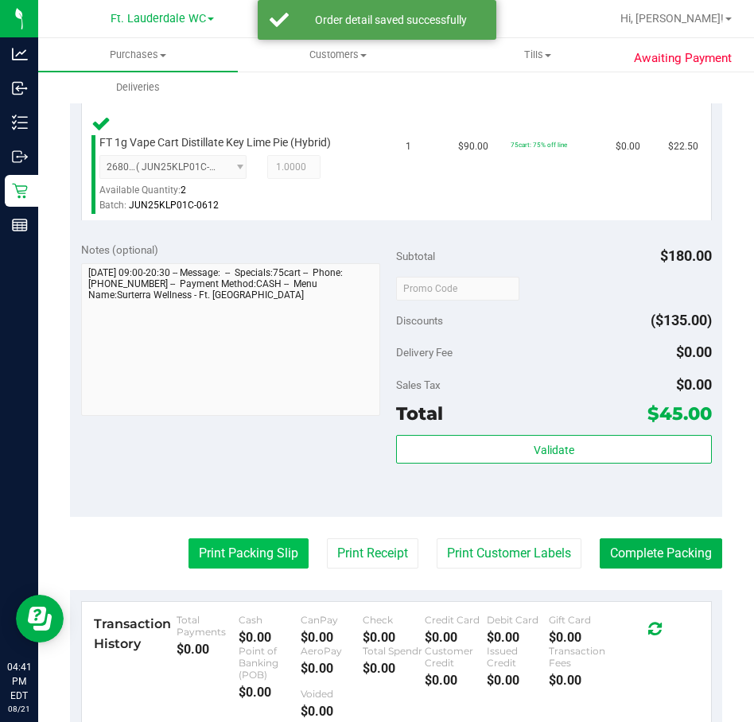
click at [270, 553] on button "Print Packing Slip" at bounding box center [249, 554] width 120 height 30
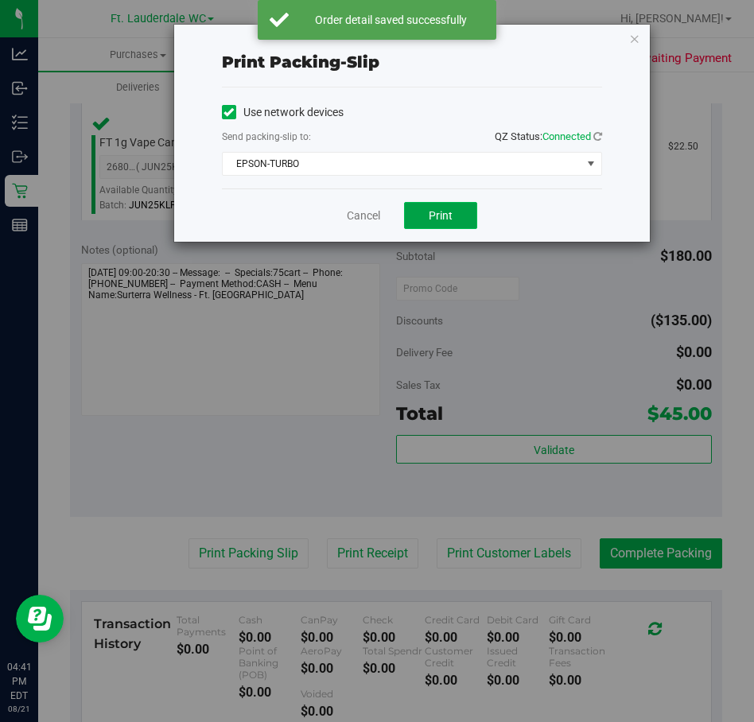
click at [442, 217] on span "Print" at bounding box center [441, 215] width 24 height 13
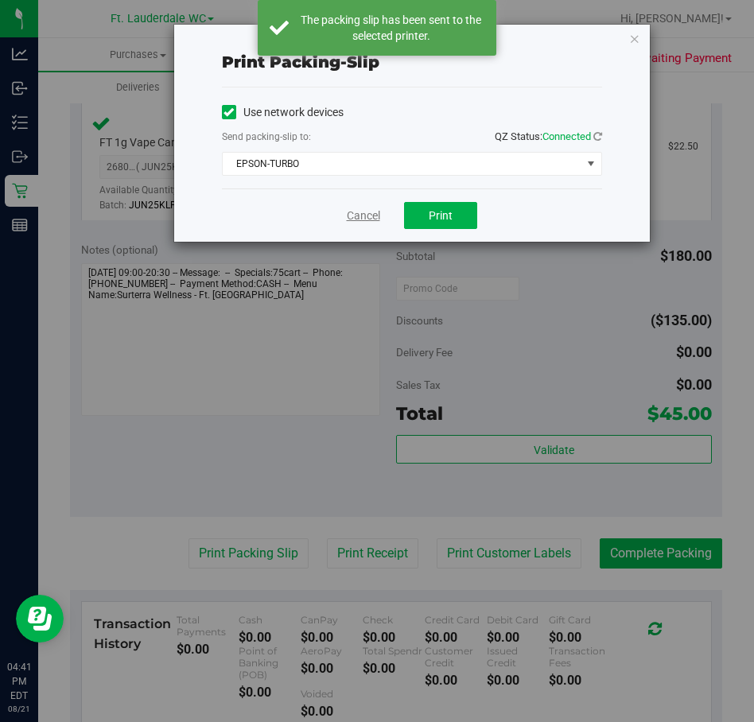
click at [365, 212] on link "Cancel" at bounding box center [363, 216] width 33 height 17
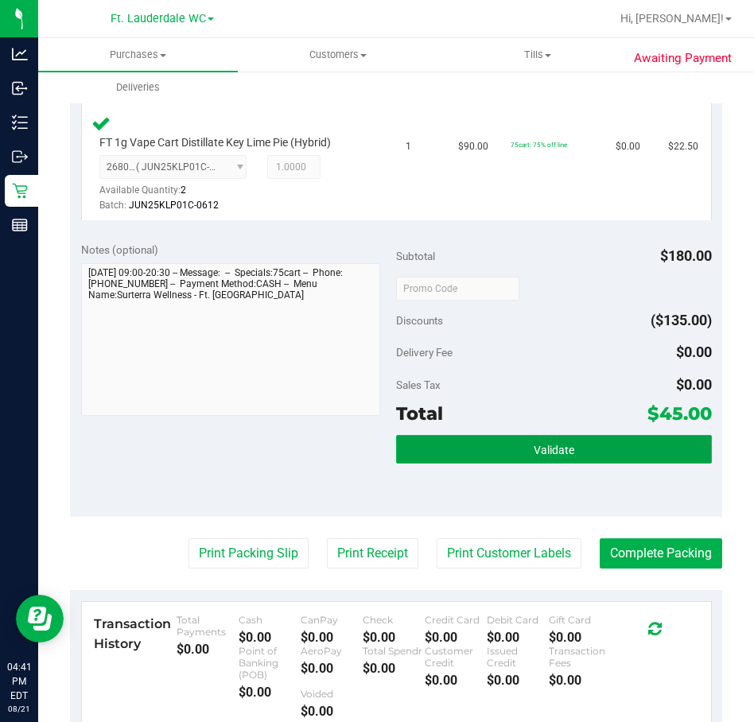
click at [567, 453] on button "Validate" at bounding box center [554, 449] width 316 height 29
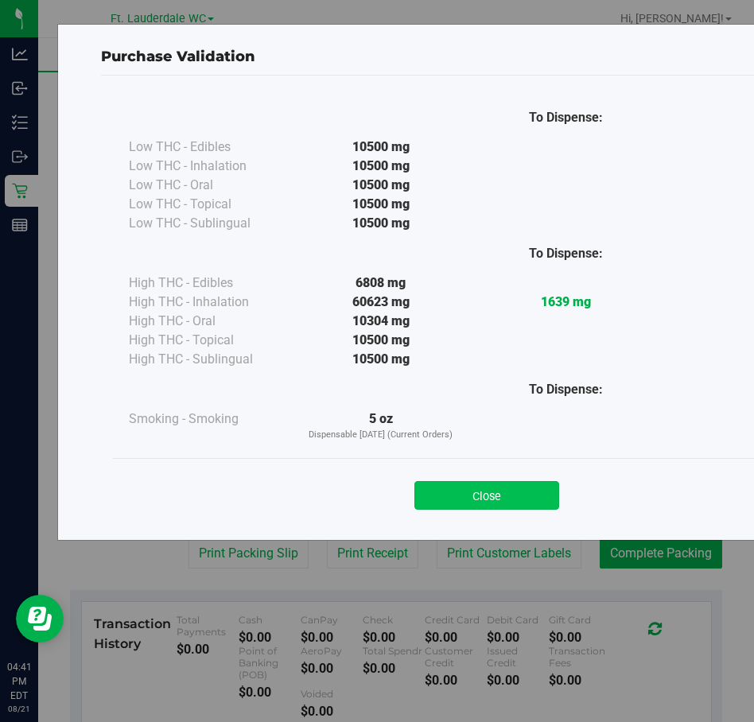
click at [522, 489] on button "Close" at bounding box center [486, 495] width 145 height 29
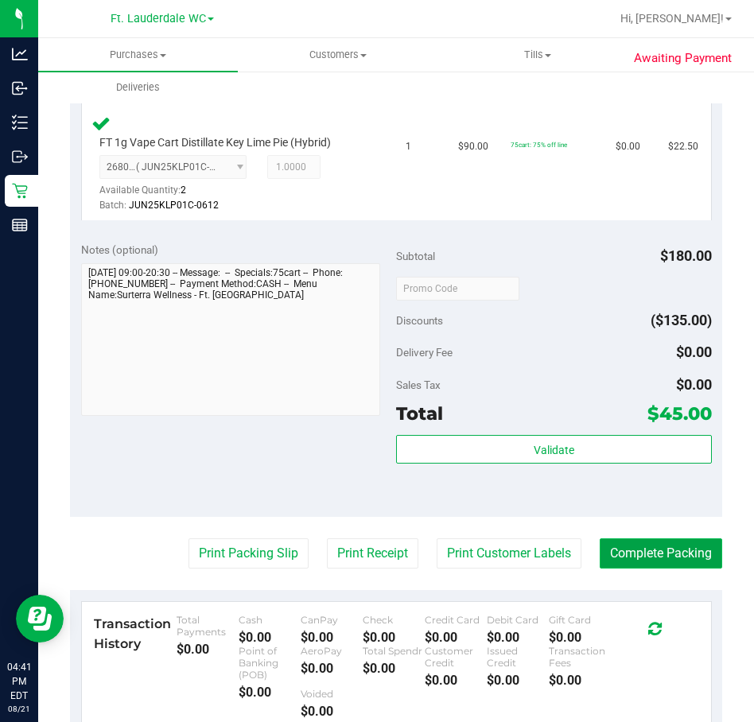
click at [636, 550] on button "Complete Packing" at bounding box center [661, 554] width 123 height 30
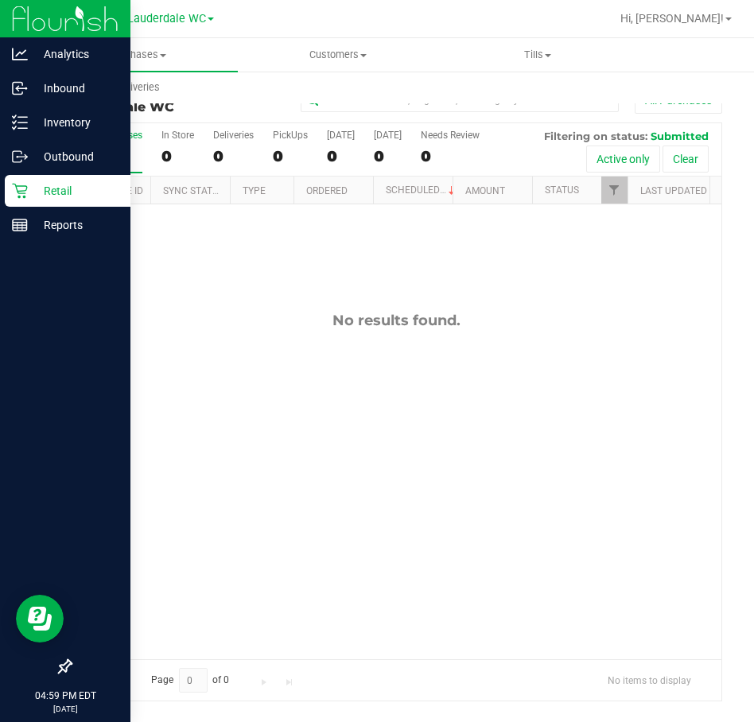
click at [16, 189] on icon at bounding box center [20, 191] width 16 height 16
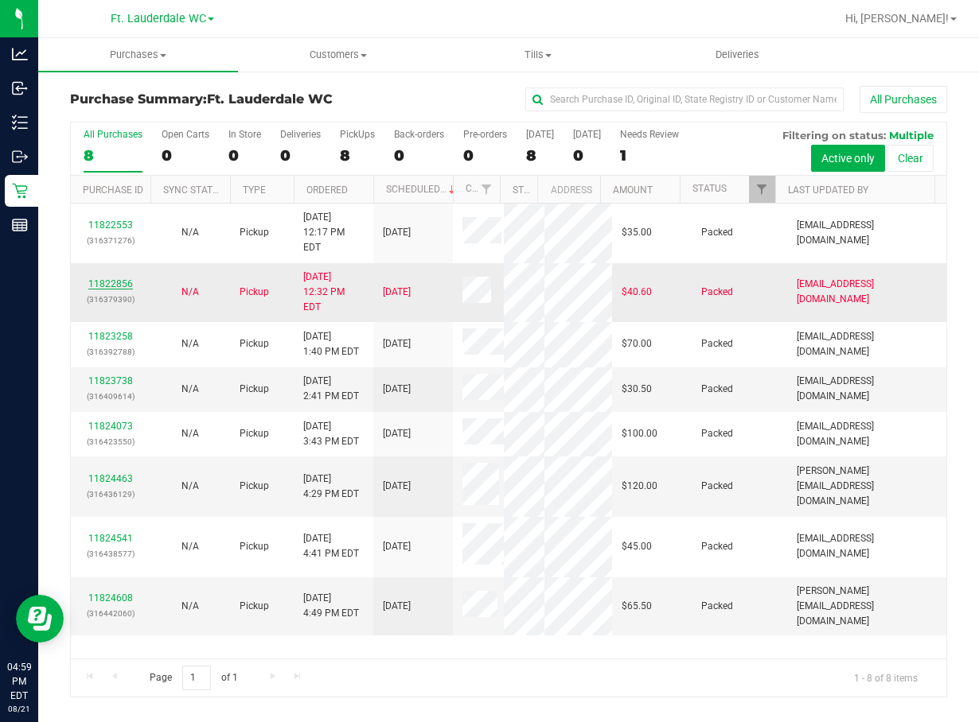
click at [109, 290] on link "11822856" at bounding box center [110, 283] width 45 height 11
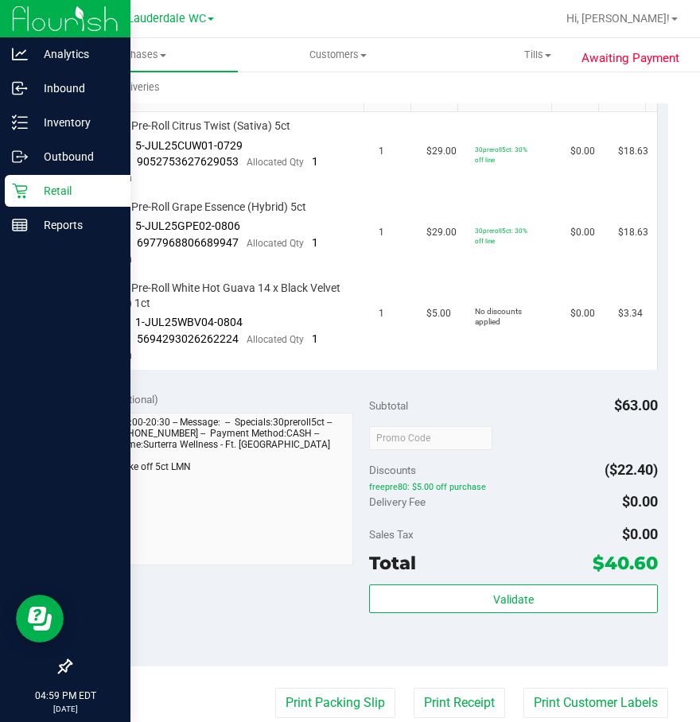
scroll to position [404, 0]
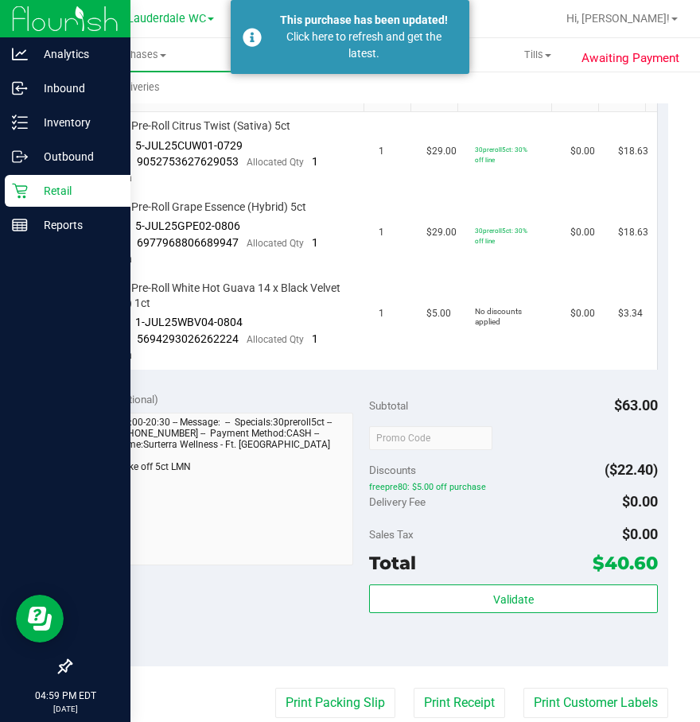
click at [33, 198] on p "Retail" at bounding box center [75, 190] width 95 height 19
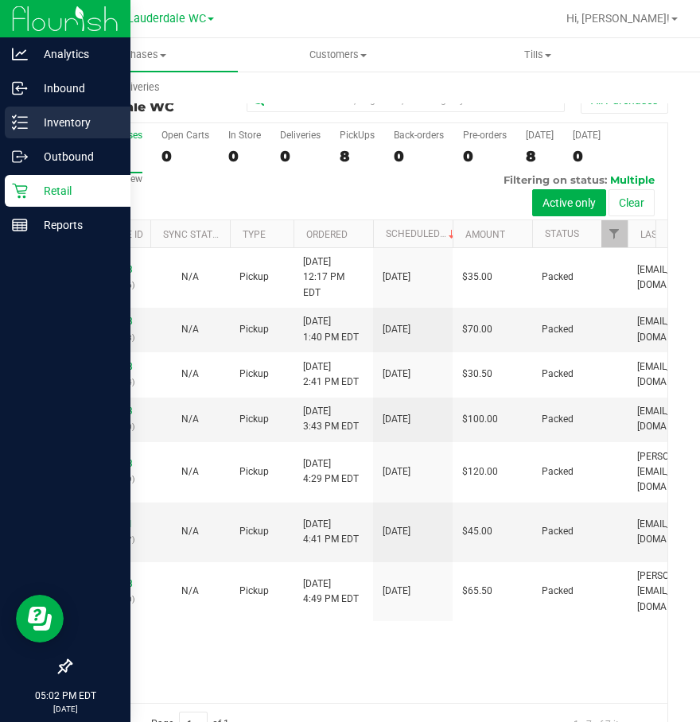
click at [27, 125] on icon at bounding box center [20, 123] width 16 height 16
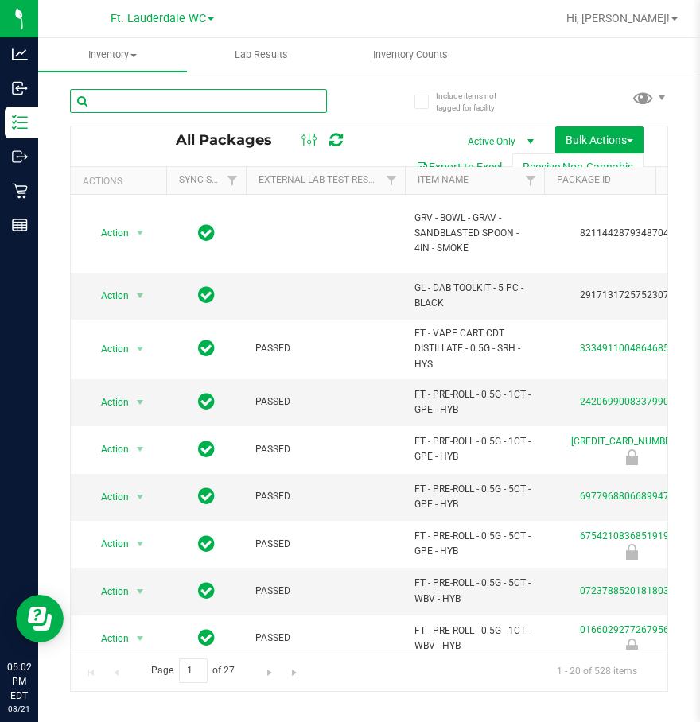
click at [169, 105] on input "text" at bounding box center [198, 101] width 257 height 24
type input "1g - gck"
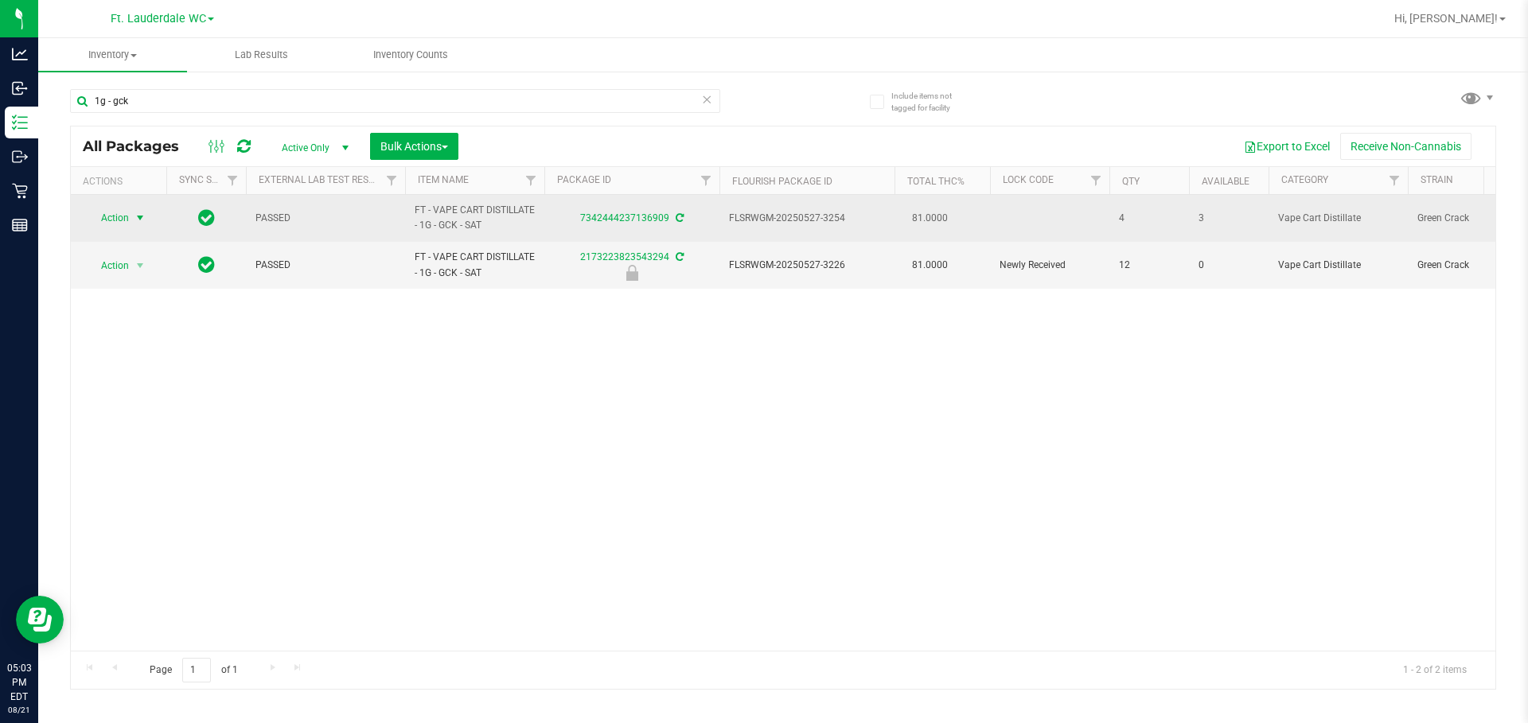
click at [130, 224] on span "select" at bounding box center [140, 218] width 20 height 22
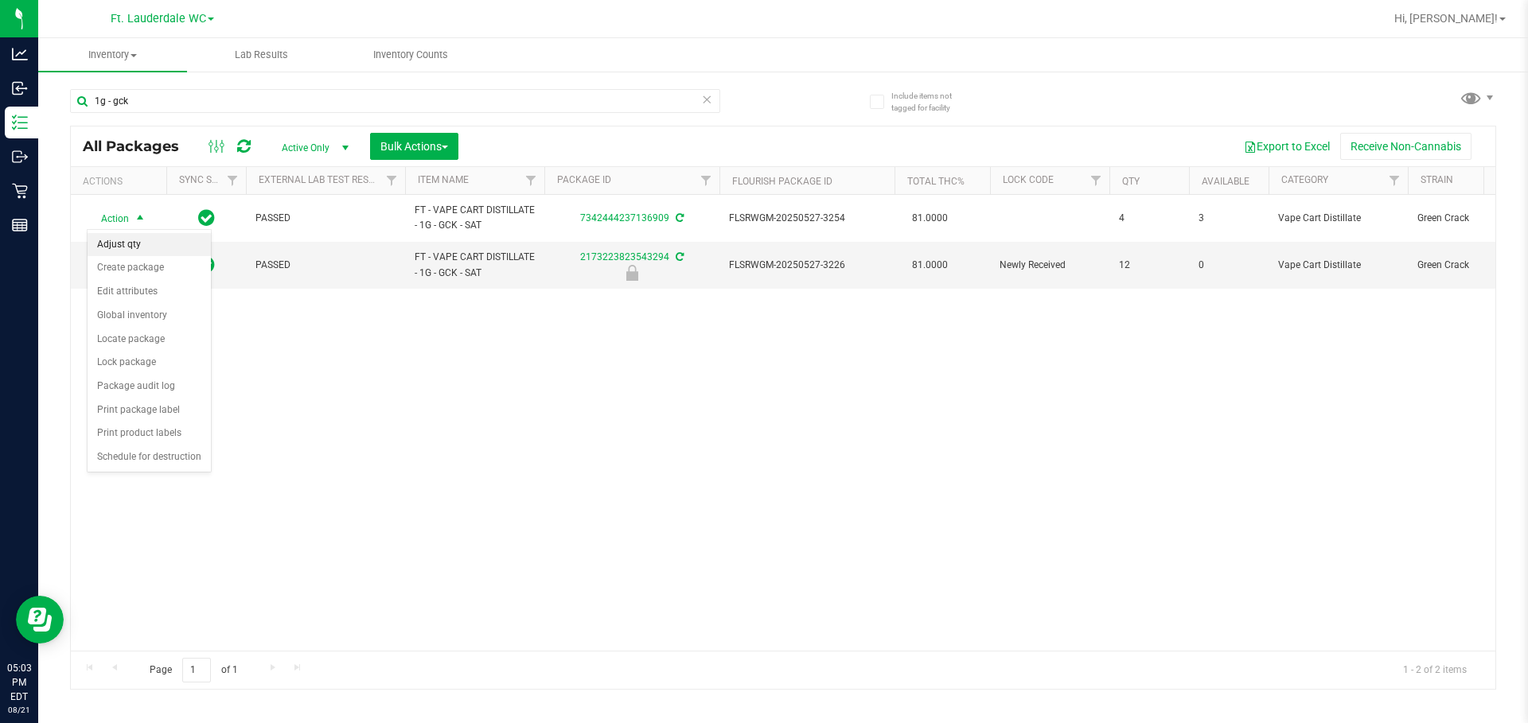
click at [132, 239] on li "Adjust qty" at bounding box center [149, 245] width 123 height 24
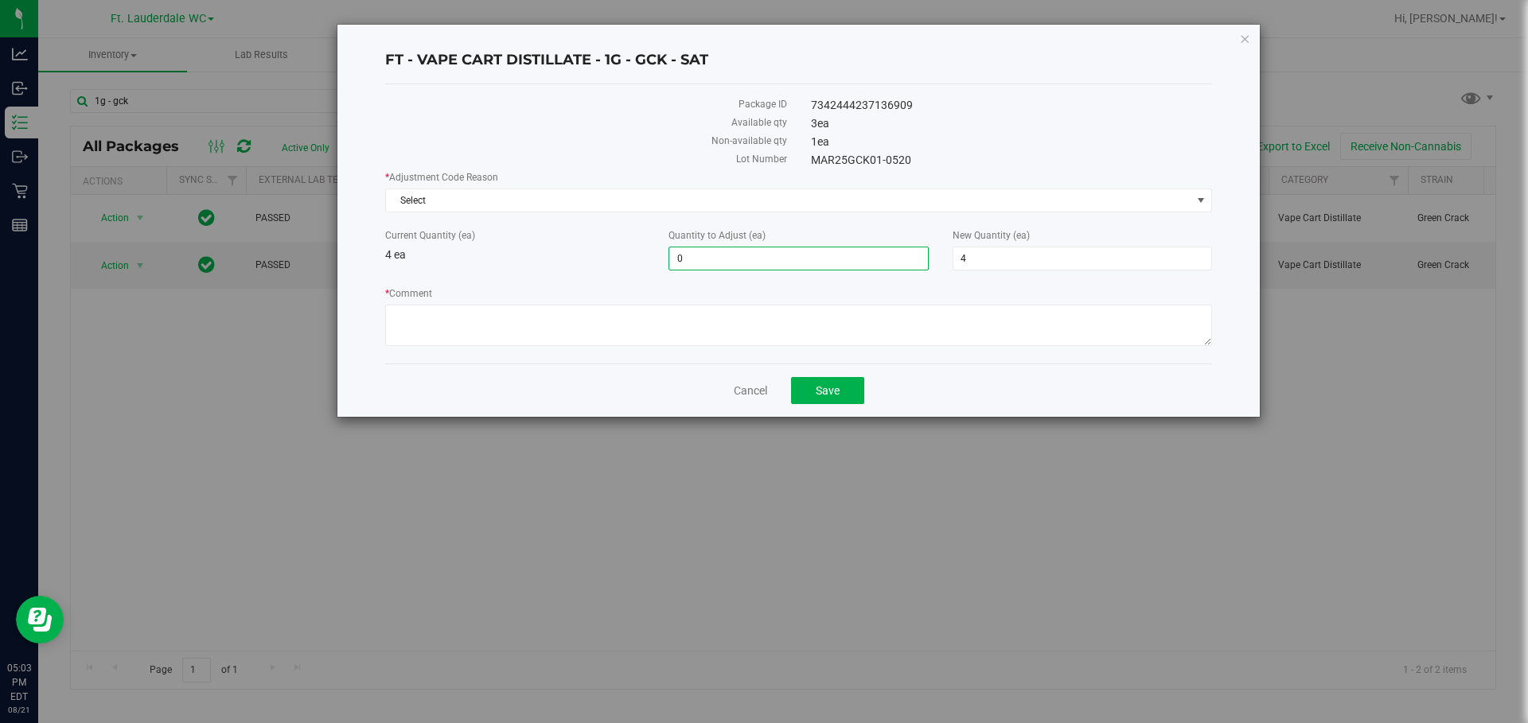
click at [716, 251] on span "0 0" at bounding box center [797, 259] width 259 height 24
click at [716, 251] on input "0" at bounding box center [798, 258] width 258 height 22
type input "1"
type input "5"
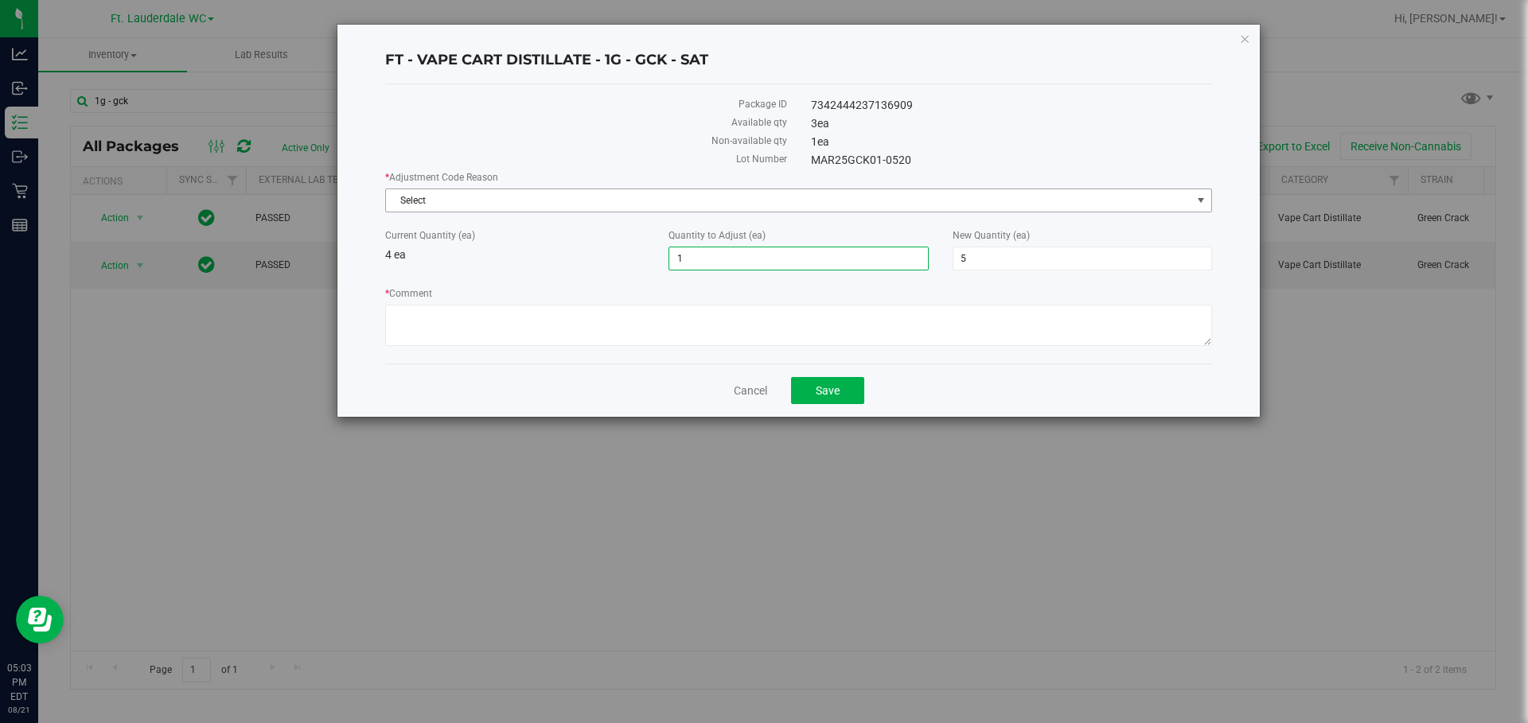
click at [821, 191] on span "Select" at bounding box center [788, 200] width 805 height 22
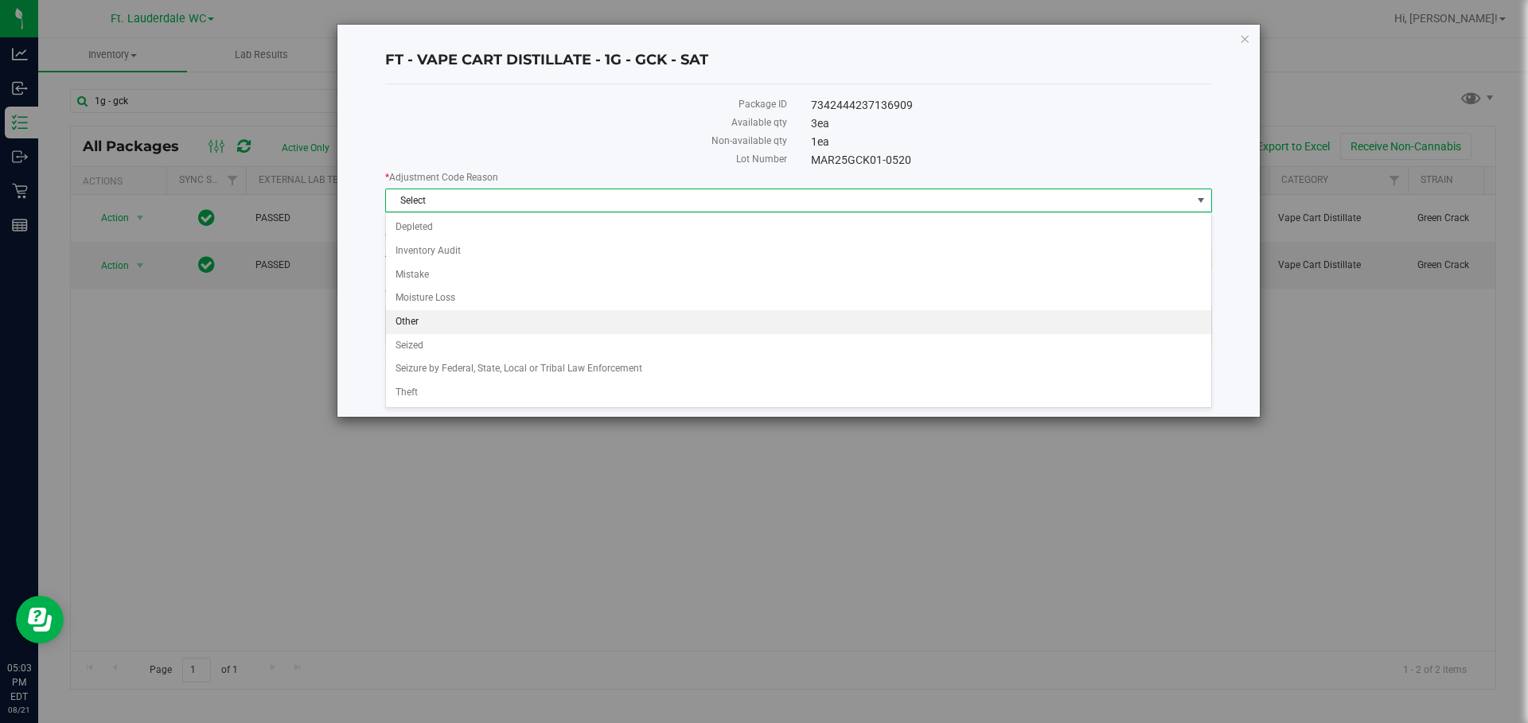
click at [481, 329] on li "Other" at bounding box center [798, 322] width 825 height 24
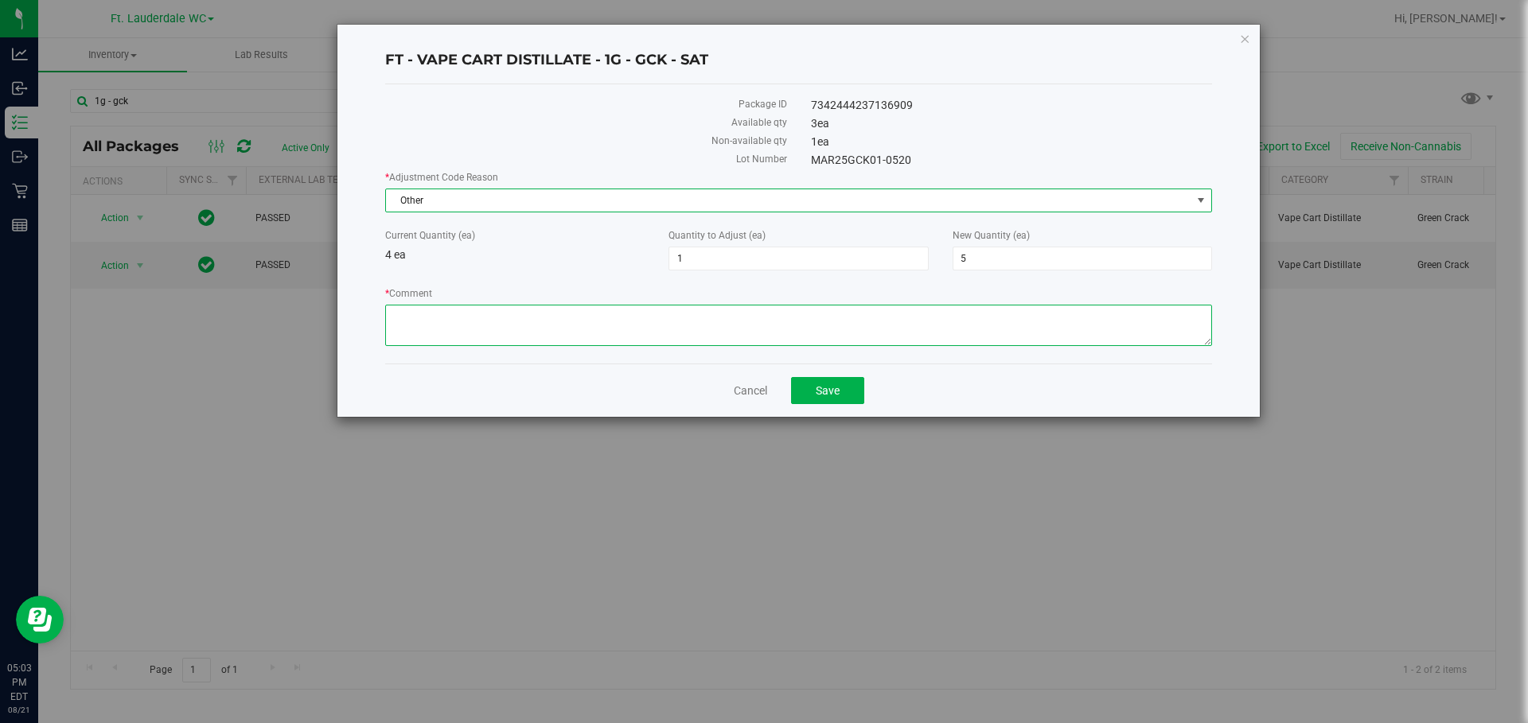
click at [481, 329] on textarea "* Comment" at bounding box center [798, 325] width 827 height 41
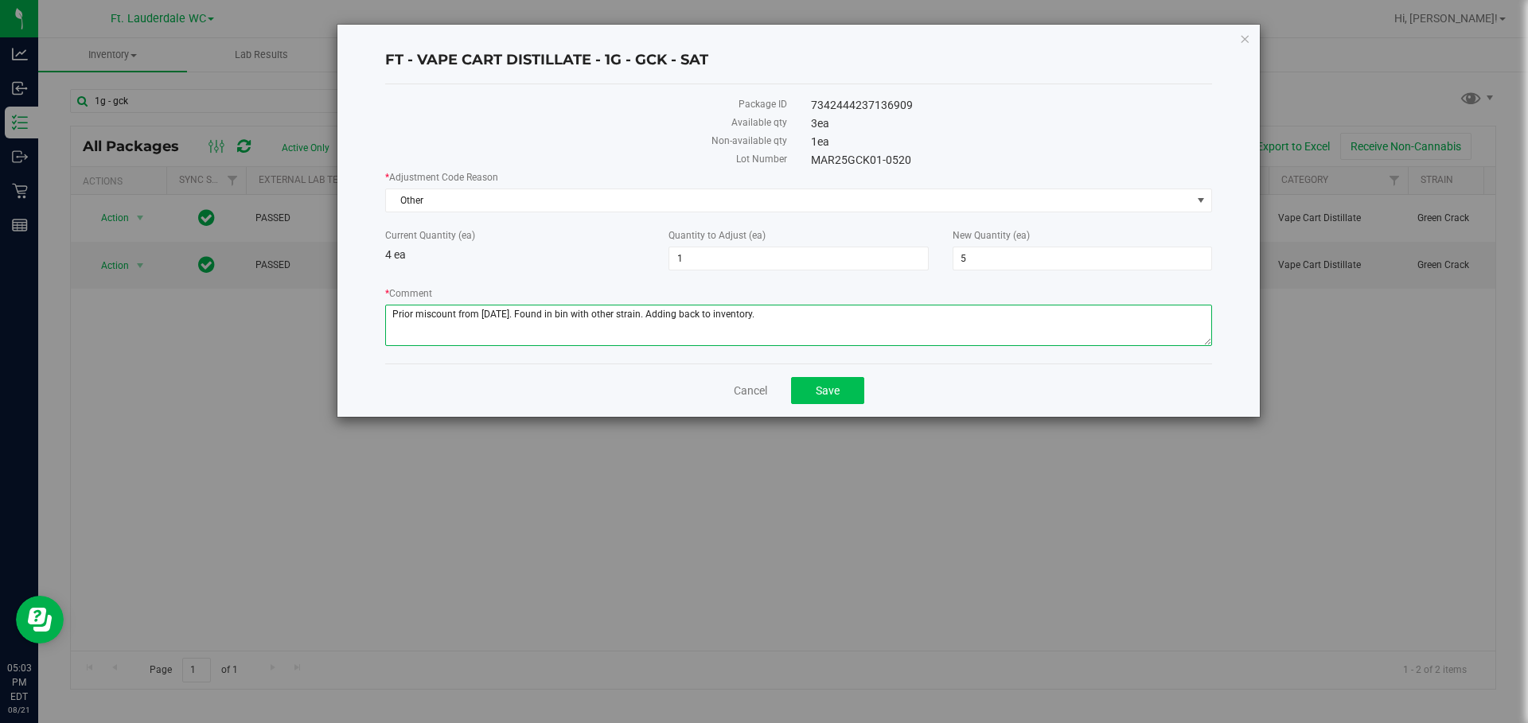
type textarea "Prior miscount from yesterday. Found in bin with other strain. Adding back to i…"
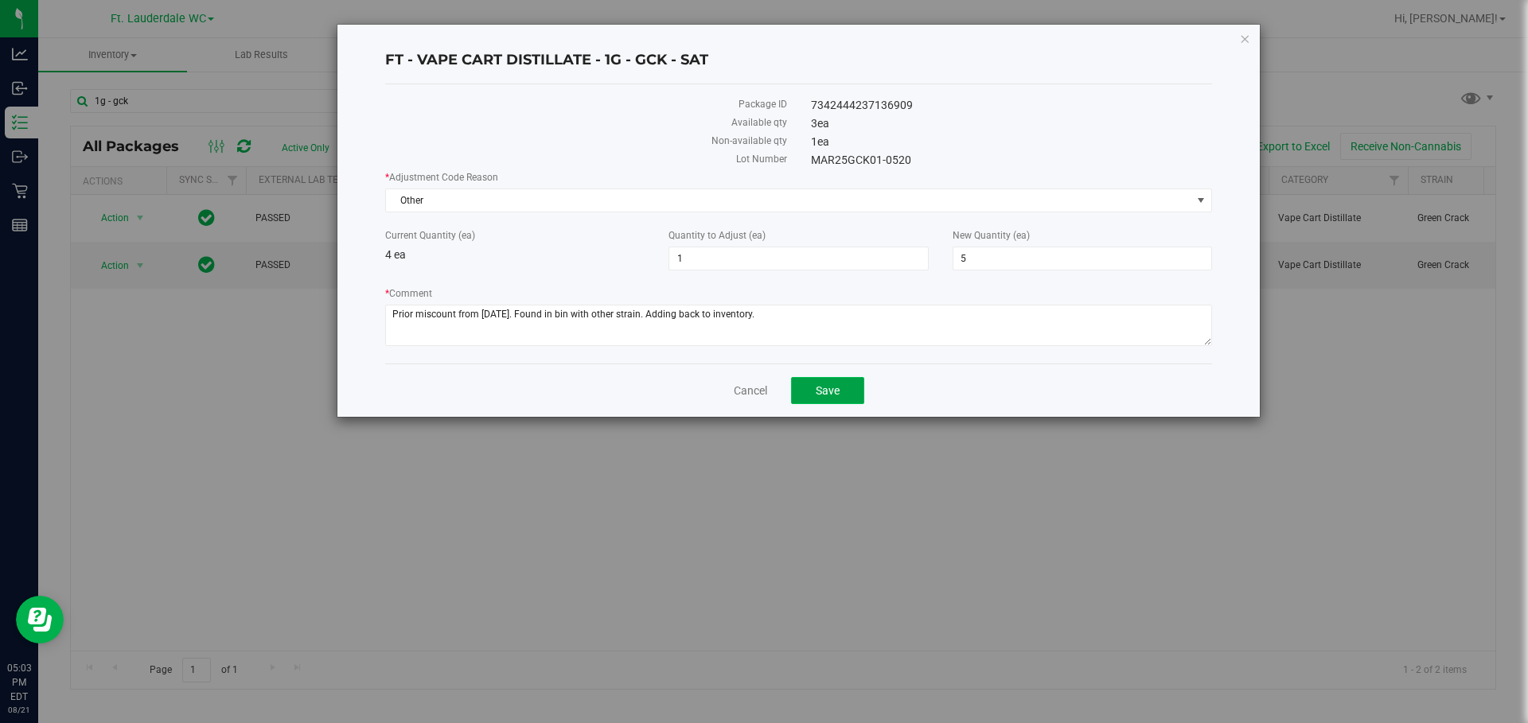
click at [811, 402] on button "Save" at bounding box center [827, 390] width 73 height 27
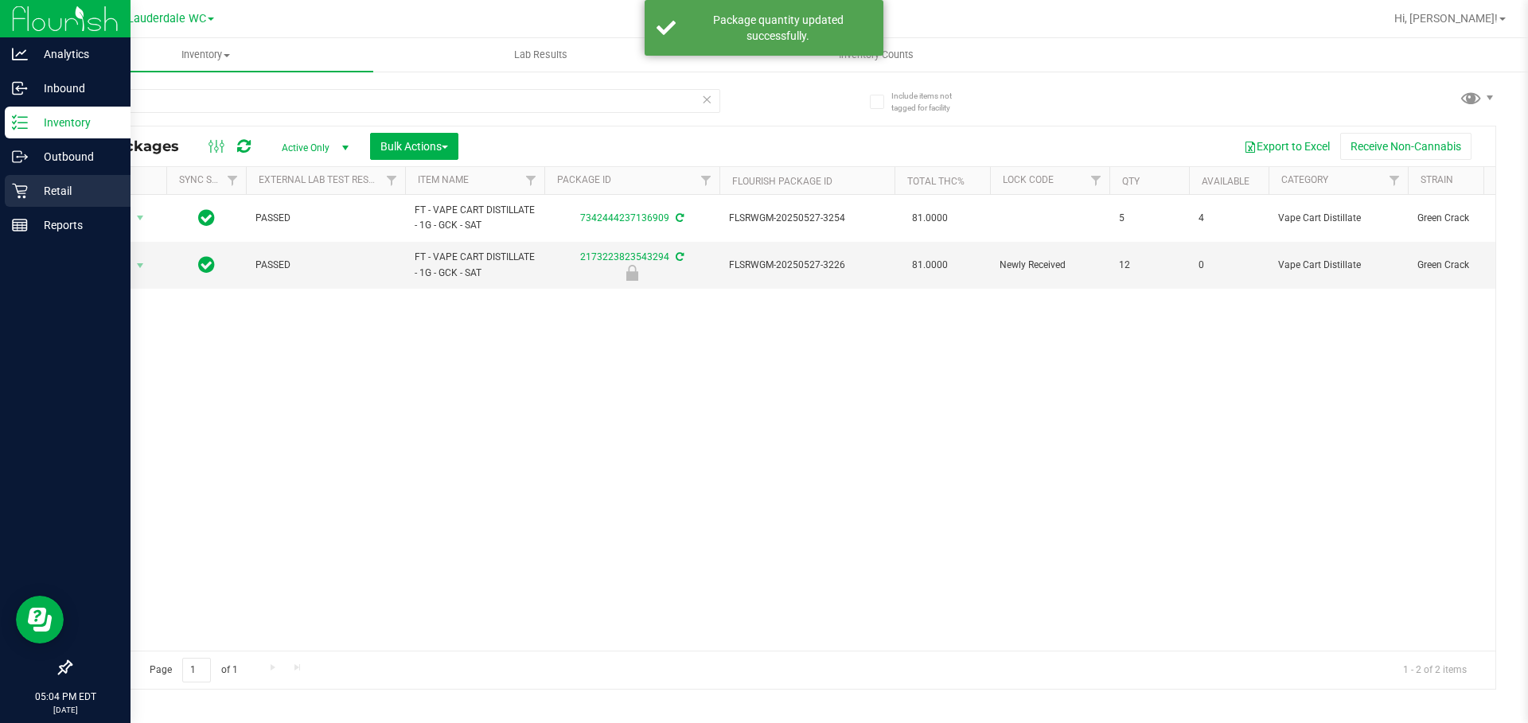
click at [48, 199] on p "Retail" at bounding box center [75, 190] width 95 height 19
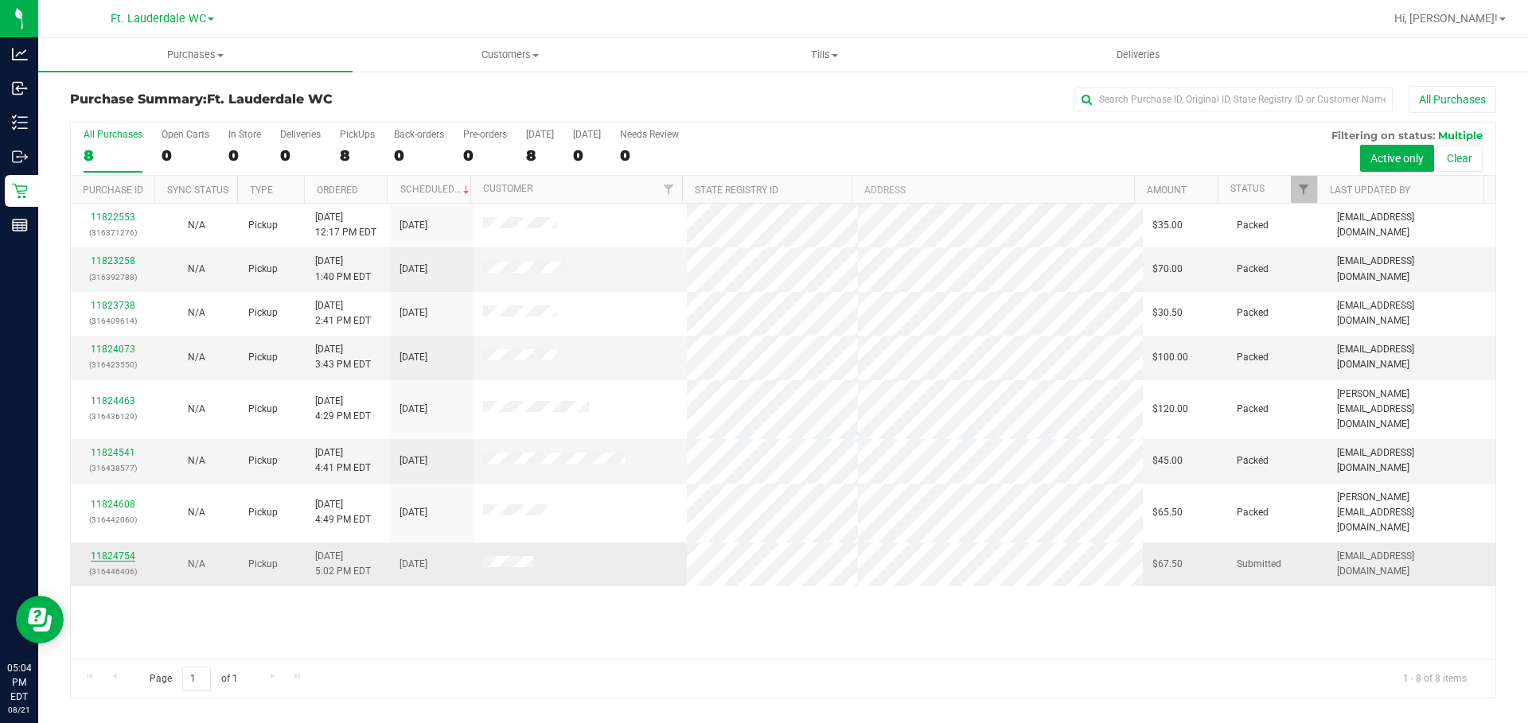
click at [105, 551] on link "11824754" at bounding box center [113, 556] width 45 height 11
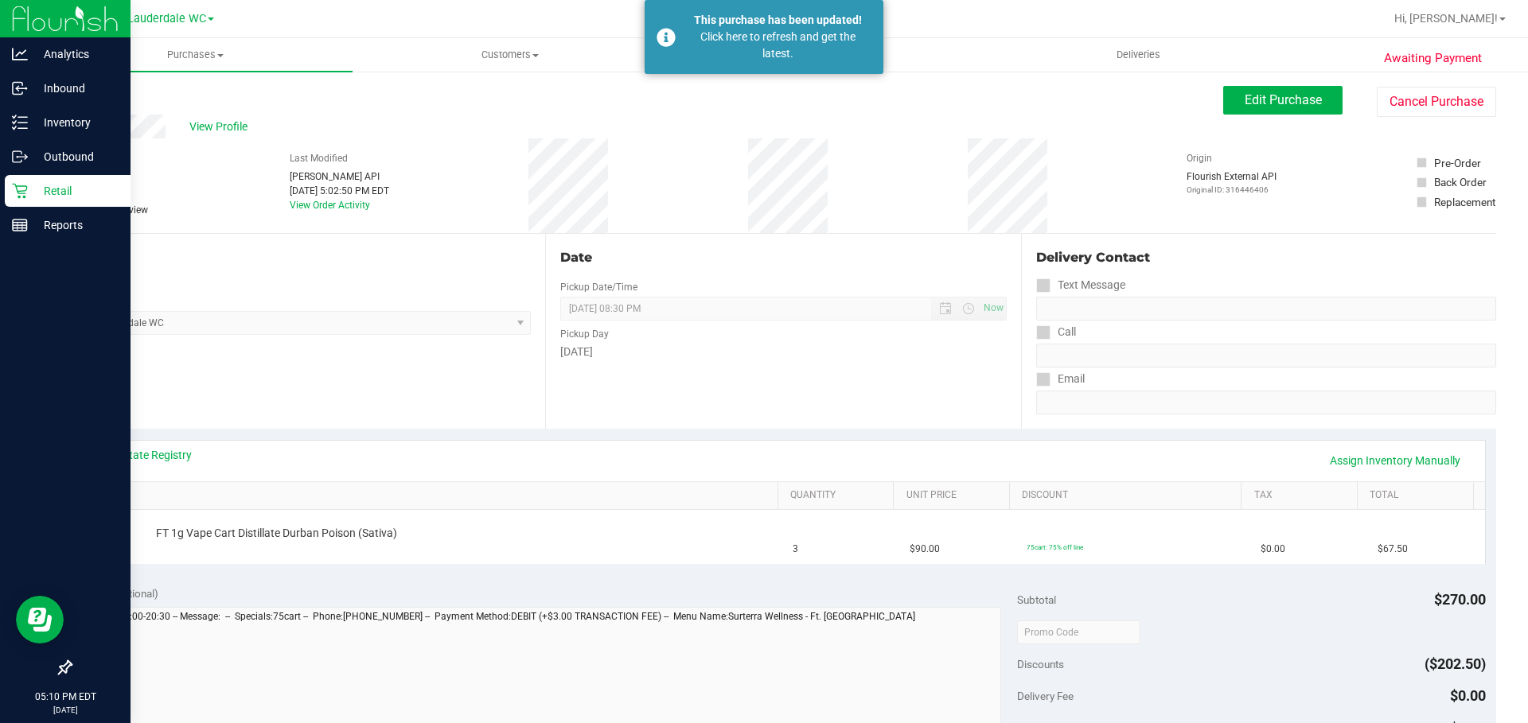
click at [17, 194] on icon at bounding box center [20, 191] width 16 height 16
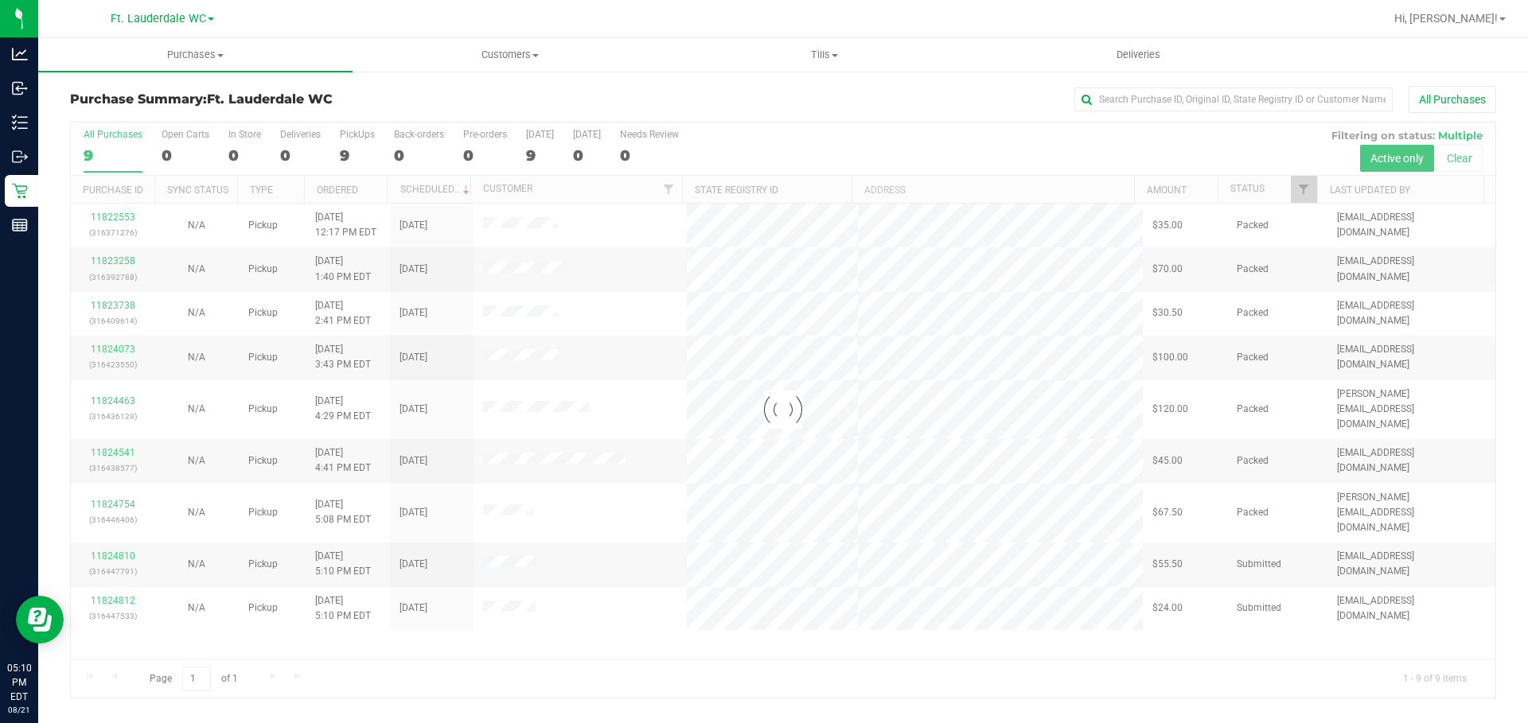
click at [889, 483] on div at bounding box center [783, 410] width 1424 height 575
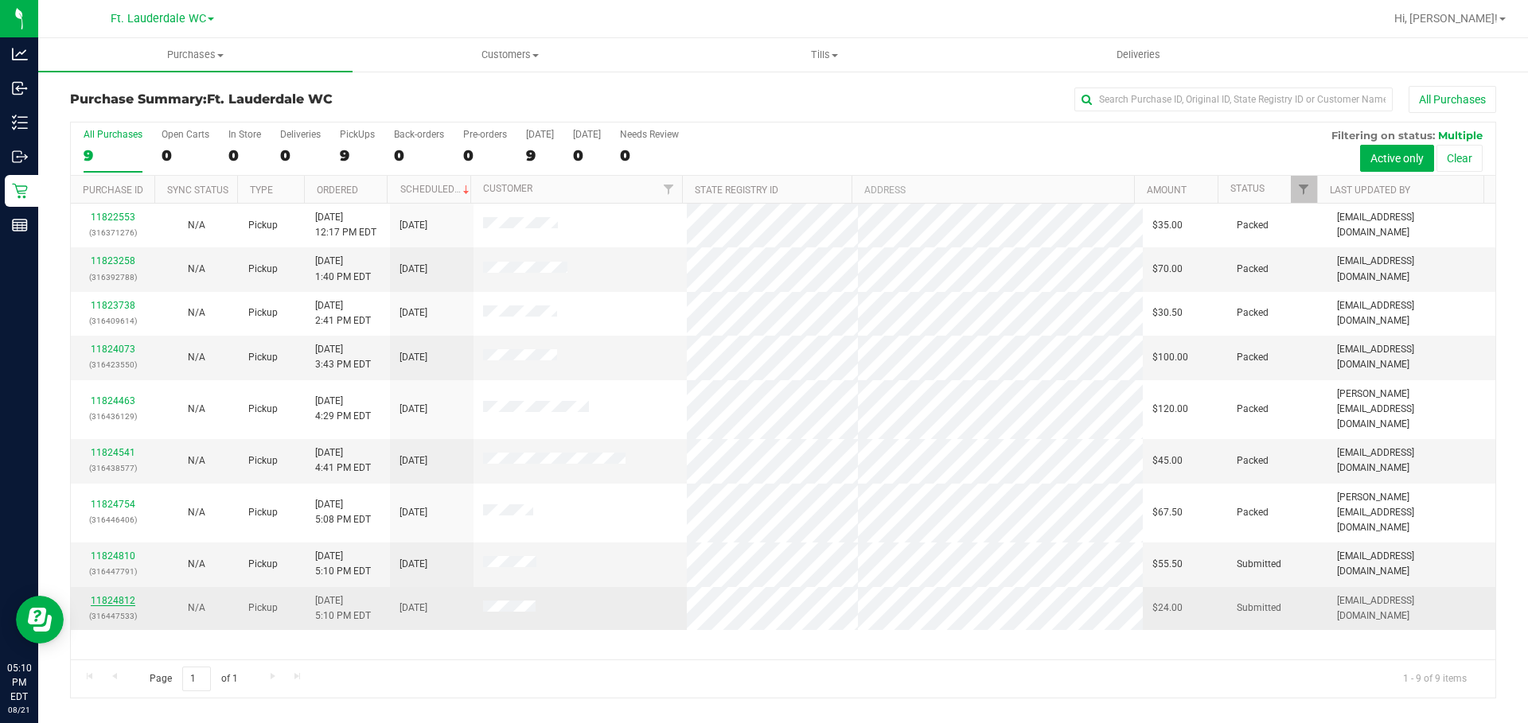
click at [133, 595] on link "11824812" at bounding box center [113, 600] width 45 height 11
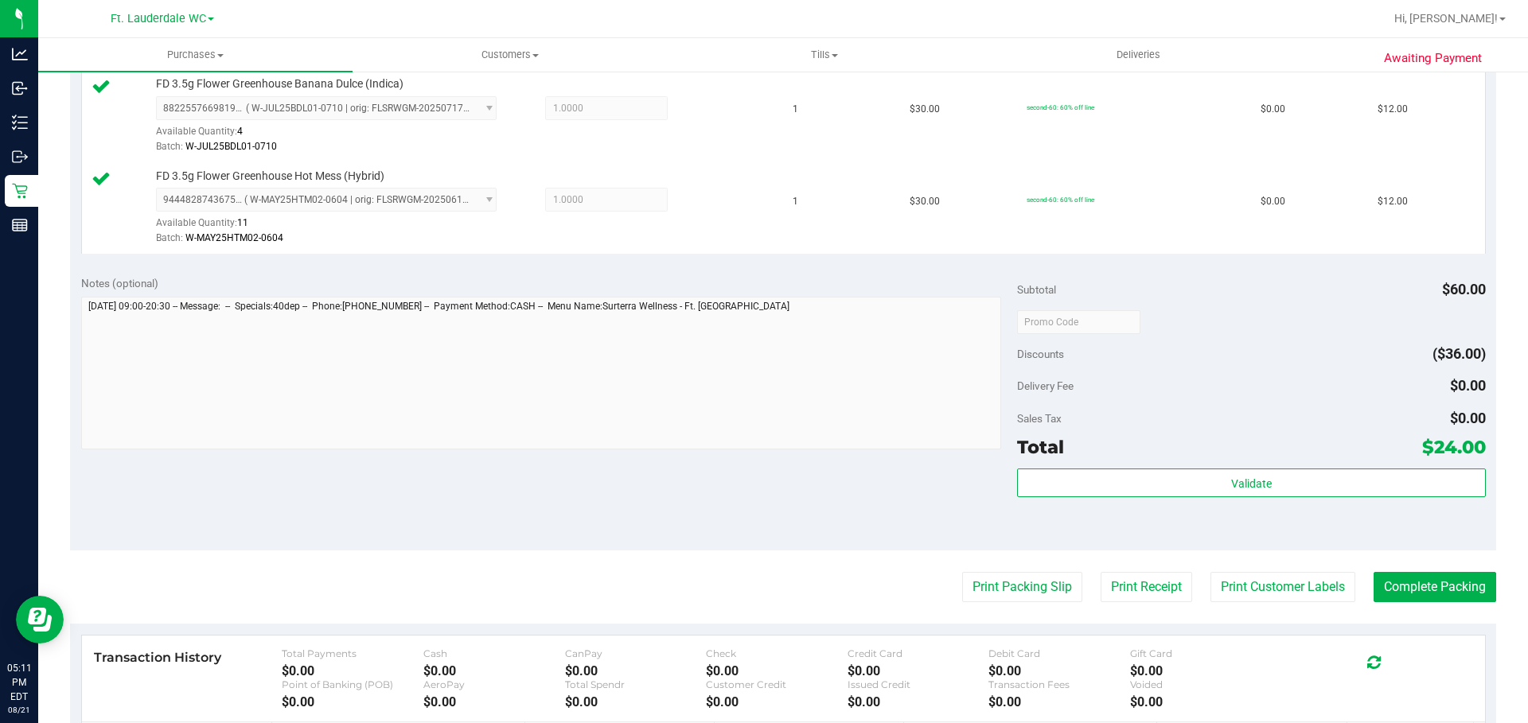
scroll to position [444, 0]
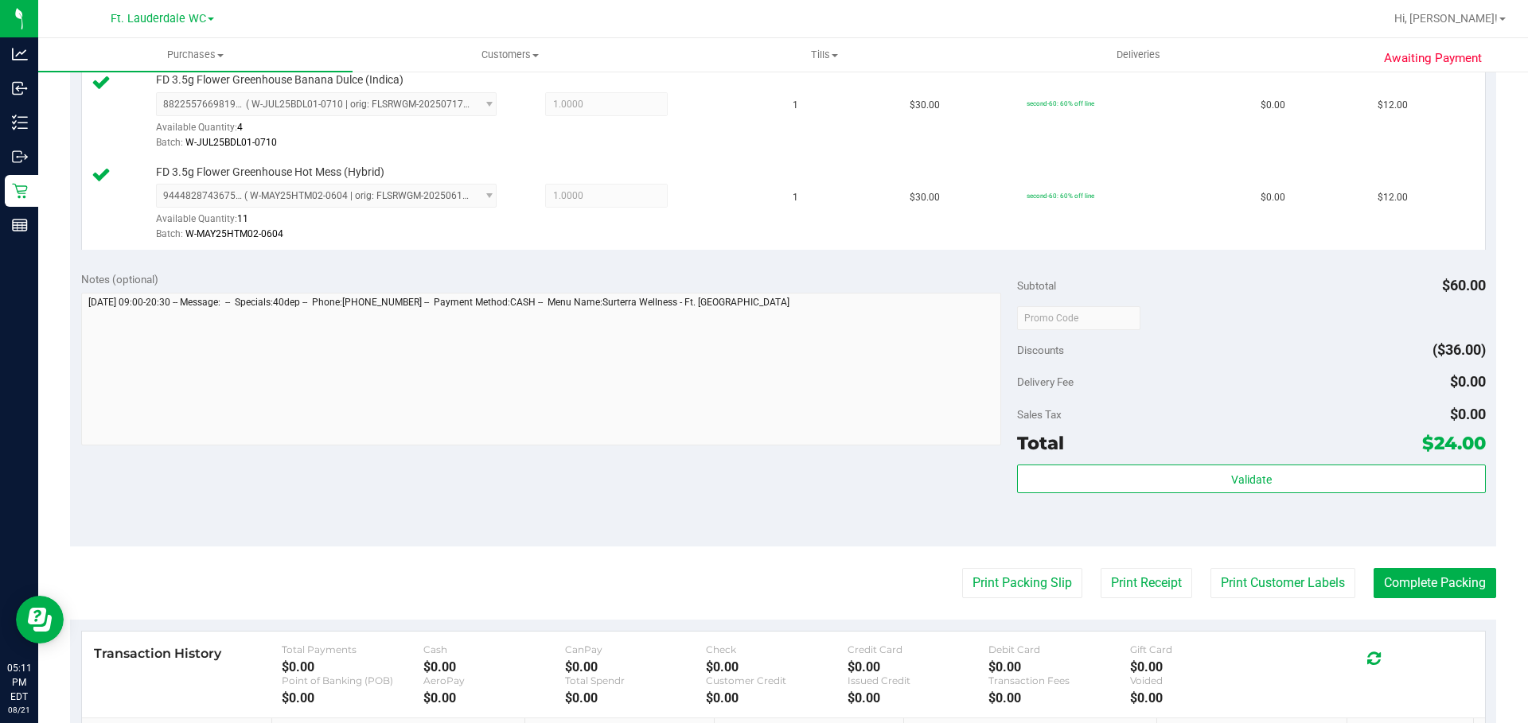
click at [925, 507] on div "Validate" at bounding box center [1251, 501] width 468 height 72
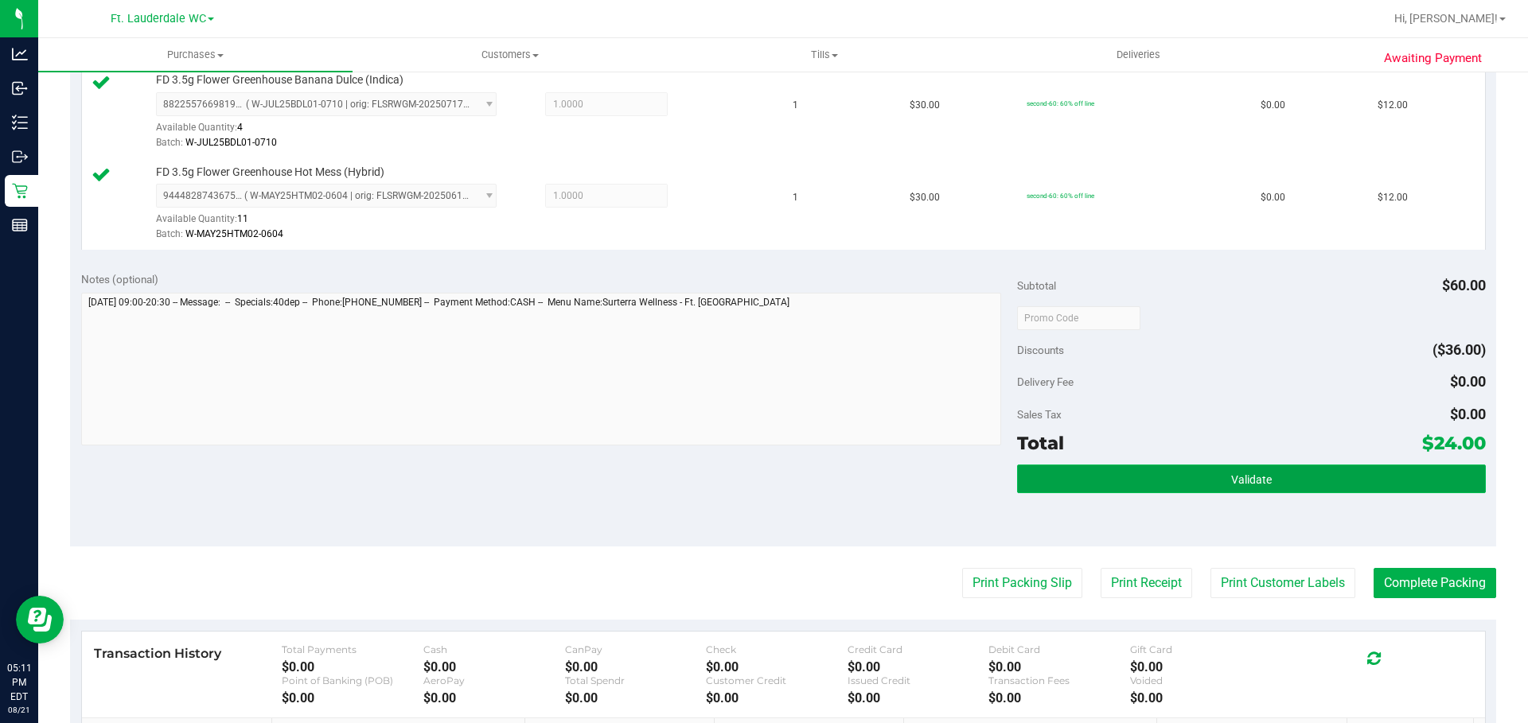
click at [925, 484] on button "Validate" at bounding box center [1251, 479] width 468 height 29
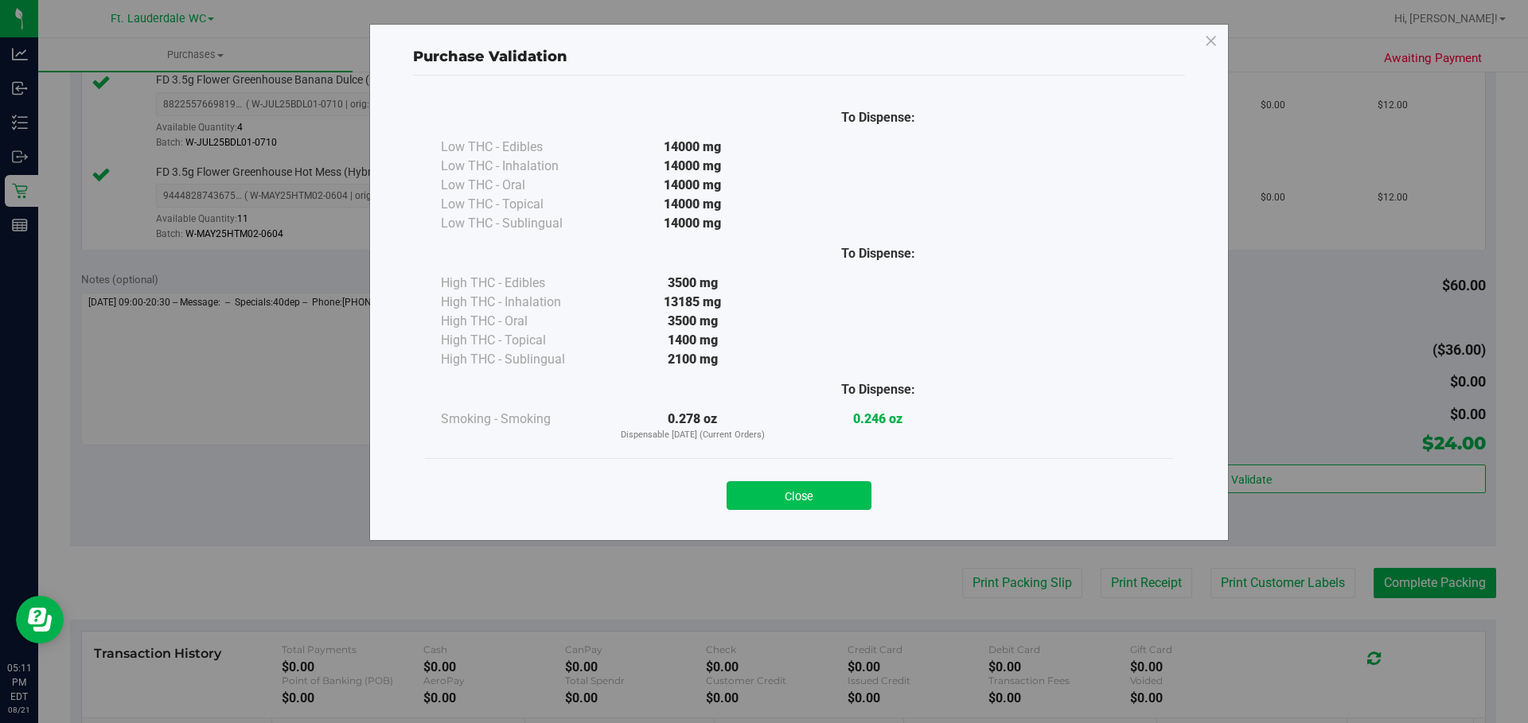
click at [819, 488] on button "Close" at bounding box center [798, 495] width 145 height 29
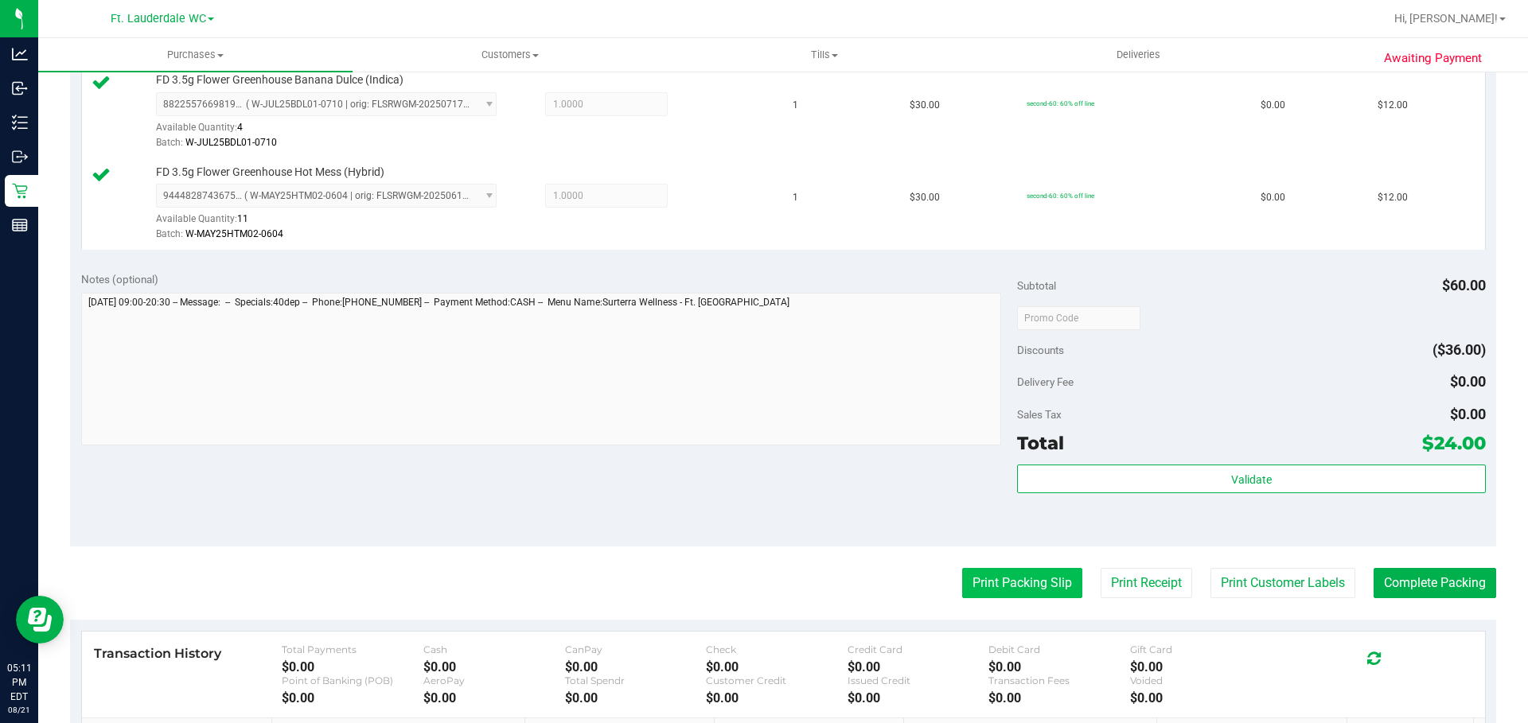
click at [925, 586] on button "Print Packing Slip" at bounding box center [1022, 583] width 120 height 30
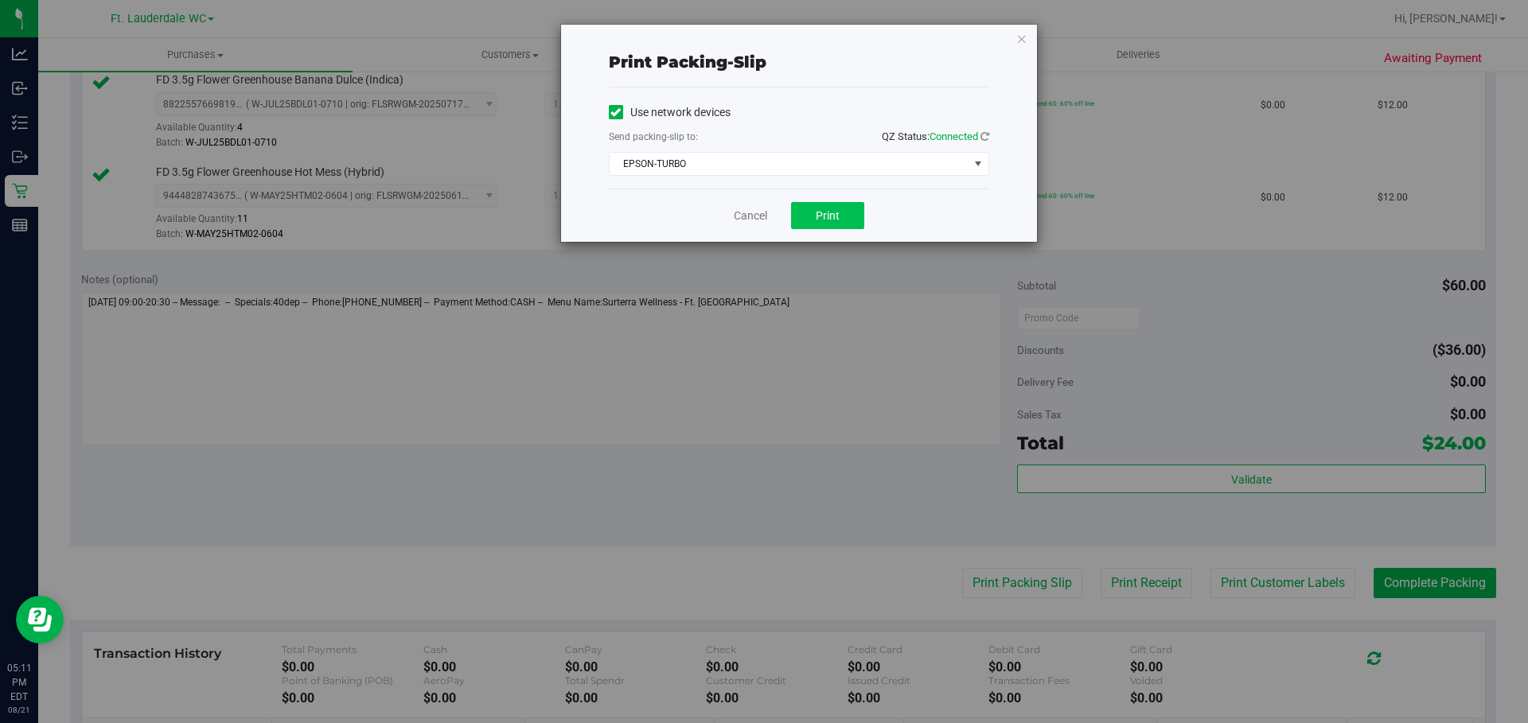
click at [826, 213] on span "Print" at bounding box center [827, 215] width 24 height 13
click at [737, 217] on link "Cancel" at bounding box center [742, 216] width 33 height 17
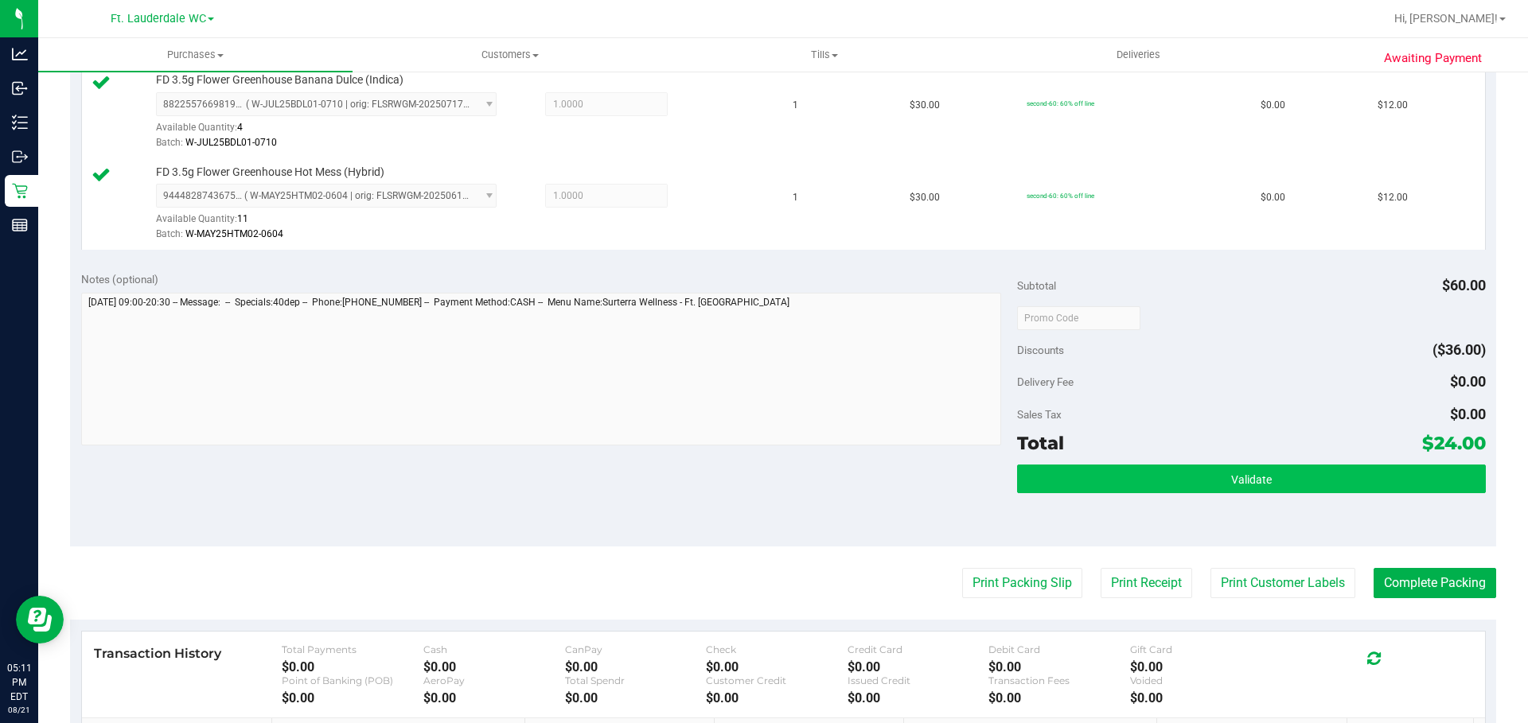
click at [925, 477] on button "Validate" at bounding box center [1251, 479] width 468 height 29
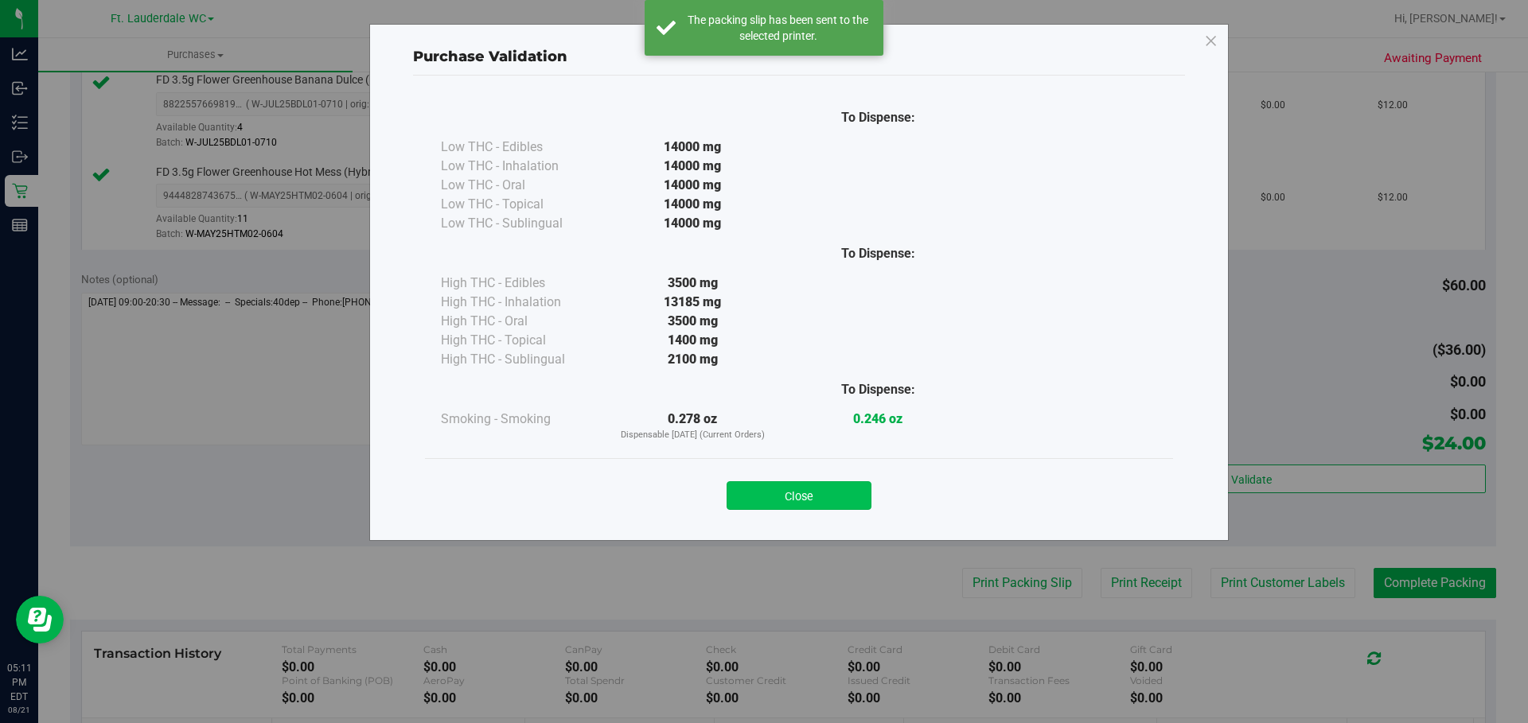
click at [819, 487] on button "Close" at bounding box center [798, 495] width 145 height 29
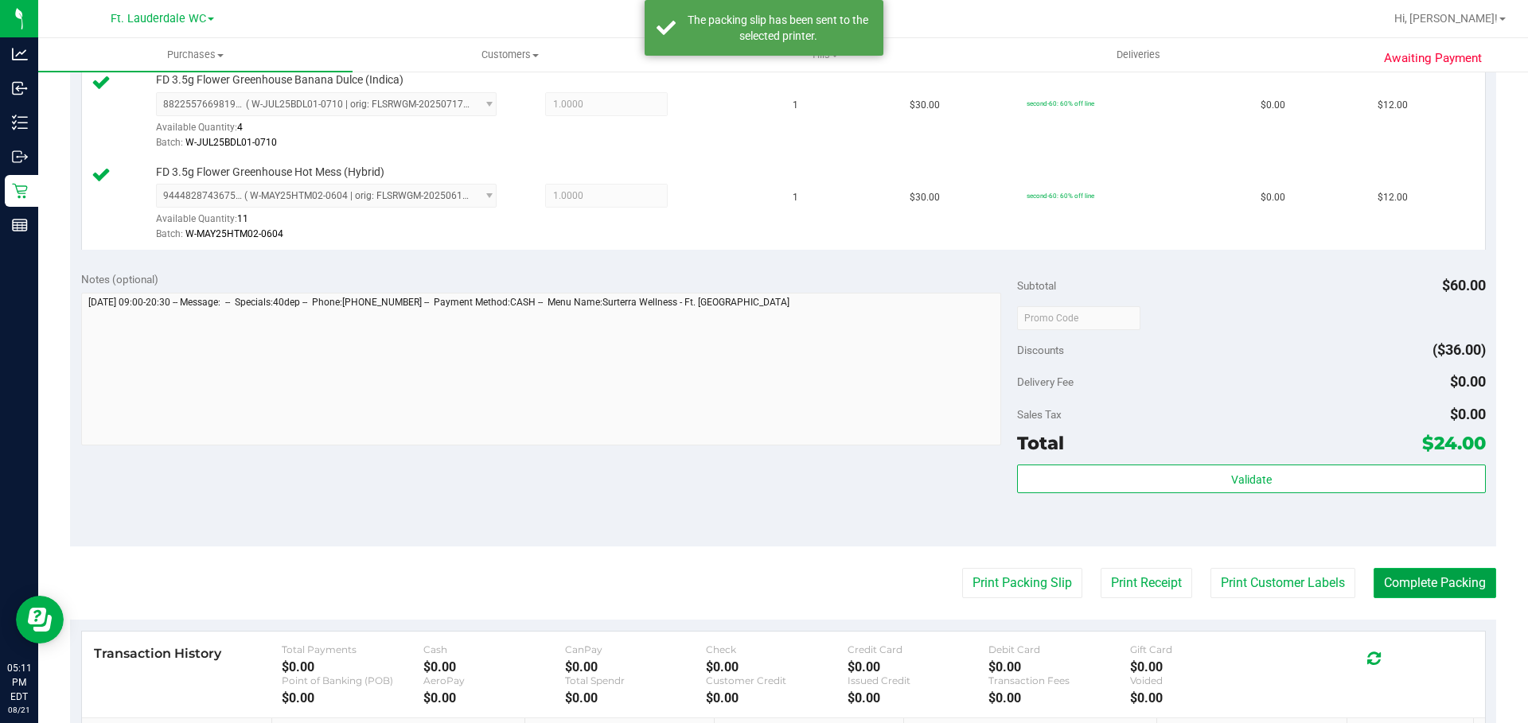
click at [925, 583] on button "Complete Packing" at bounding box center [1434, 583] width 123 height 30
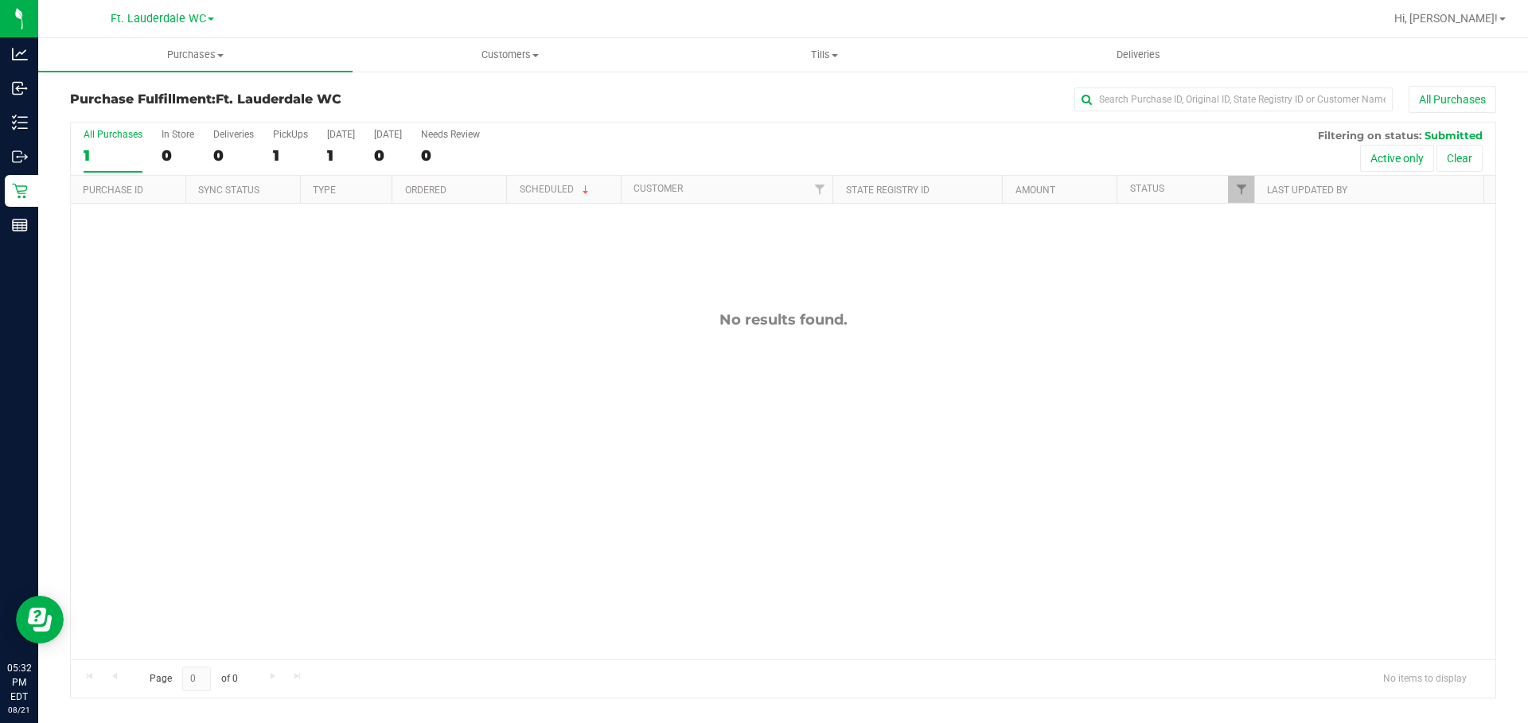
click at [90, 153] on div "1" at bounding box center [113, 155] width 59 height 18
click at [0, 0] on input "All Purchases 1" at bounding box center [0, 0] width 0 height 0
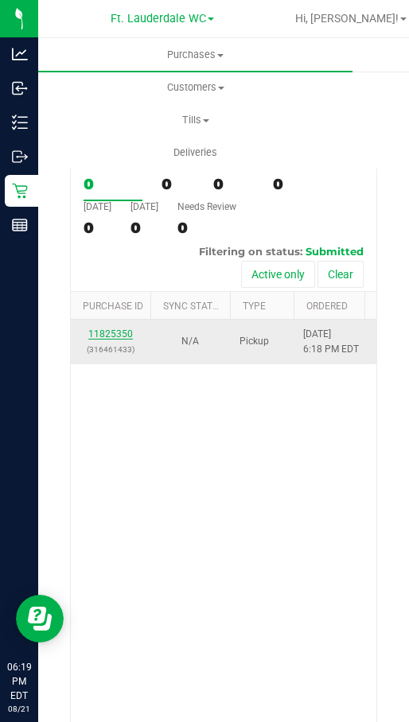
click at [97, 340] on link "11825350" at bounding box center [110, 334] width 45 height 11
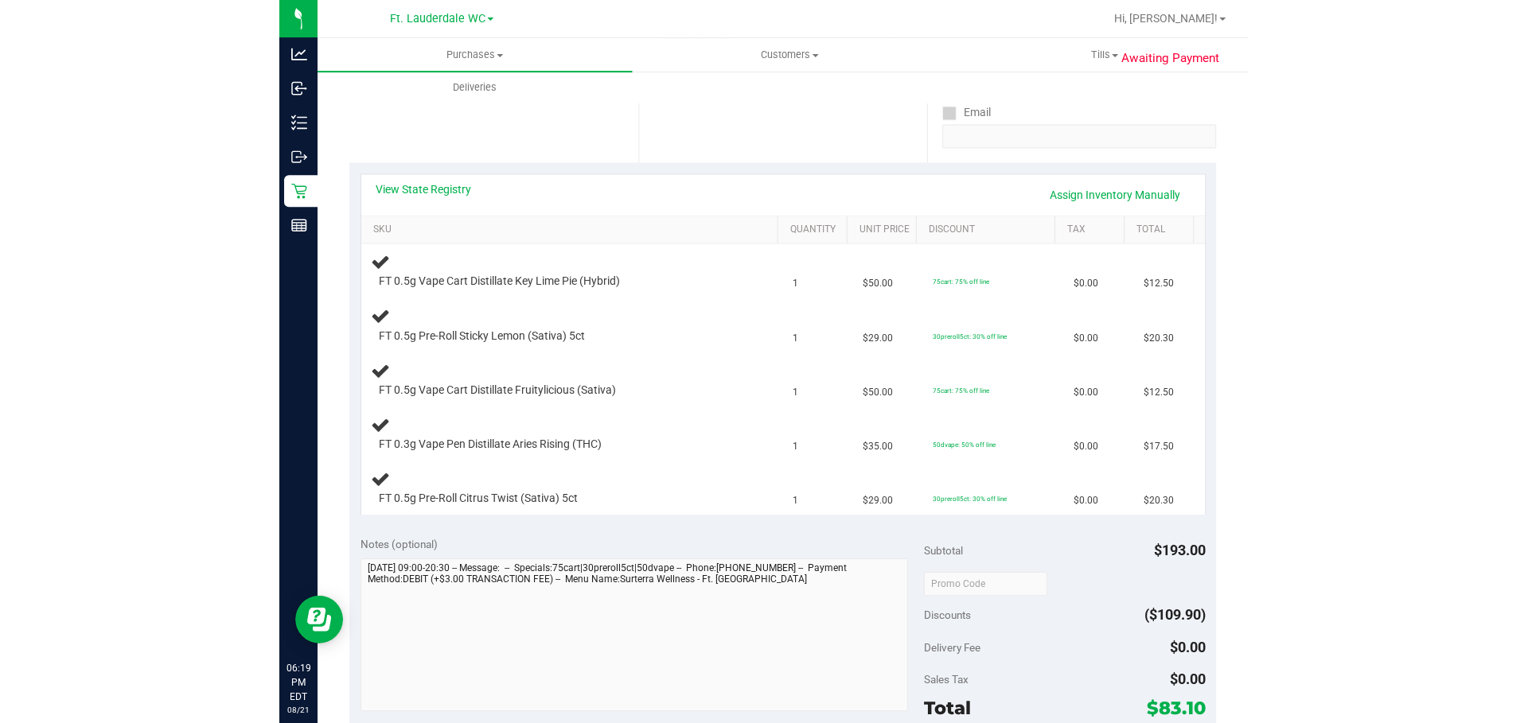
scroll to position [262, 0]
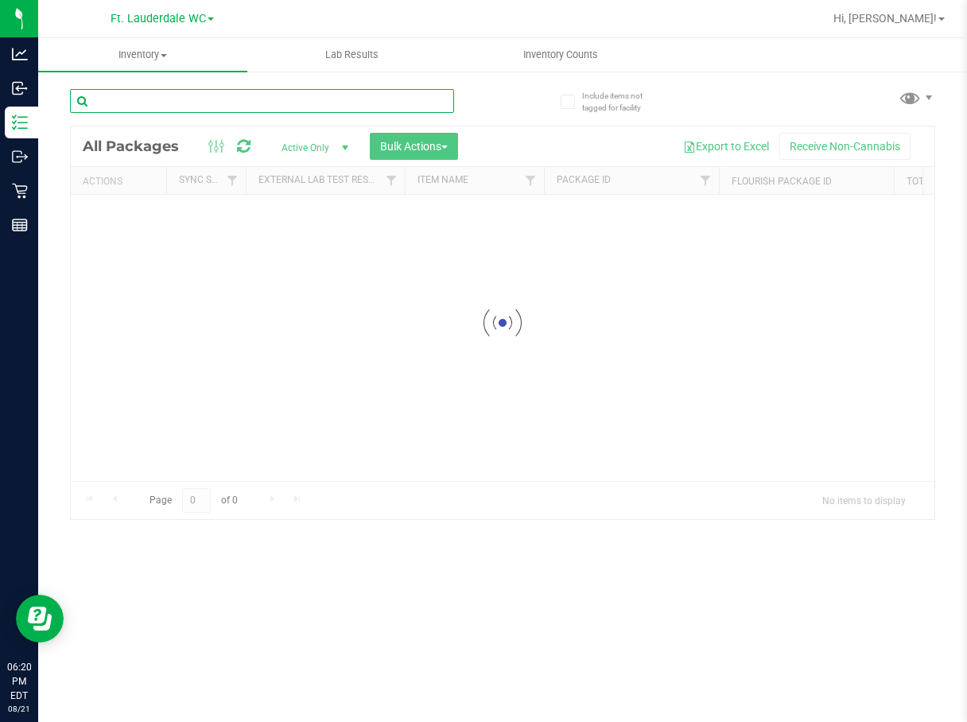
click at [171, 99] on input "text" at bounding box center [262, 101] width 384 height 24
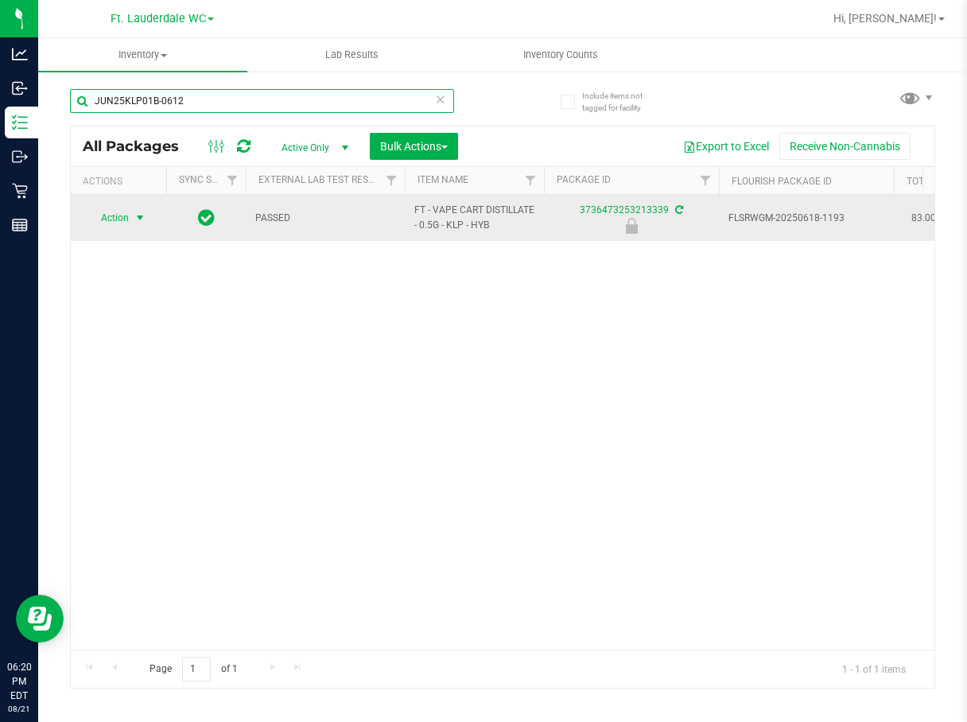
type input "JUN25KLP01B-0612"
click at [125, 222] on span "Action" at bounding box center [108, 218] width 43 height 22
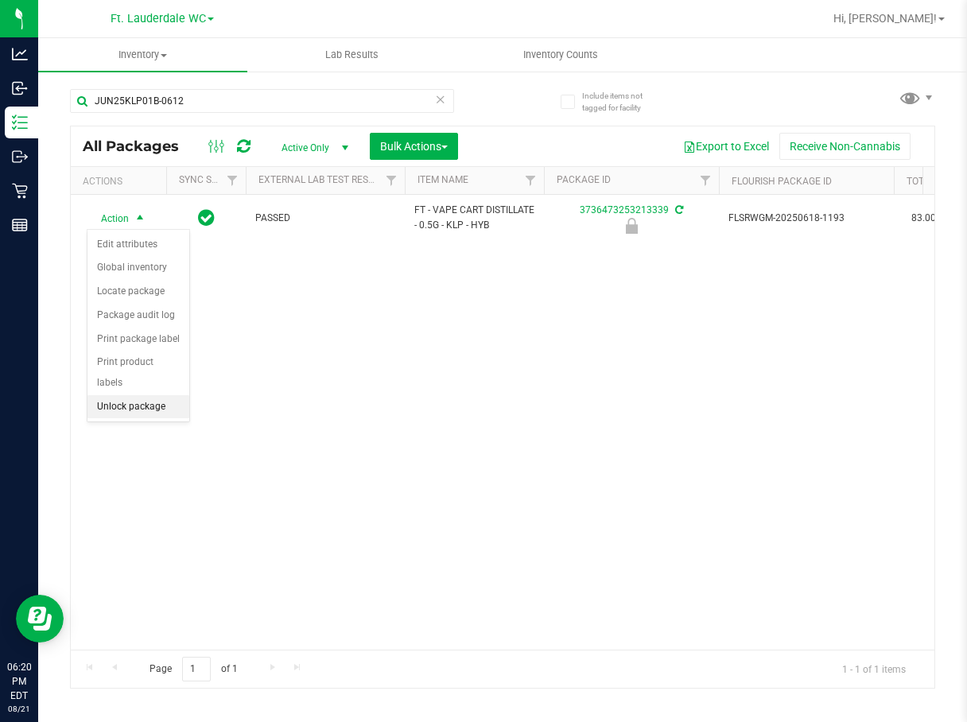
click at [156, 395] on li "Unlock package" at bounding box center [139, 407] width 102 height 24
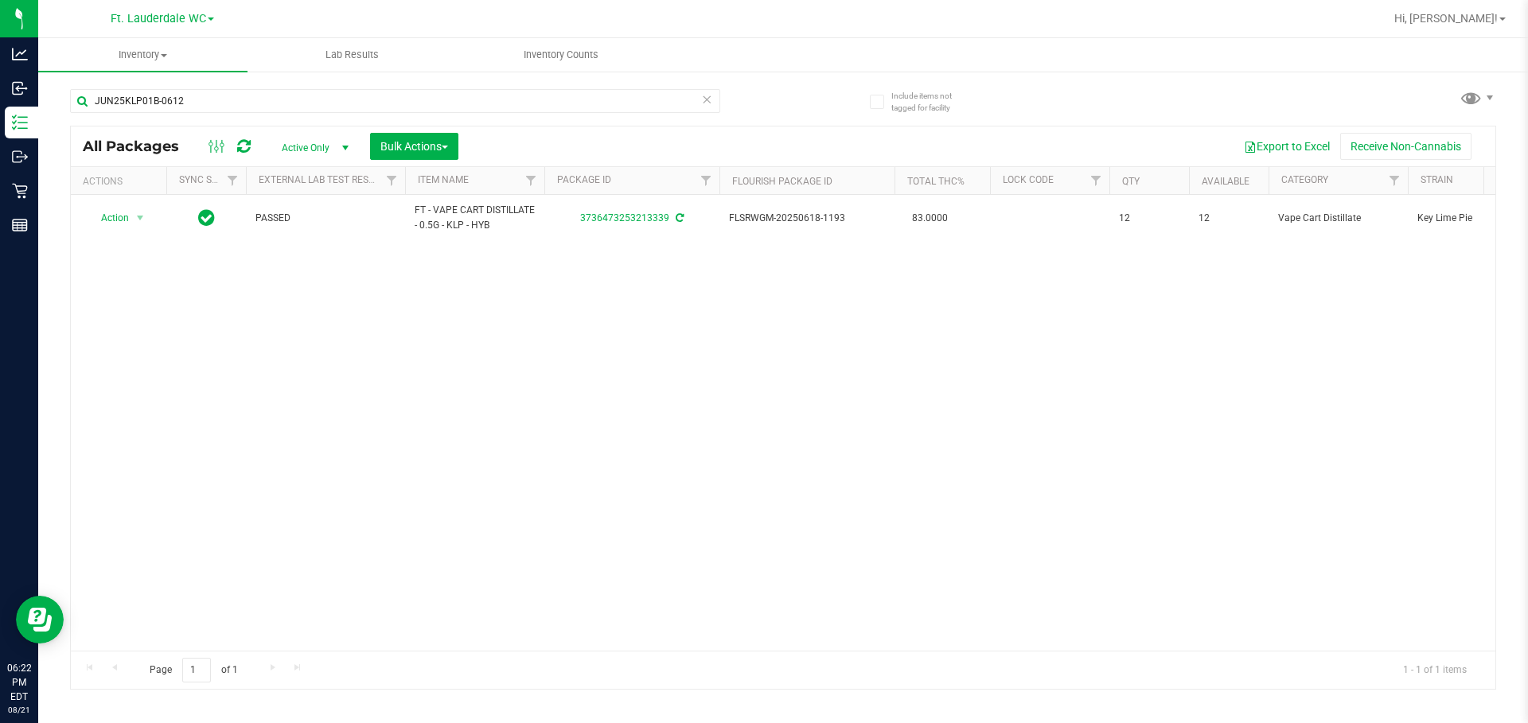
click at [243, 84] on div "JUN25KLP01B-0612" at bounding box center [426, 100] width 713 height 51
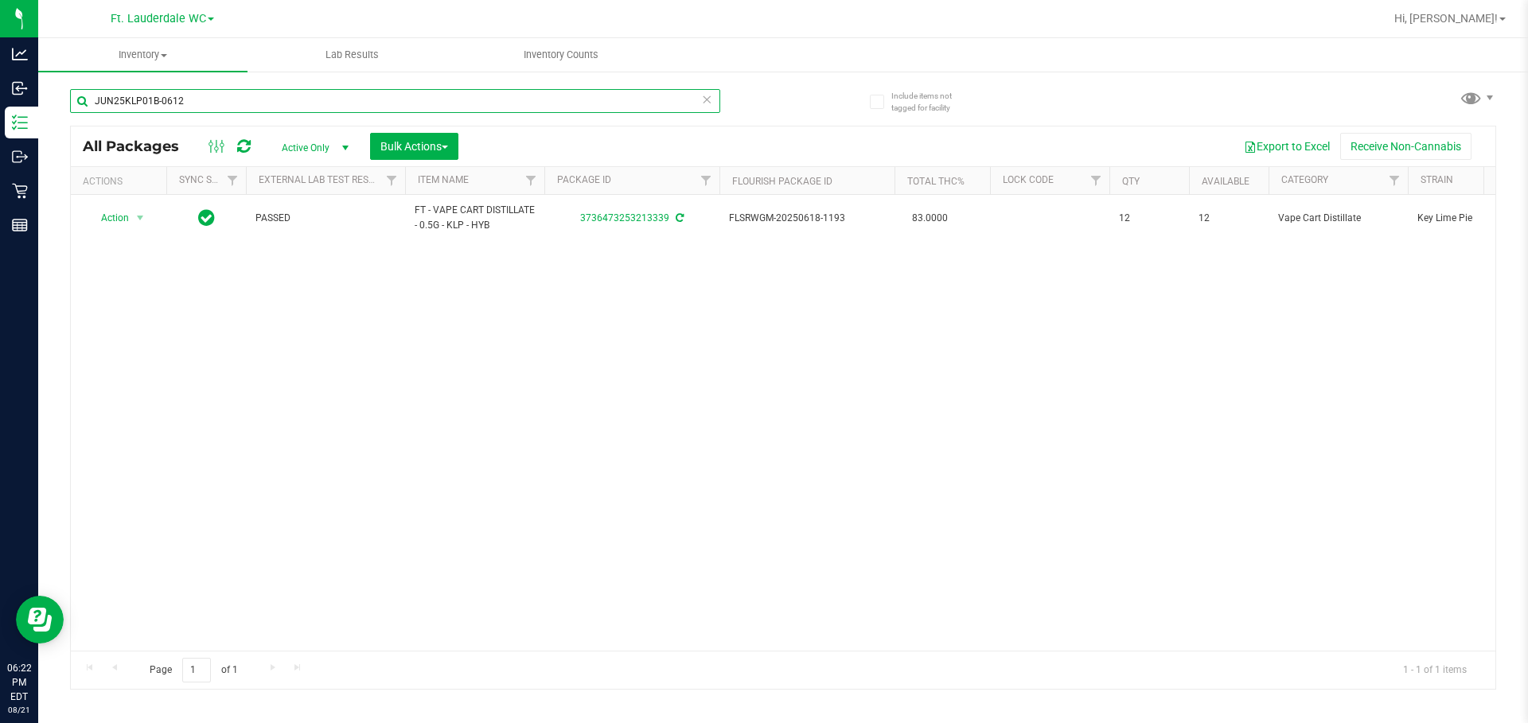
click at [243, 103] on input "JUN25KLP01B-0612" at bounding box center [395, 101] width 650 height 24
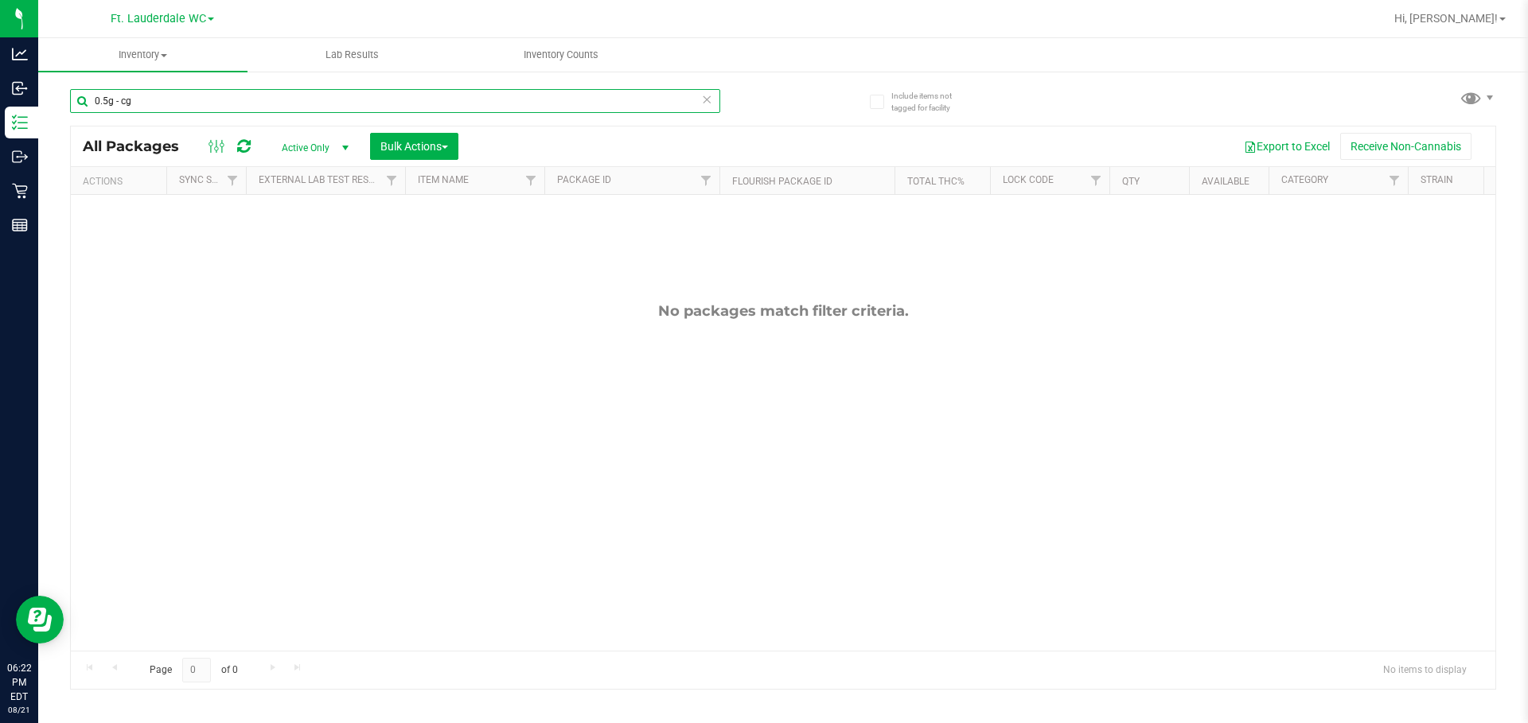
type input "0.5g - acg"
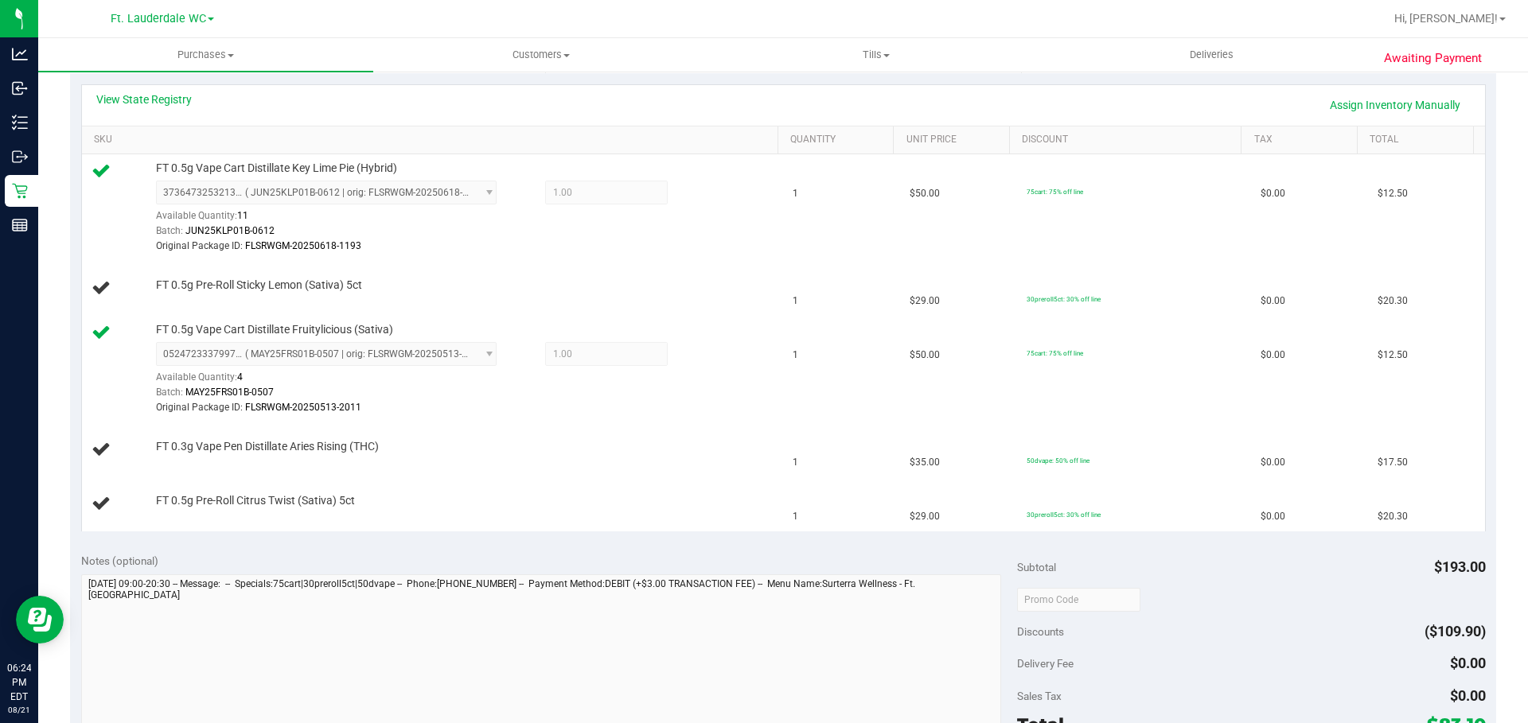
scroll to position [355, 0]
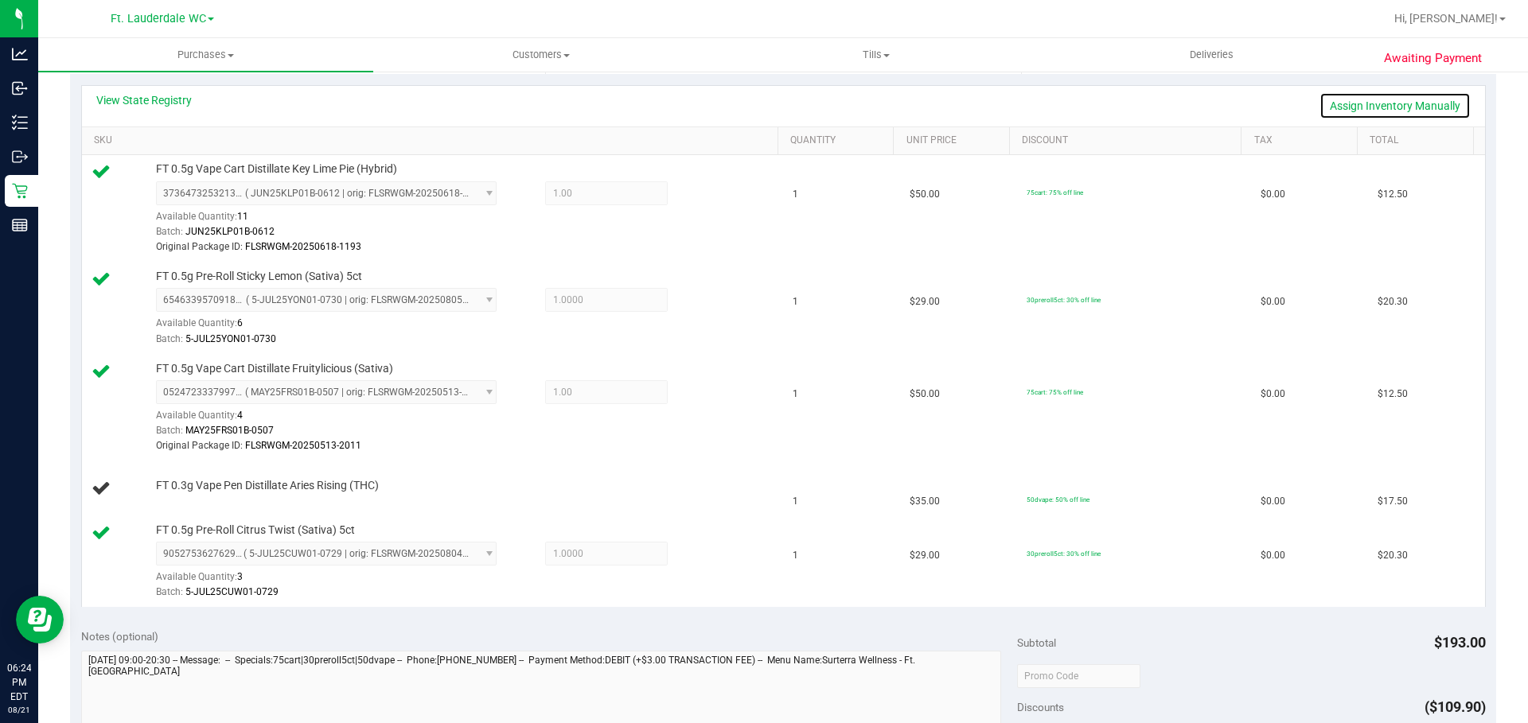
click at [1374, 107] on link "Assign Inventory Manually" at bounding box center [1394, 105] width 151 height 27
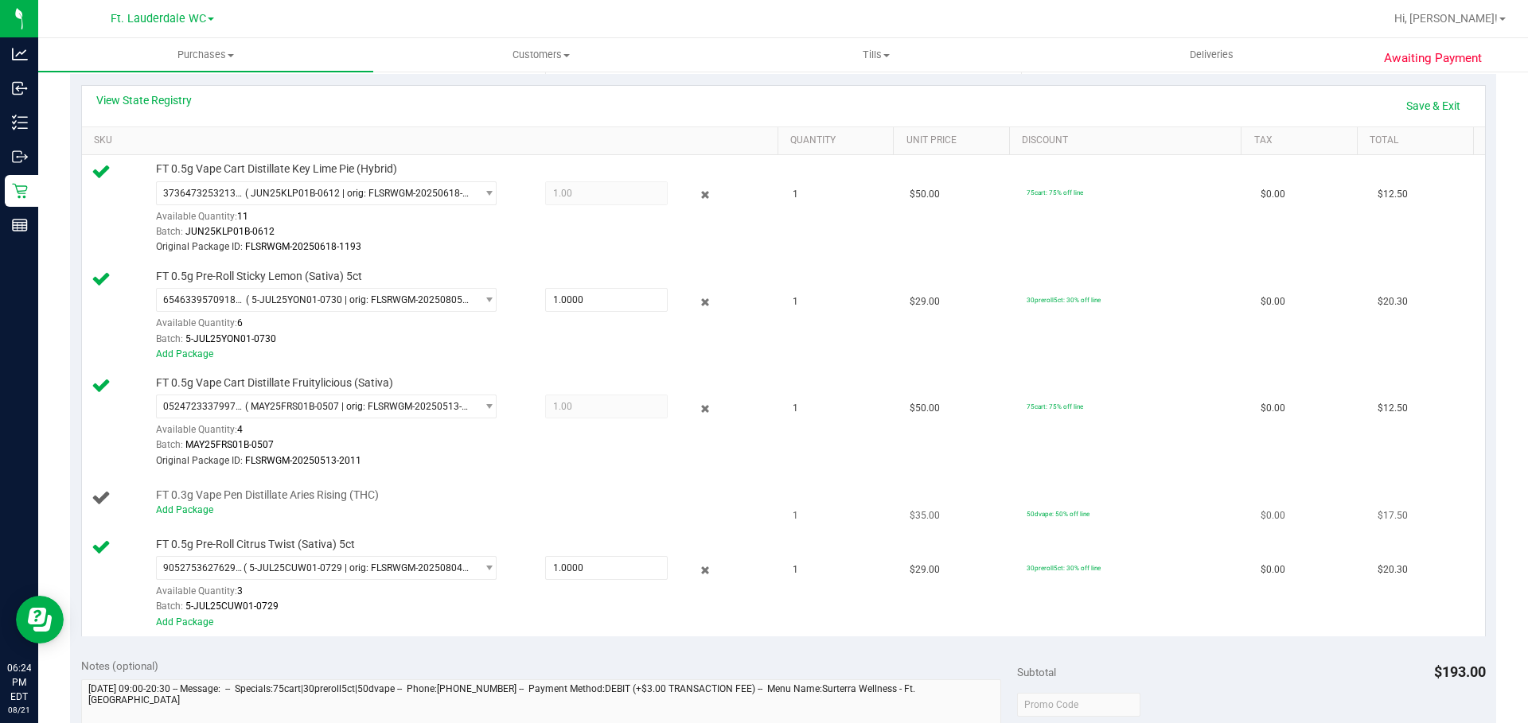
click at [186, 516] on div "Add Package" at bounding box center [463, 510] width 614 height 15
click at [255, 520] on td "FT 0.3g Vape Pen Distillate Aries Rising (THC) Add Package" at bounding box center [433, 504] width 702 height 54
click at [191, 510] on link "Add Package" at bounding box center [184, 509] width 57 height 11
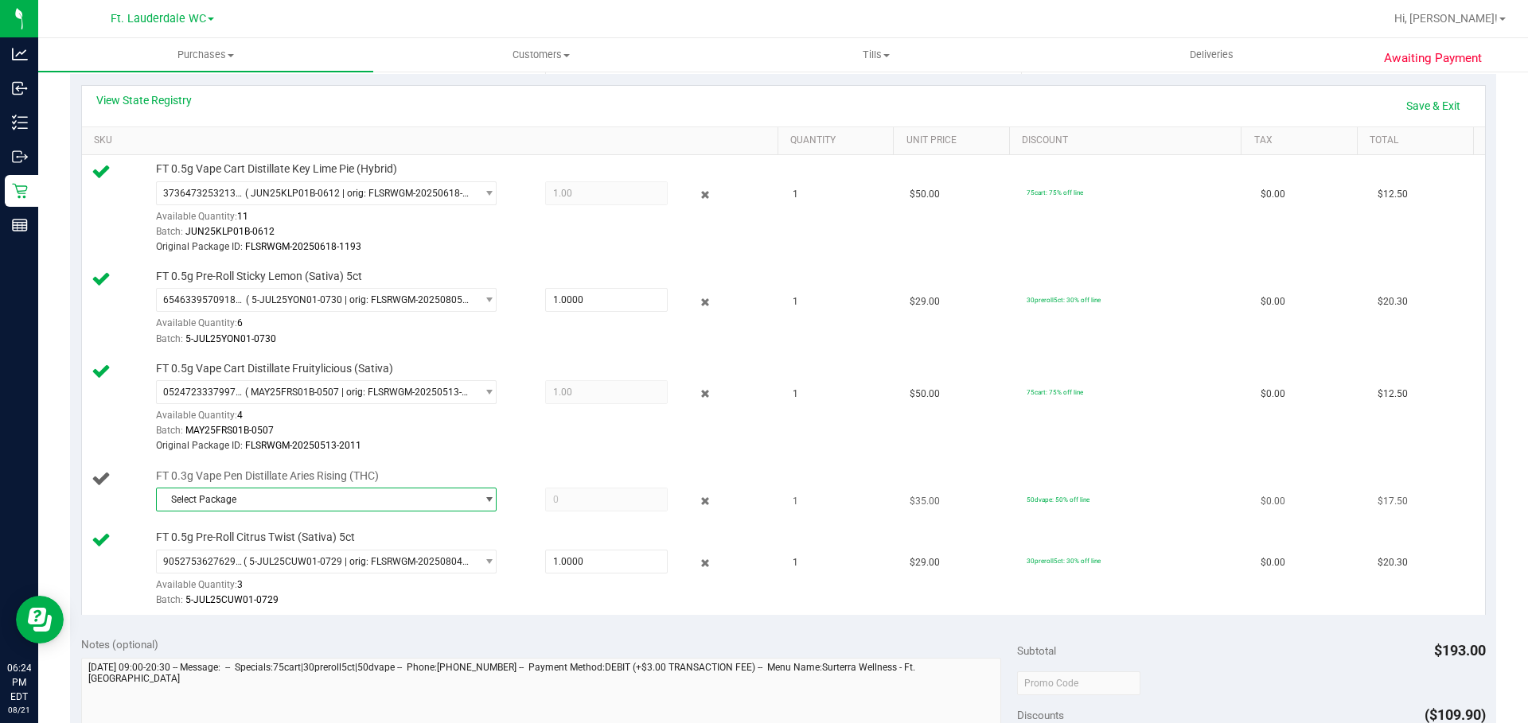
click at [310, 504] on span "Select Package" at bounding box center [316, 499] width 319 height 22
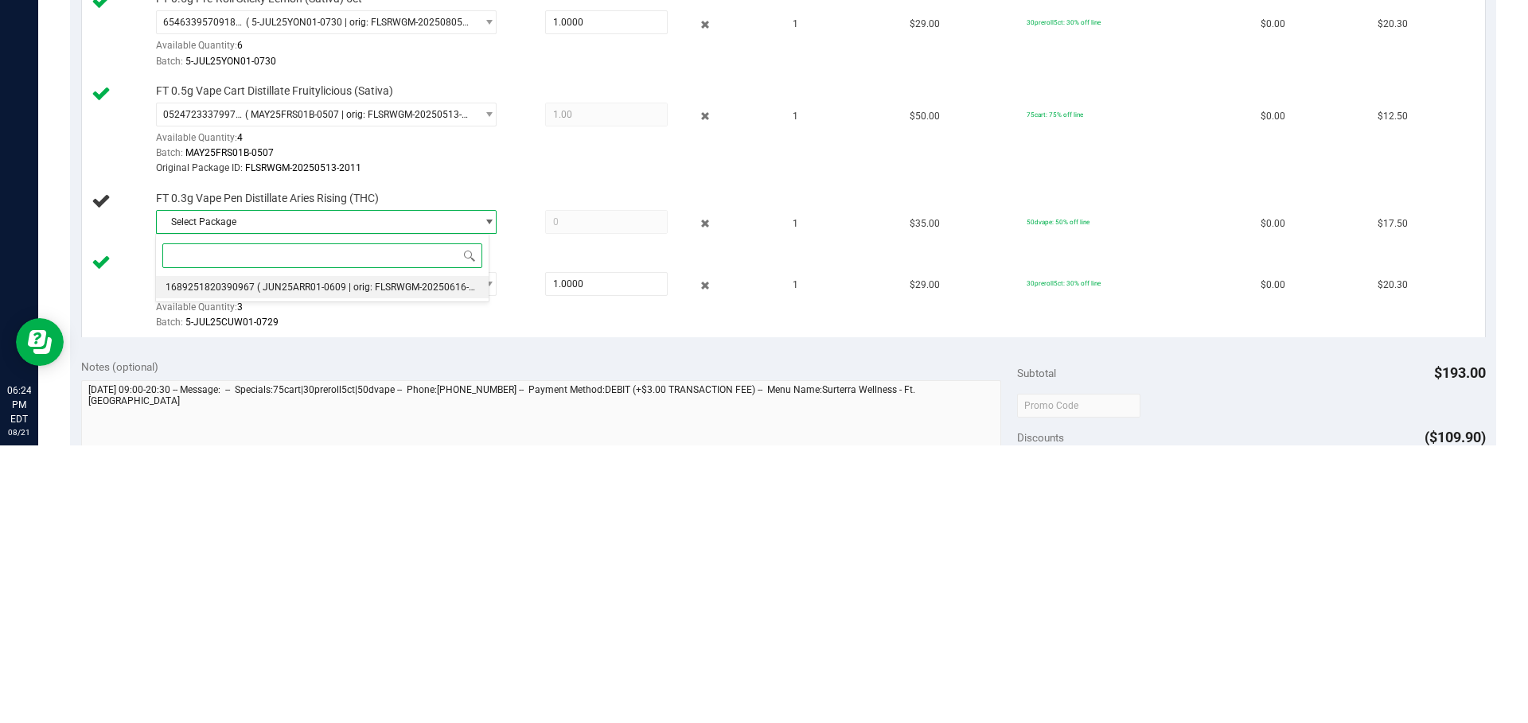
click at [317, 566] on span "( JUN25ARR01-0609 | orig: FLSRWGM-20250616-909 )" at bounding box center [374, 564] width 234 height 11
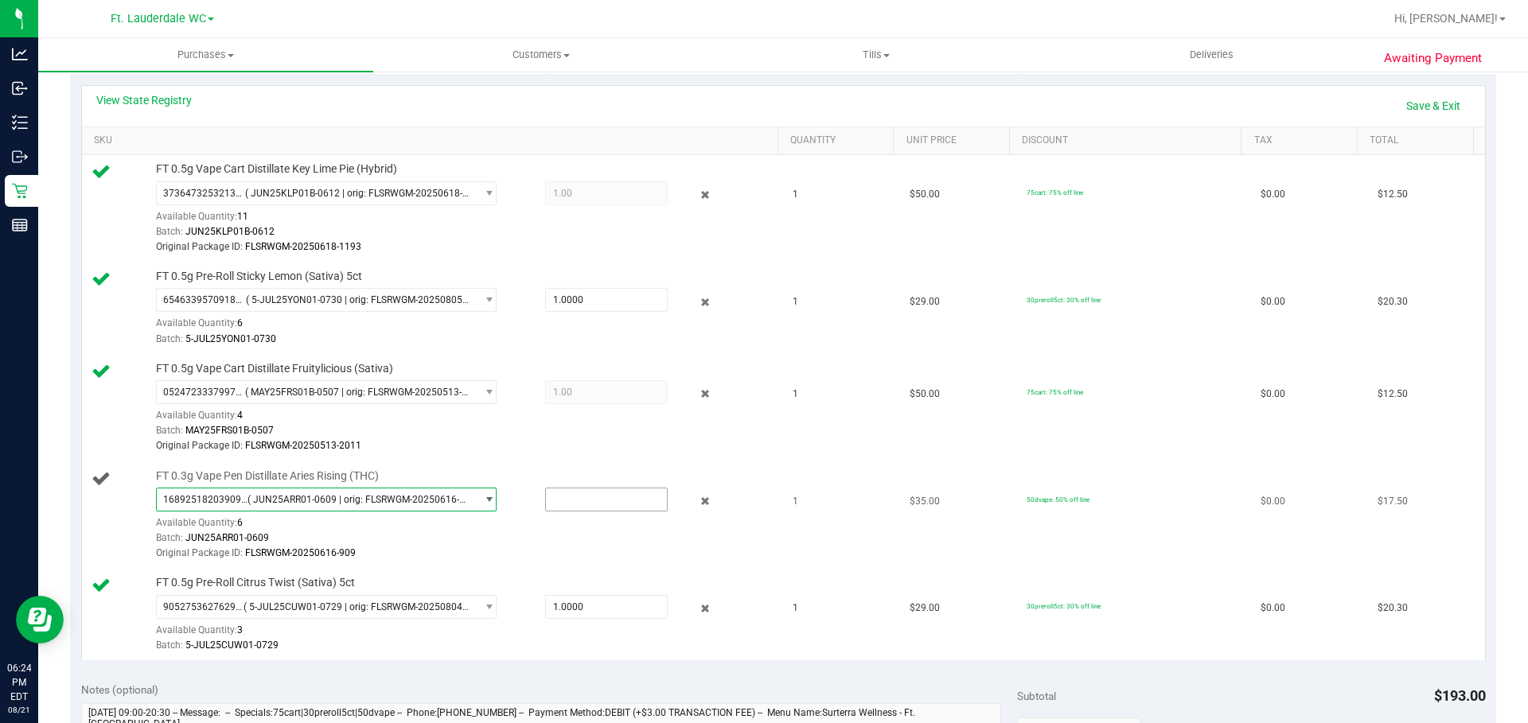
click at [600, 500] on input "text" at bounding box center [606, 499] width 121 height 22
type input "1"
click at [1405, 113] on link "Save & Exit" at bounding box center [1432, 105] width 75 height 27
type input "1.0000"
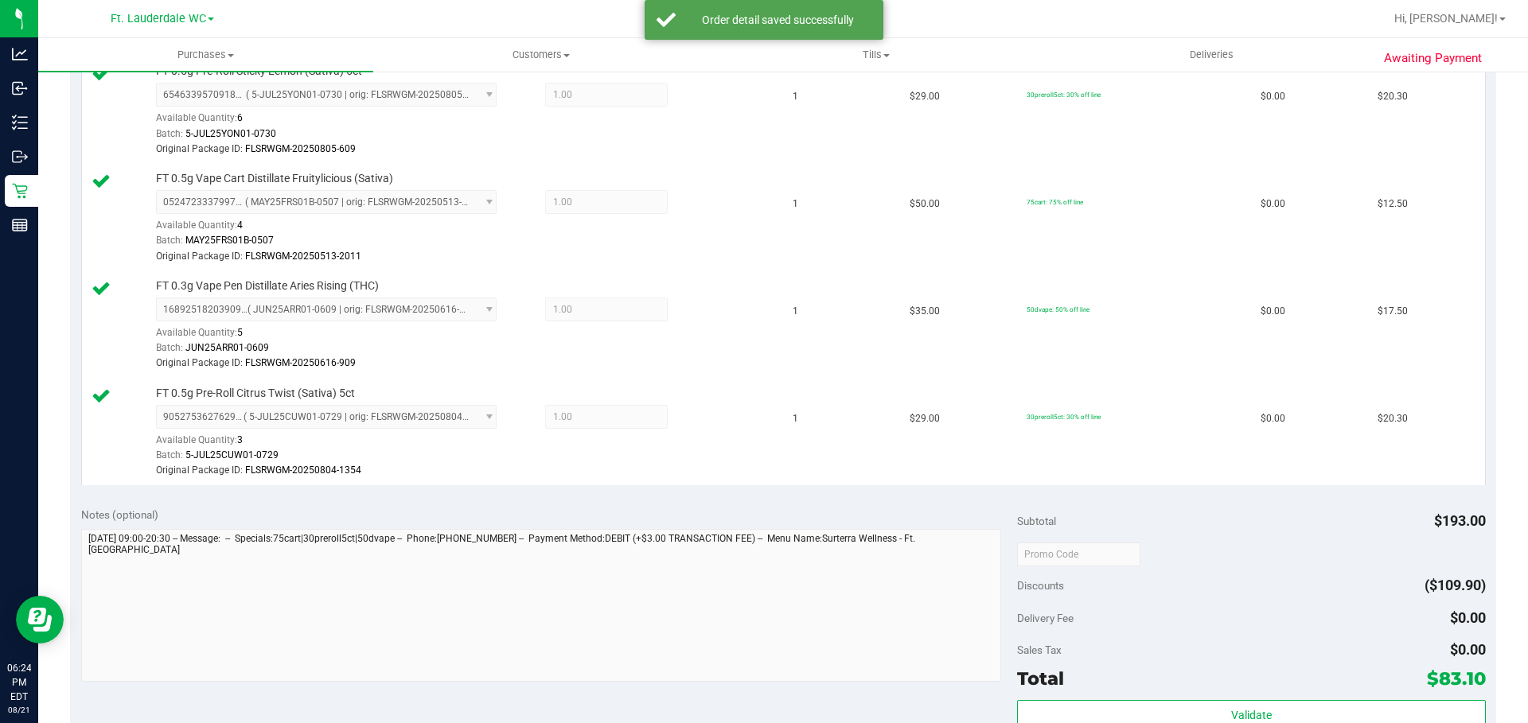
click at [1253, 578] on div "Discounts ($109.90)" at bounding box center [1251, 585] width 468 height 29
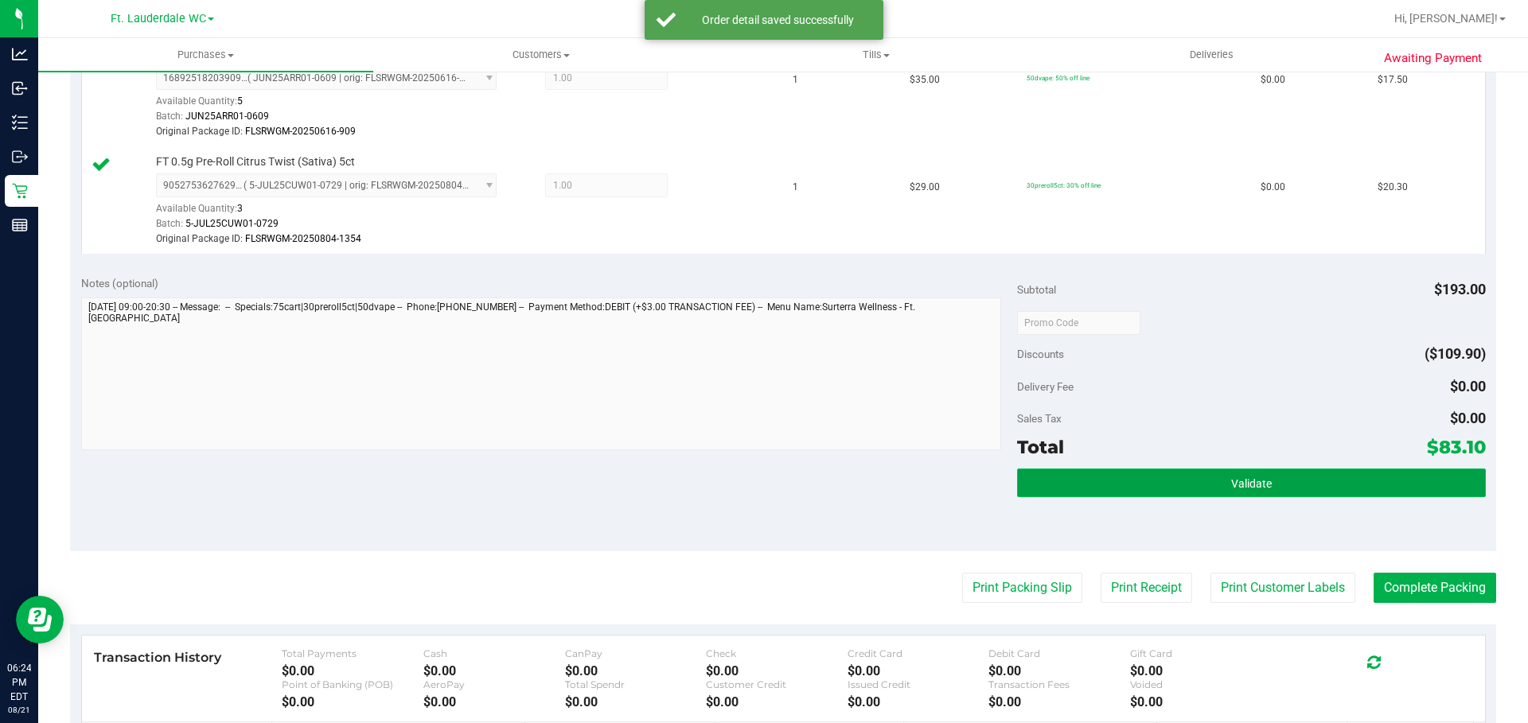
click at [1208, 485] on button "Validate" at bounding box center [1251, 483] width 468 height 29
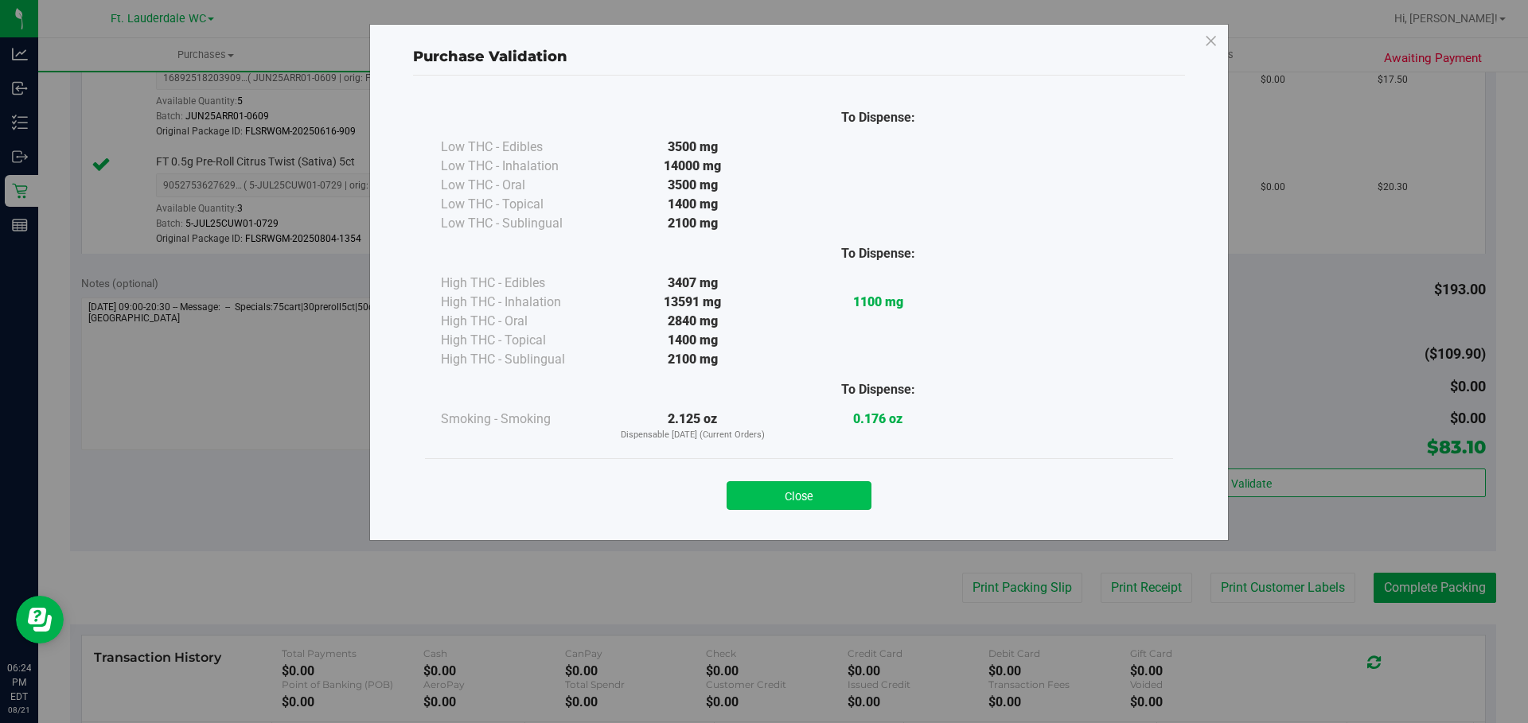
click at [817, 487] on button "Close" at bounding box center [798, 495] width 145 height 29
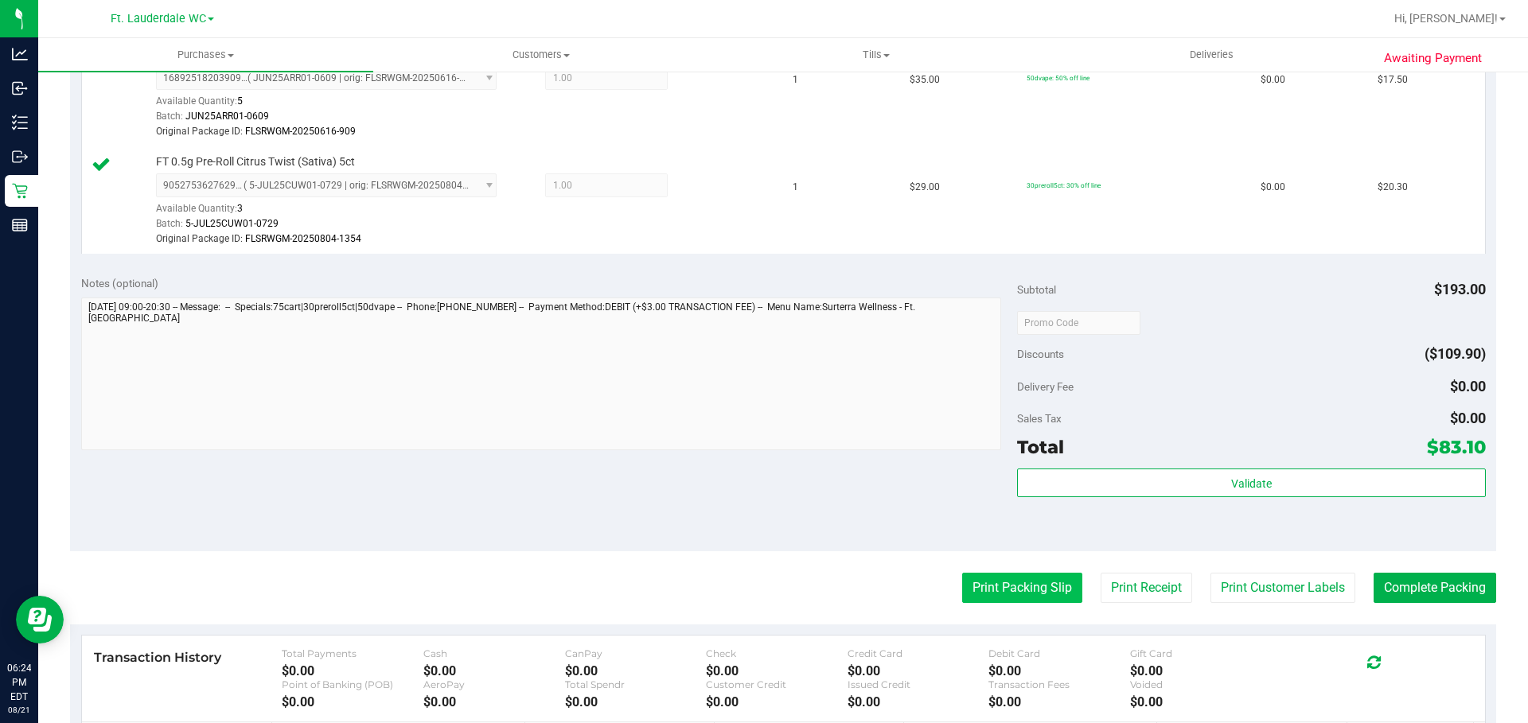
click at [1028, 583] on button "Print Packing Slip" at bounding box center [1022, 588] width 120 height 30
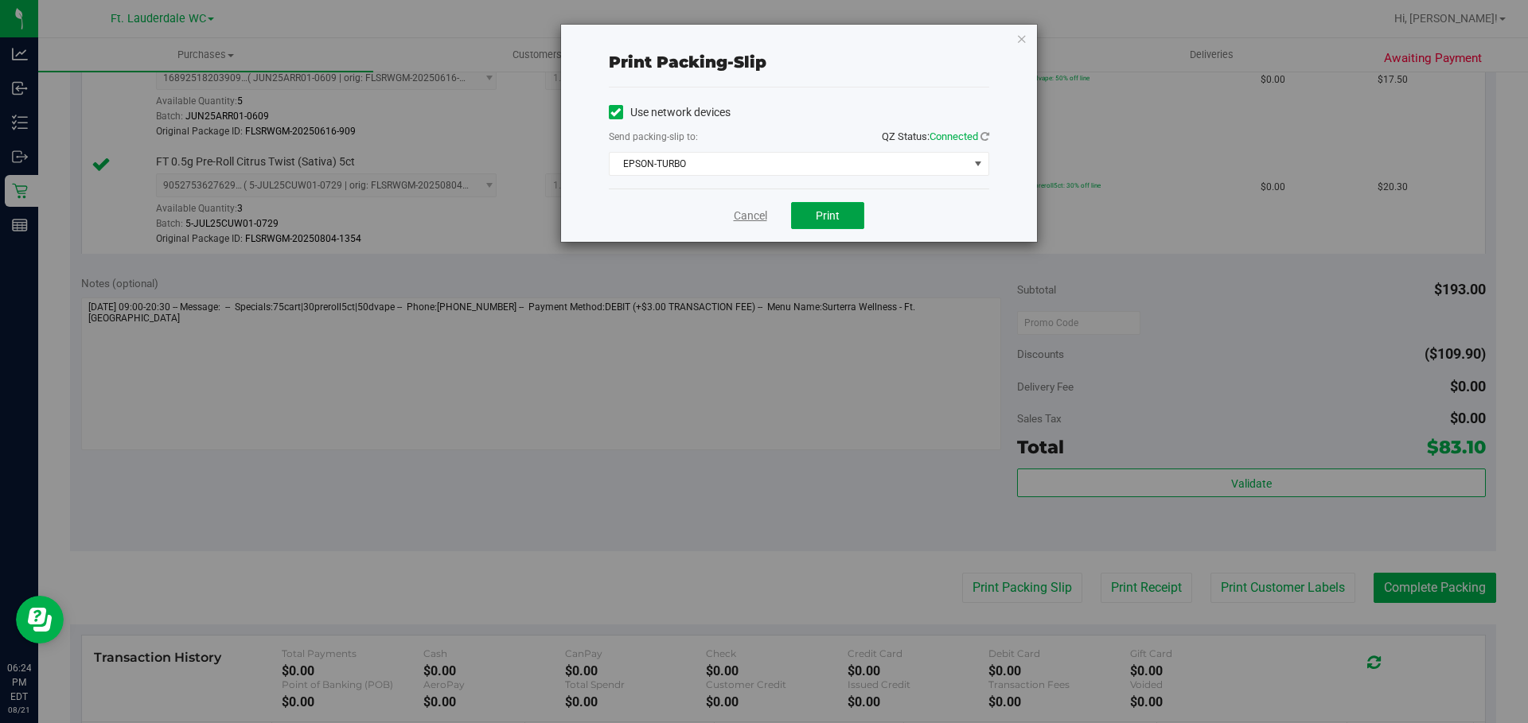
click at [824, 209] on span "Print" at bounding box center [827, 215] width 24 height 13
click at [734, 214] on link "Cancel" at bounding box center [750, 216] width 33 height 17
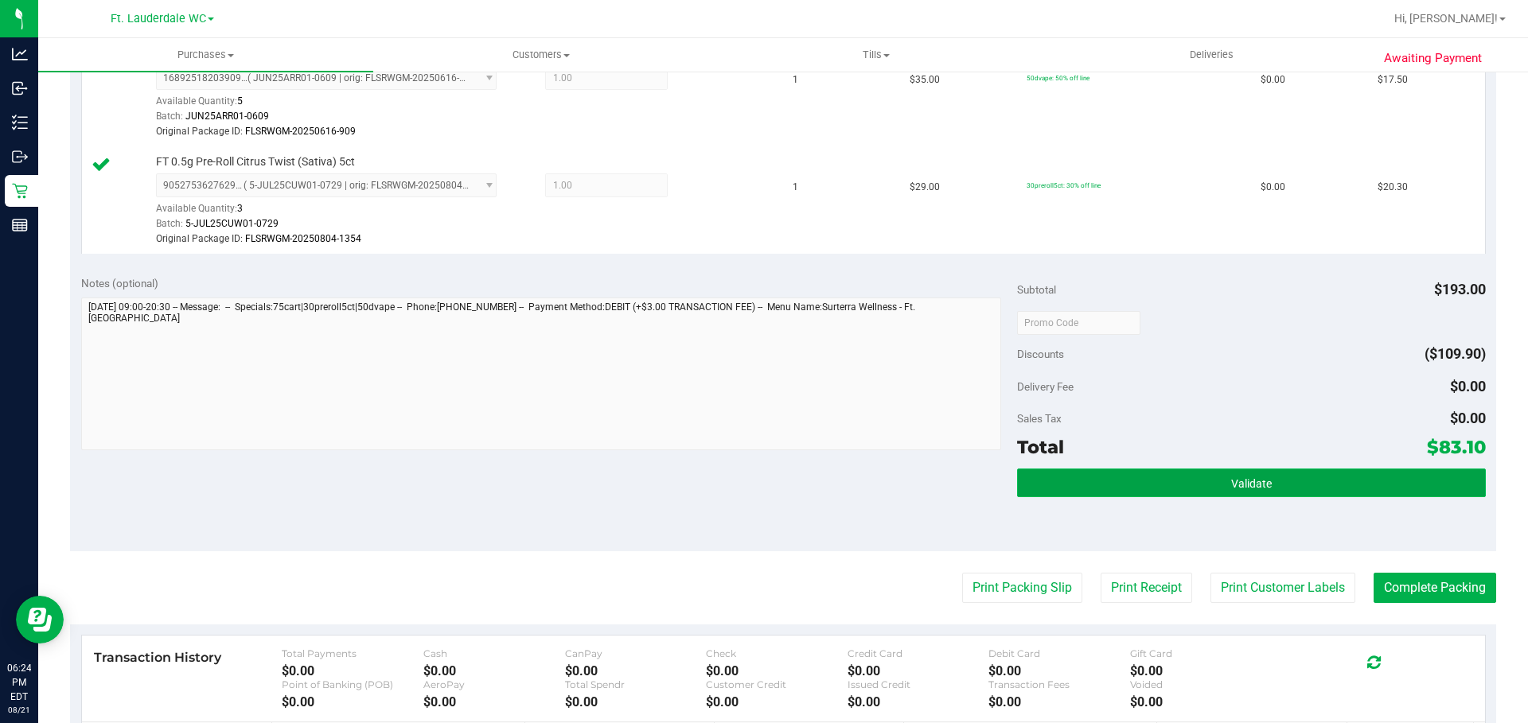
click at [1041, 476] on button "Validate" at bounding box center [1251, 483] width 468 height 29
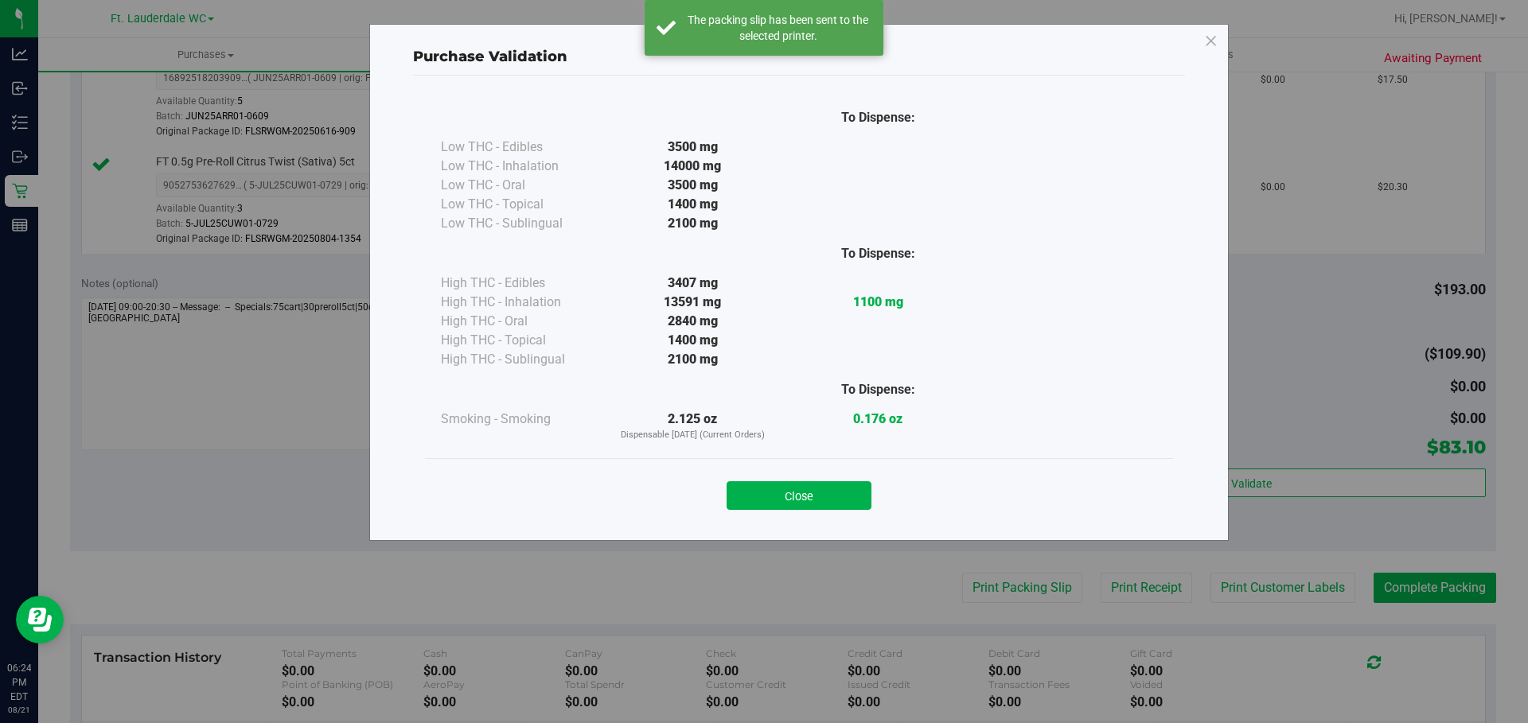
click at [835, 523] on div "To Dispense: Low THC - Edibles 3500 mg" at bounding box center [799, 301] width 772 height 450
click at [824, 494] on button "Close" at bounding box center [798, 495] width 145 height 29
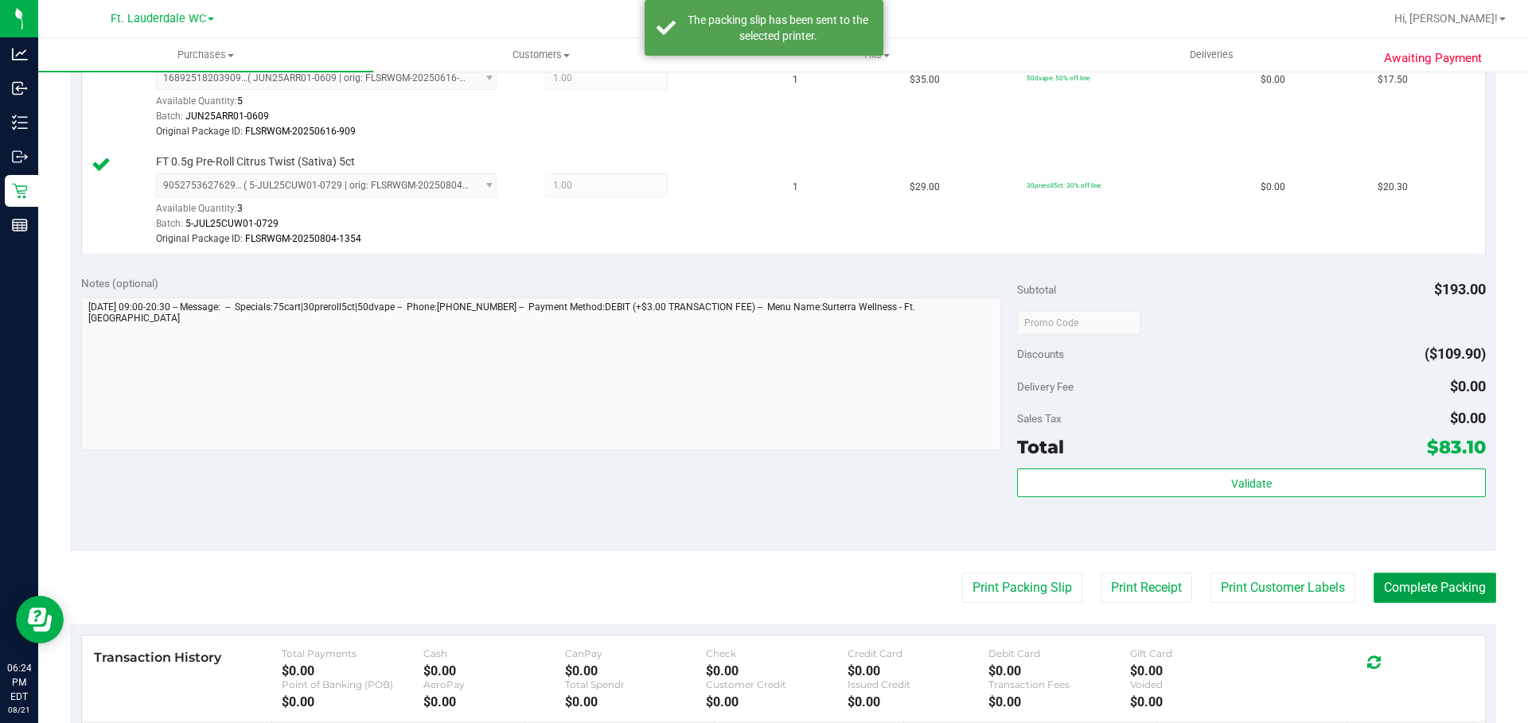
click at [1426, 579] on button "Complete Packing" at bounding box center [1434, 588] width 123 height 30
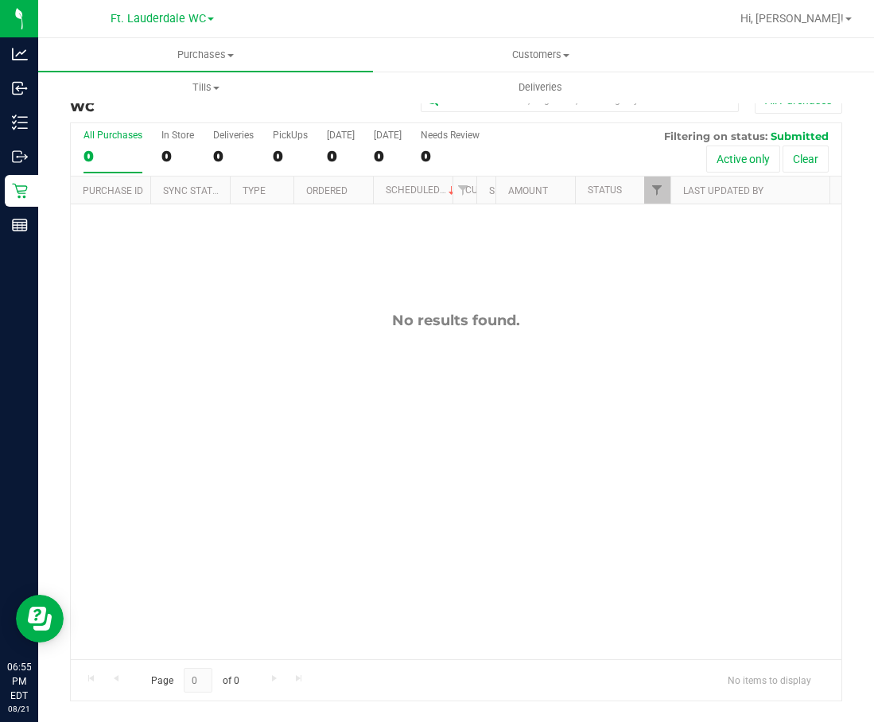
click at [89, 155] on div "0" at bounding box center [113, 156] width 59 height 18
click at [0, 0] on input "All Purchases 0" at bounding box center [0, 0] width 0 height 0
click at [88, 153] on div "0" at bounding box center [113, 156] width 59 height 18
click at [0, 0] on input "All Purchases 0" at bounding box center [0, 0] width 0 height 0
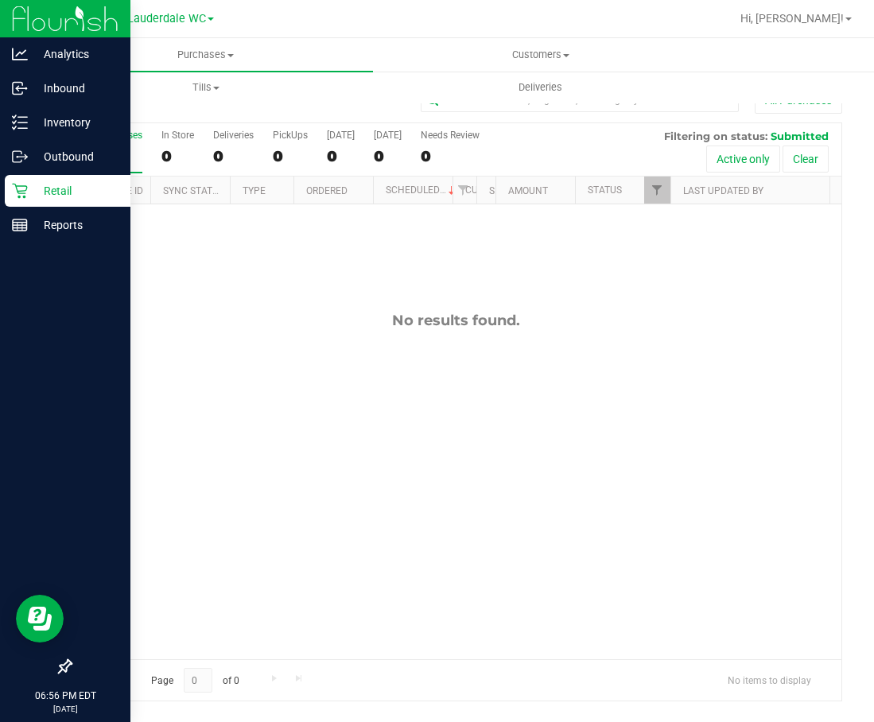
click at [16, 480] on div at bounding box center [65, 447] width 130 height 408
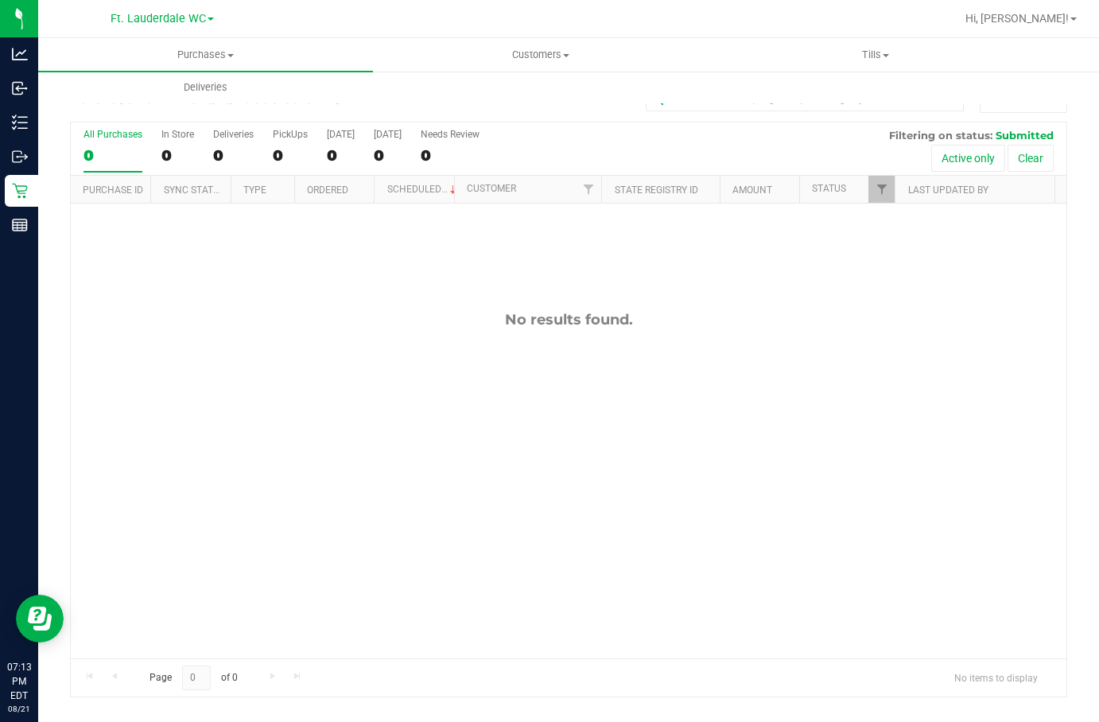
click at [93, 161] on div "0" at bounding box center [113, 155] width 59 height 18
click at [0, 0] on input "All Purchases 0" at bounding box center [0, 0] width 0 height 0
click at [93, 160] on div "0" at bounding box center [113, 155] width 59 height 18
click at [0, 0] on input "All Purchases 0" at bounding box center [0, 0] width 0 height 0
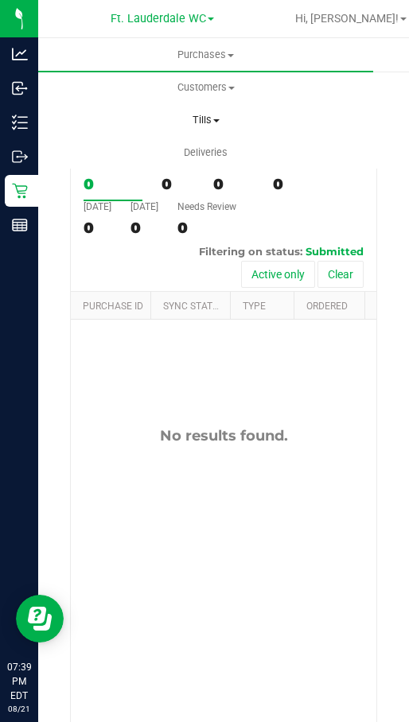
click at [200, 111] on uib-tab-heading "Tills Manage tills Reconcile e-payments" at bounding box center [205, 120] width 333 height 32
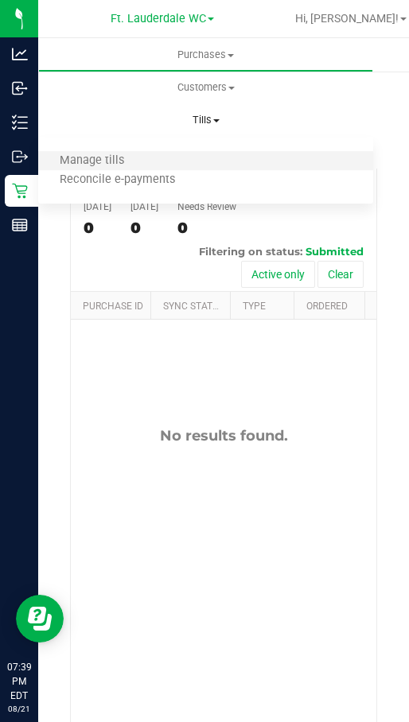
click at [174, 156] on li "Manage tills" at bounding box center [205, 161] width 335 height 19
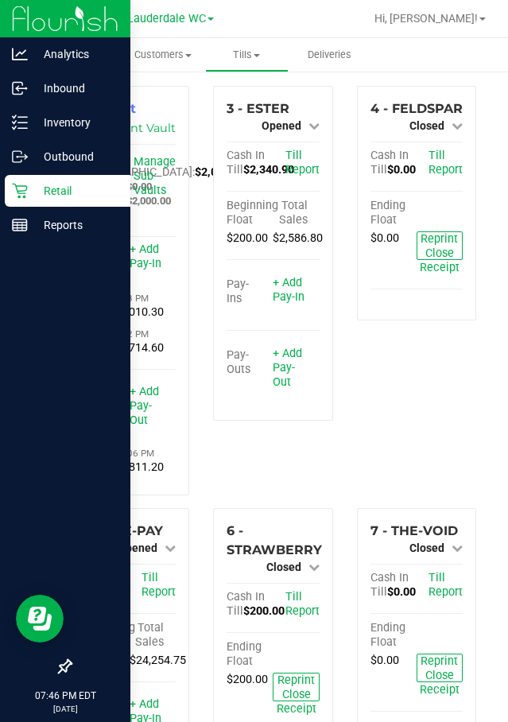
click at [25, 191] on icon at bounding box center [19, 191] width 15 height 15
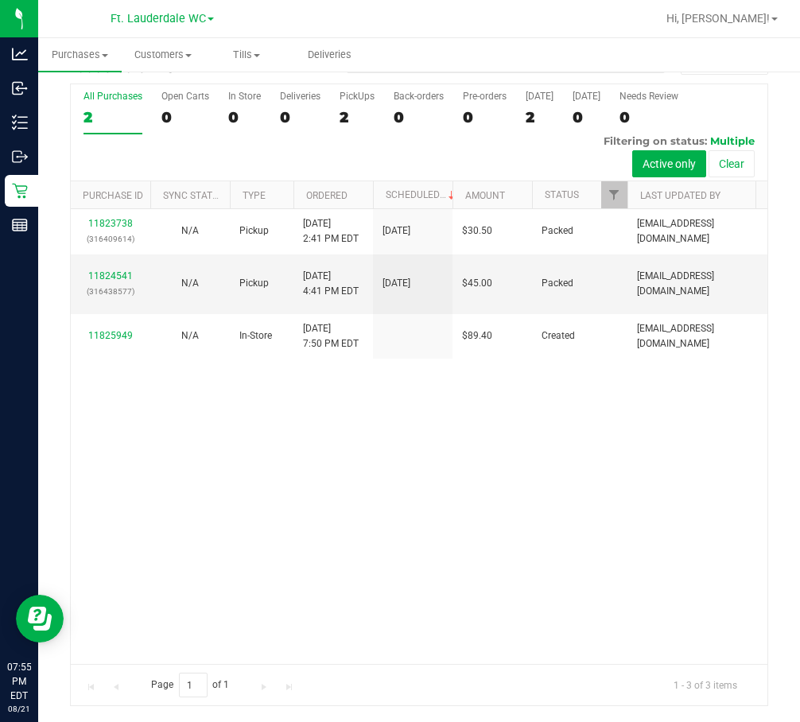
scroll to position [39, 0]
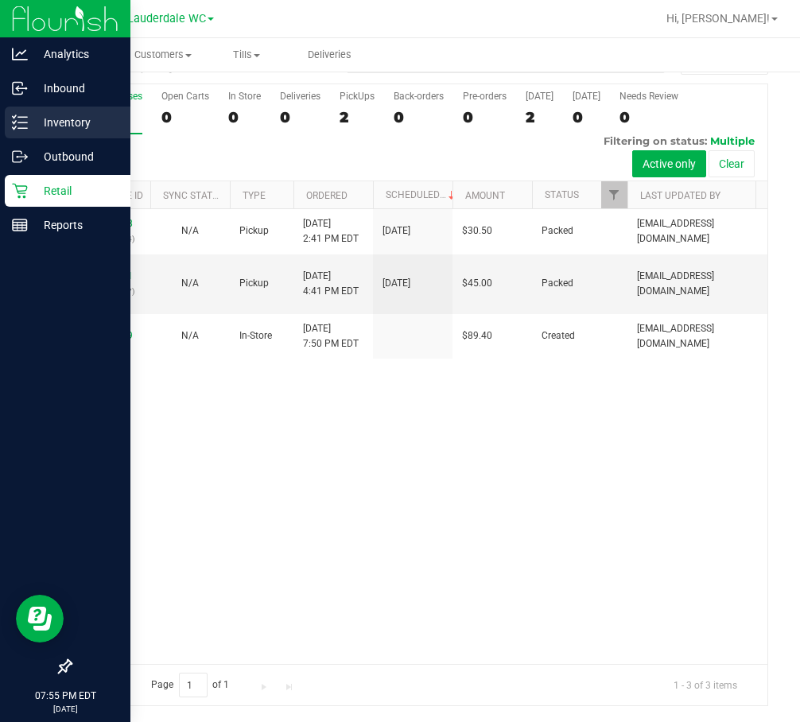
click at [58, 124] on p "Inventory" at bounding box center [75, 122] width 95 height 19
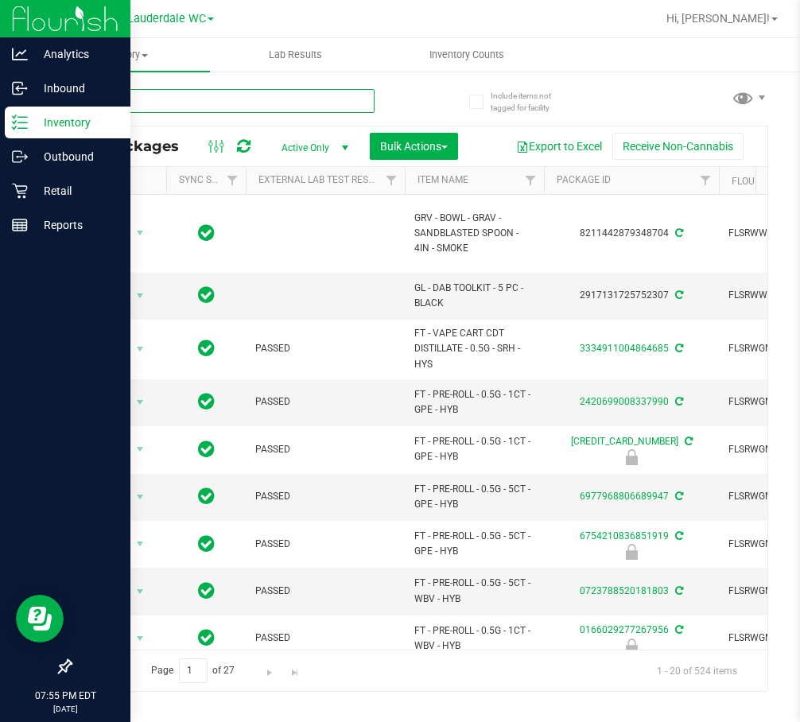
click at [233, 98] on input "text" at bounding box center [222, 101] width 305 height 24
type input "bct"
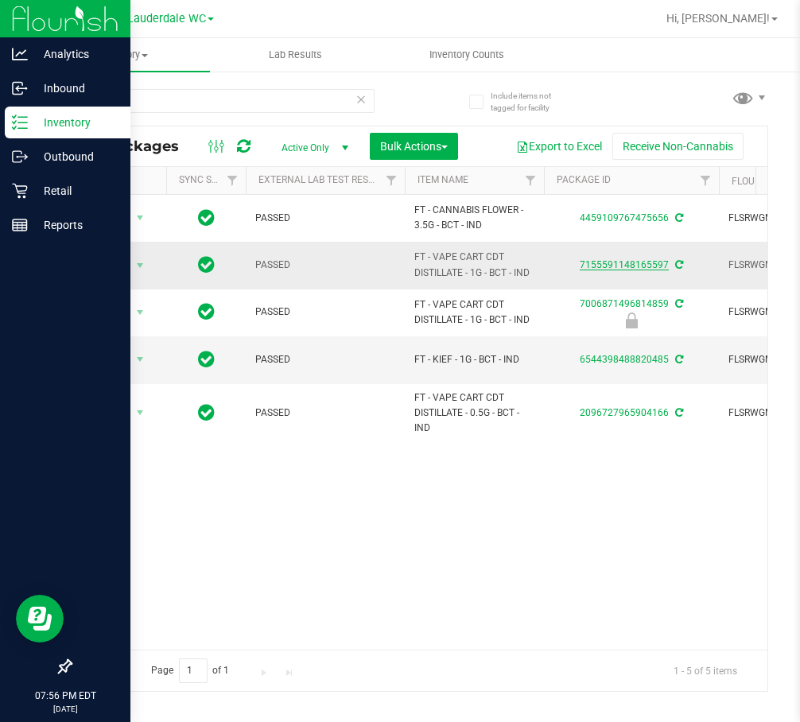
click at [606, 263] on link "7155591148165597" at bounding box center [624, 264] width 89 height 11
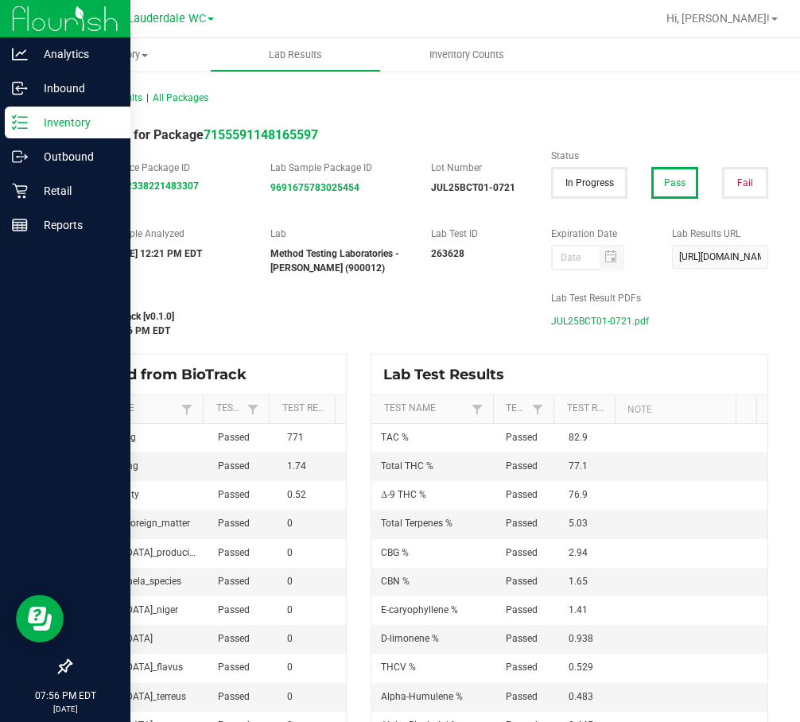
click at [601, 326] on span "JUL25BCT01-0721.pdf" at bounding box center [600, 321] width 98 height 24
click at [566, 320] on span "JUL25BCT01-0721.pdf" at bounding box center [600, 321] width 98 height 24
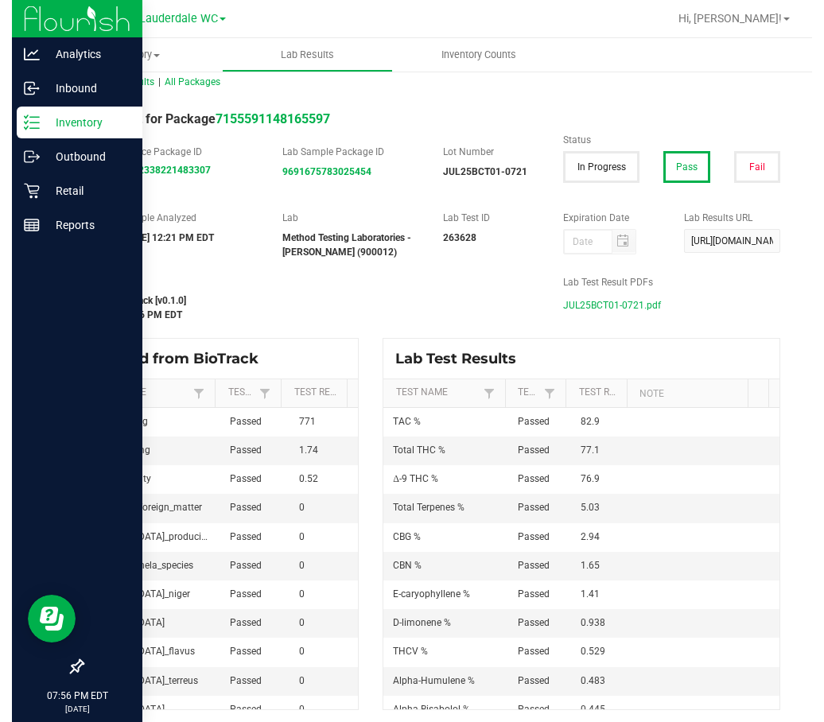
scroll to position [20, 0]
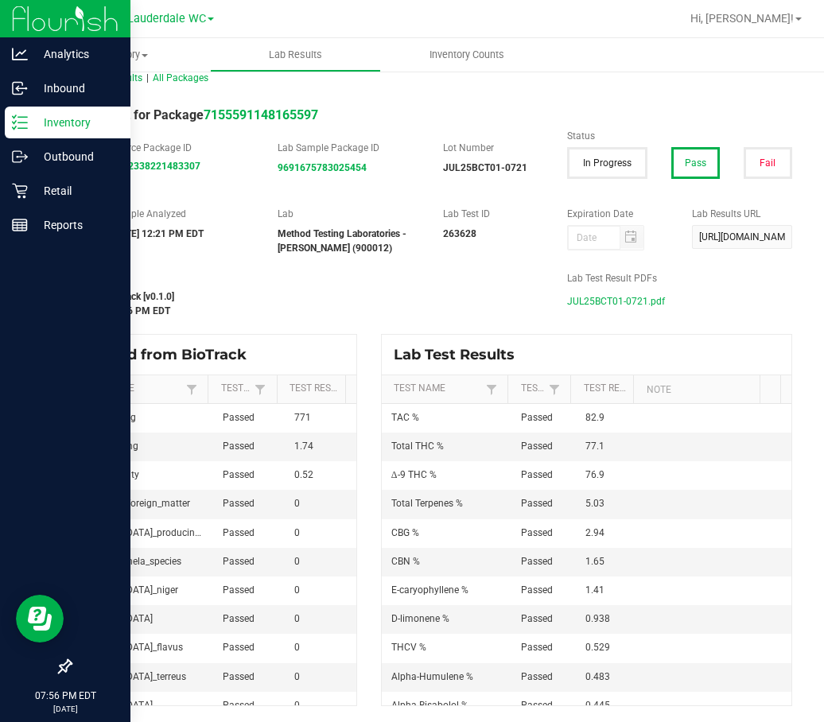
click at [39, 128] on p "Inventory" at bounding box center [75, 122] width 95 height 19
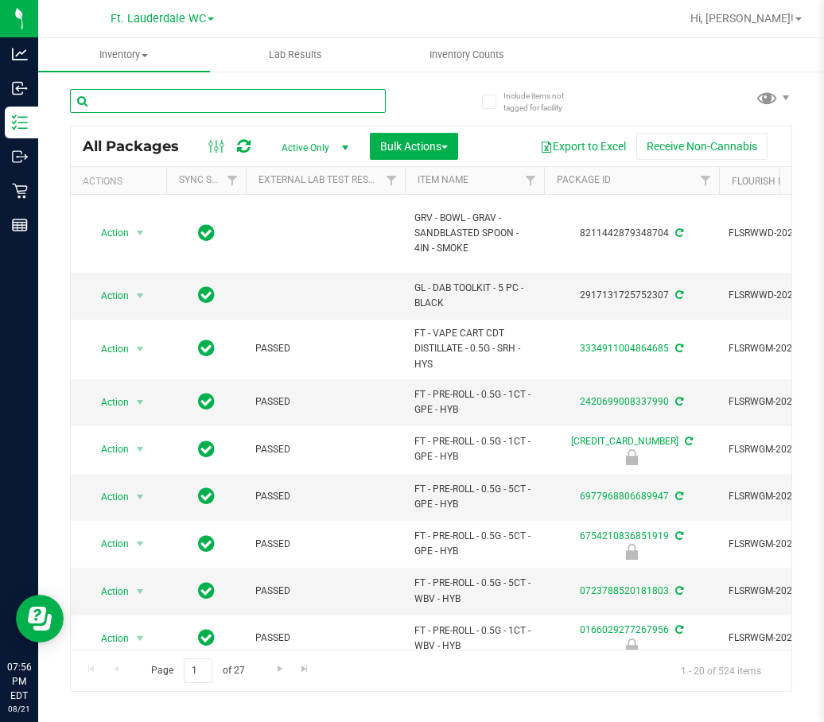
click at [153, 100] on input "text" at bounding box center [228, 101] width 316 height 24
type input "abp"
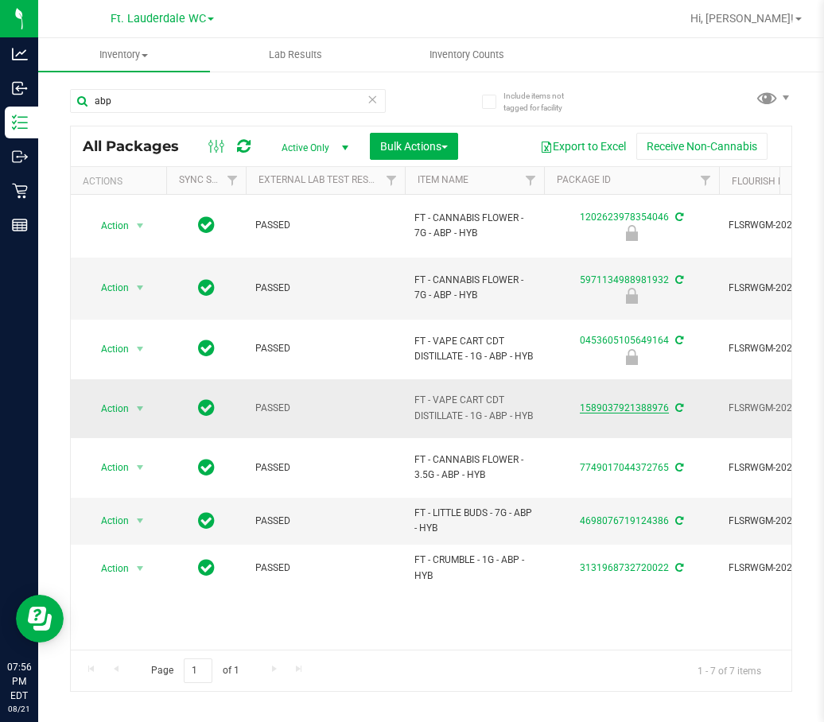
click at [621, 403] on link "1589037921388976" at bounding box center [624, 408] width 89 height 11
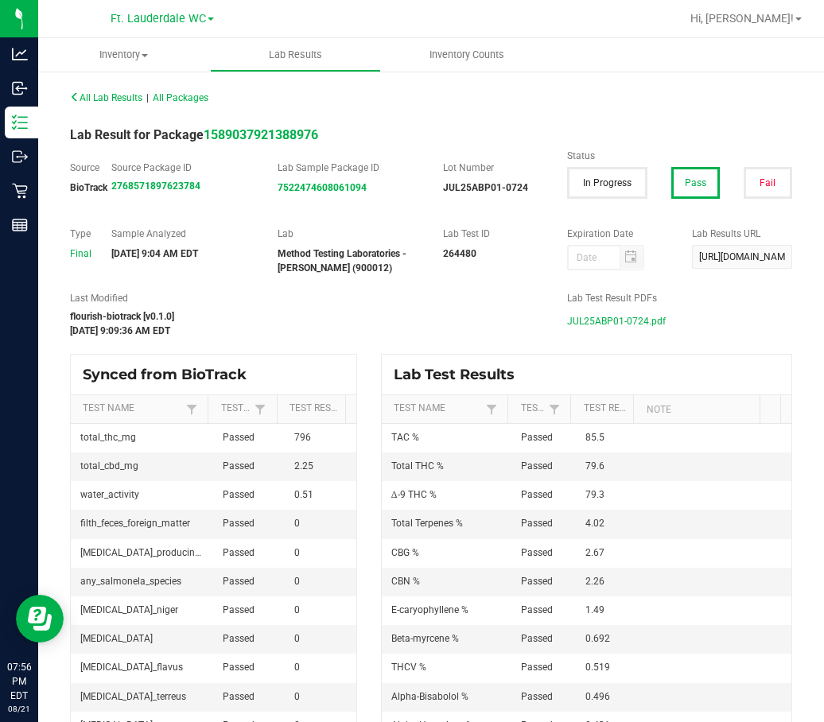
click at [622, 321] on span "JUL25ABP01-0724.pdf" at bounding box center [616, 321] width 99 height 24
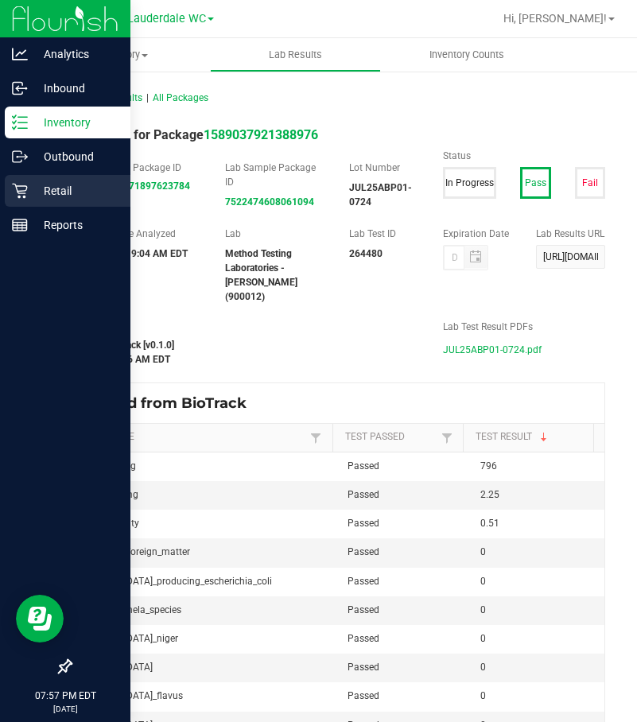
click at [33, 200] on div "Retail" at bounding box center [68, 191] width 126 height 32
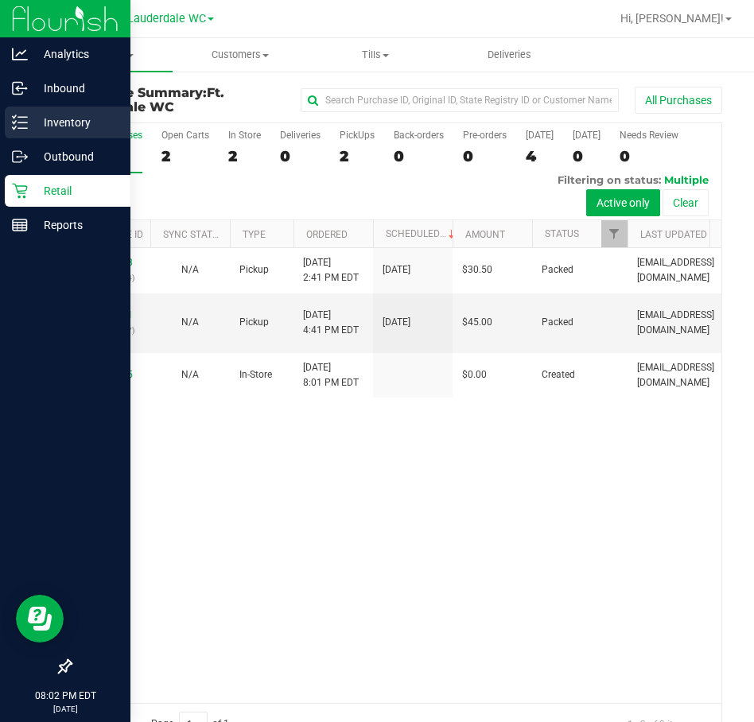
click at [14, 123] on icon at bounding box center [14, 122] width 3 height 2
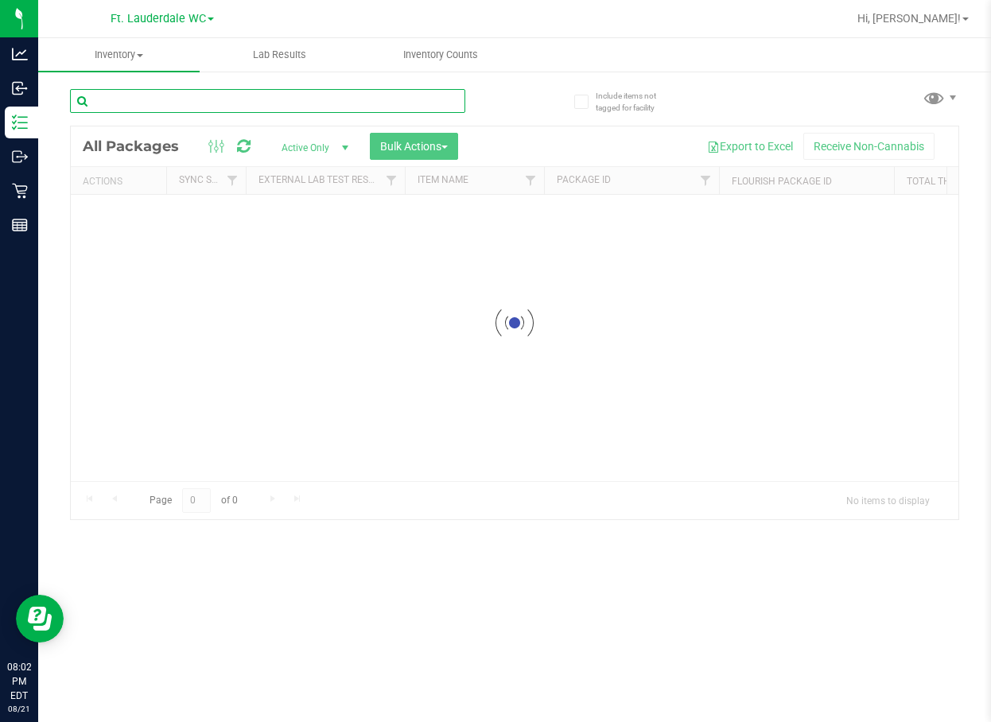
click at [173, 99] on input "text" at bounding box center [267, 101] width 395 height 24
click at [109, 103] on input "1g dbr" at bounding box center [267, 101] width 395 height 24
click at [109, 98] on input "1g - dbr" at bounding box center [267, 101] width 395 height 24
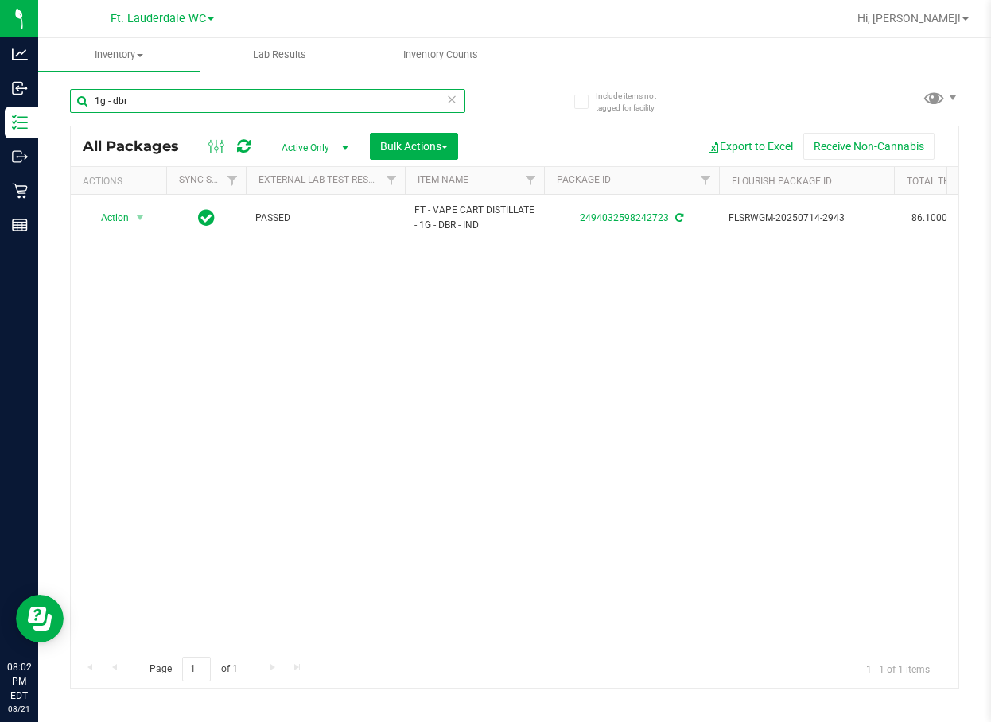
type input "1g - dbr"
click at [244, 543] on div "Action Action Adjust qty Create package Edit attributes Global inventory Locate…" at bounding box center [515, 422] width 888 height 455
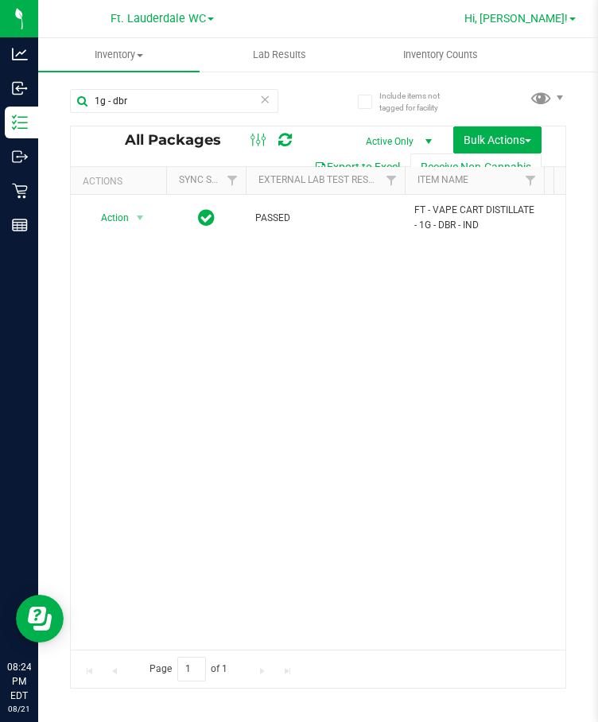
click at [535, 24] on span "Hi, [PERSON_NAME]!" at bounding box center [516, 18] width 103 height 13
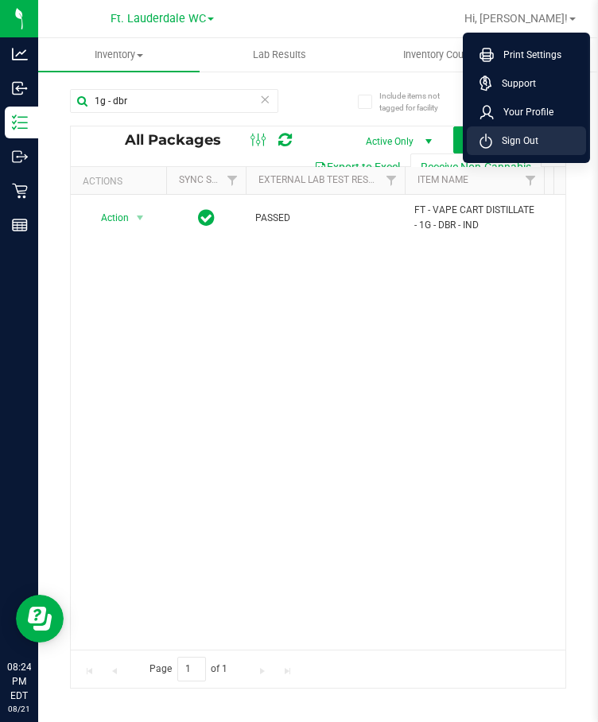
click at [529, 142] on span "Sign Out" at bounding box center [515, 141] width 46 height 16
